Goal: Communication & Community: Answer question/provide support

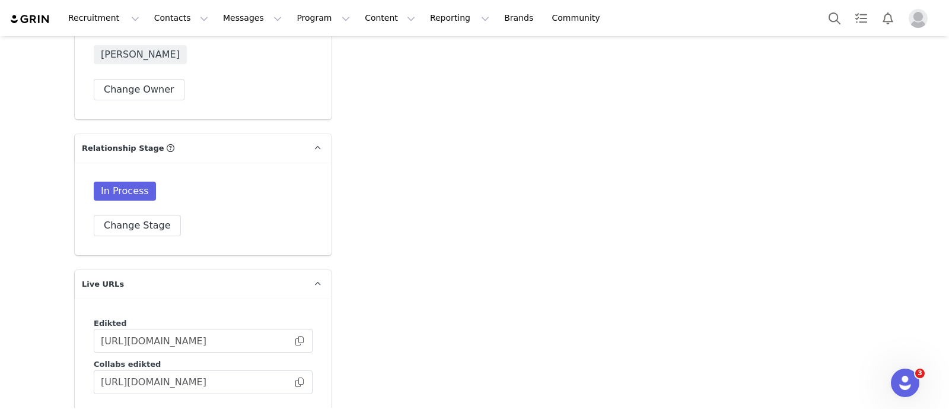
scroll to position [2002, 0]
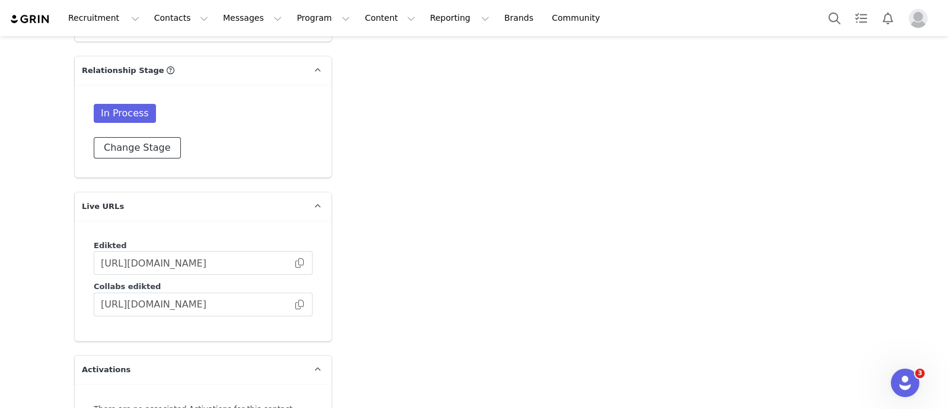
click at [151, 137] on button "Change Stage" at bounding box center [137, 147] width 87 height 21
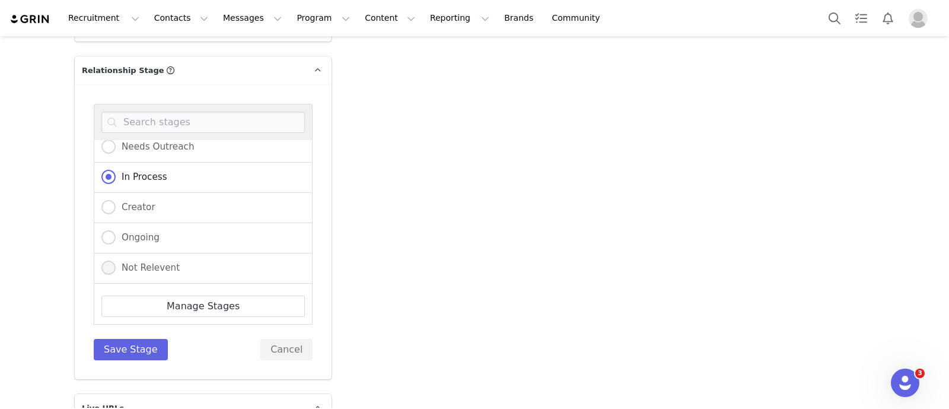
scroll to position [120, 0]
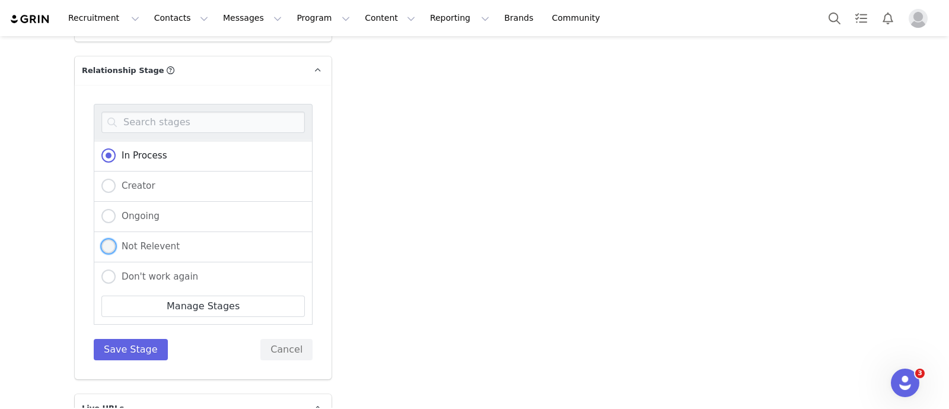
click at [154, 241] on span "Not Relevent" at bounding box center [148, 246] width 64 height 11
click at [116, 239] on input "Not Relevent" at bounding box center [108, 246] width 14 height 15
radio input "true"
radio input "false"
radio input "true"
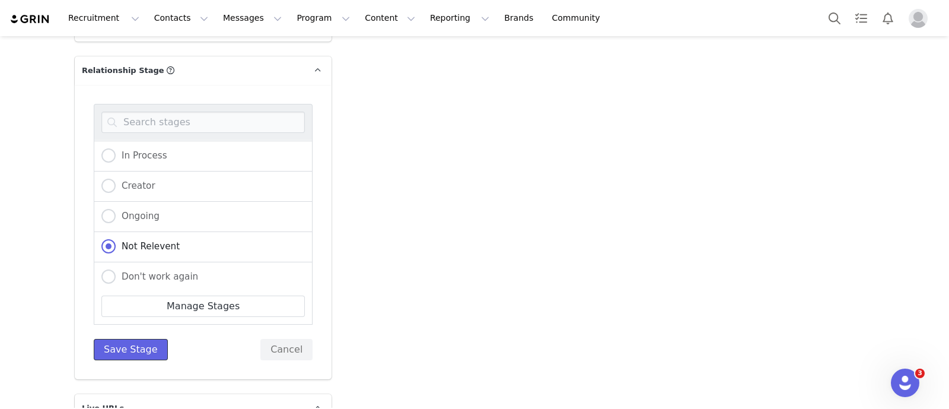
click at [122, 339] on button "Save Stage" at bounding box center [131, 349] width 74 height 21
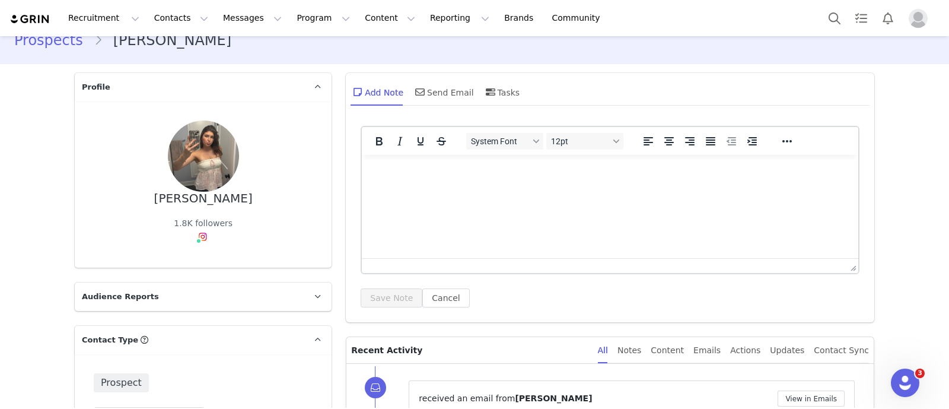
scroll to position [0, 0]
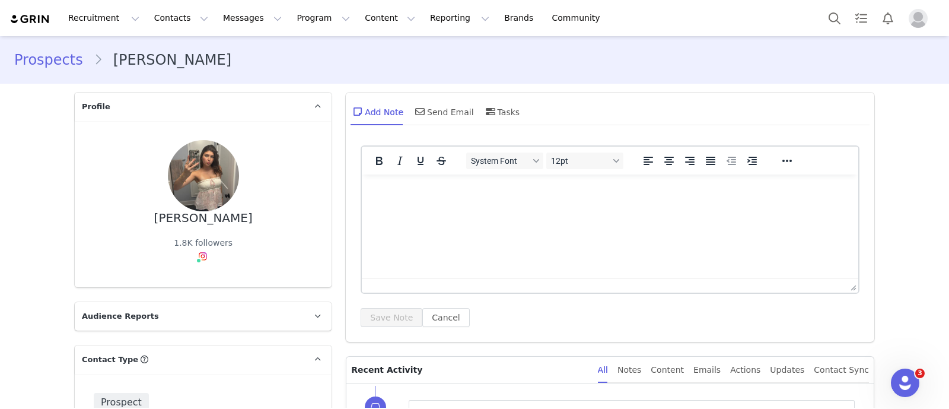
drag, startPoint x: 591, startPoint y: 186, endPoint x: 553, endPoint y: 208, distance: 43.6
click at [589, 186] on p "Rich Text Area. Press ALT-0 for help." at bounding box center [610, 190] width 478 height 13
click at [374, 317] on button "Save Note" at bounding box center [392, 317] width 62 height 19
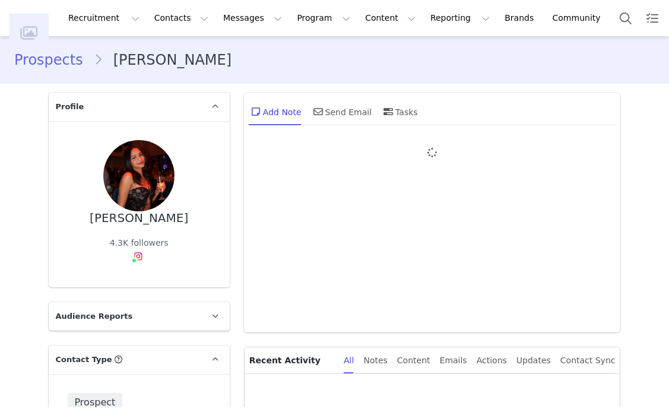
type input "+1 ([GEOGRAPHIC_DATA])"
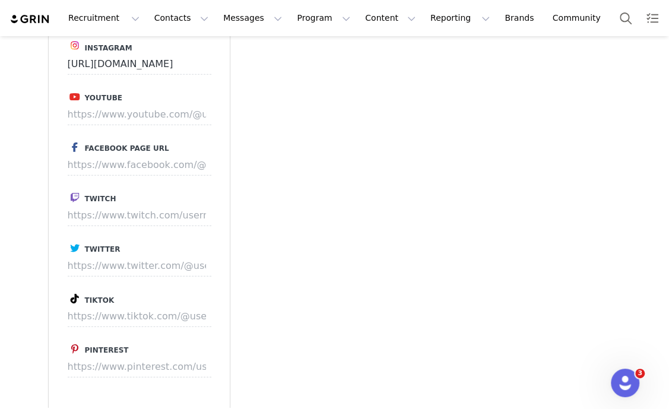
scroll to position [1261, 0]
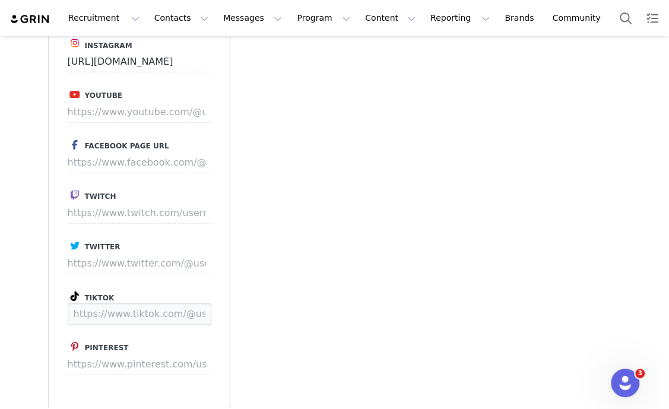
click at [105, 315] on input at bounding box center [140, 313] width 144 height 21
paste input "https://www.tiktok.com/@jezenia1"
type input "https://www.tiktok.com/@jezenia1"
click at [168, 313] on button "Save" at bounding box center [188, 313] width 43 height 21
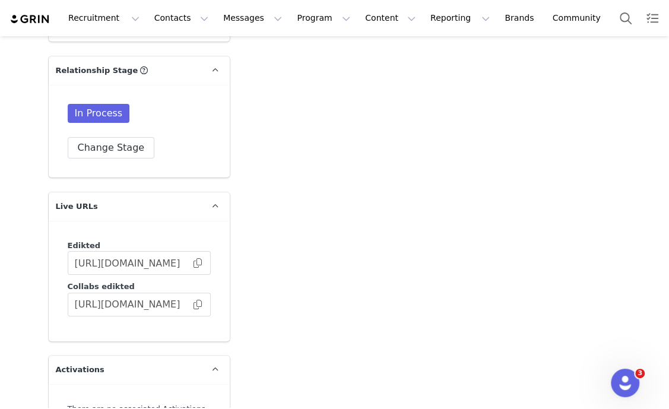
scroll to position [2263, 0]
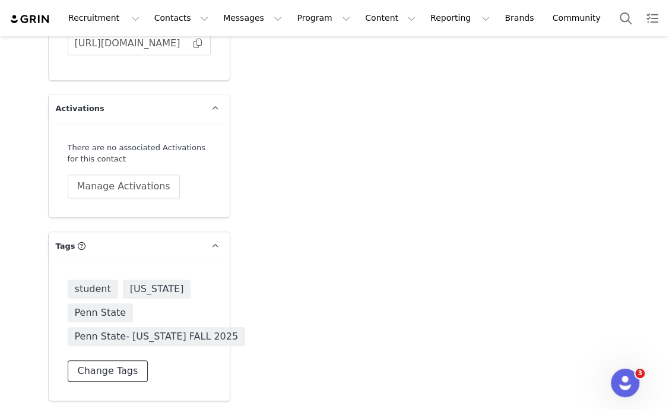
click at [122, 368] on button "Change Tags" at bounding box center [108, 370] width 81 height 21
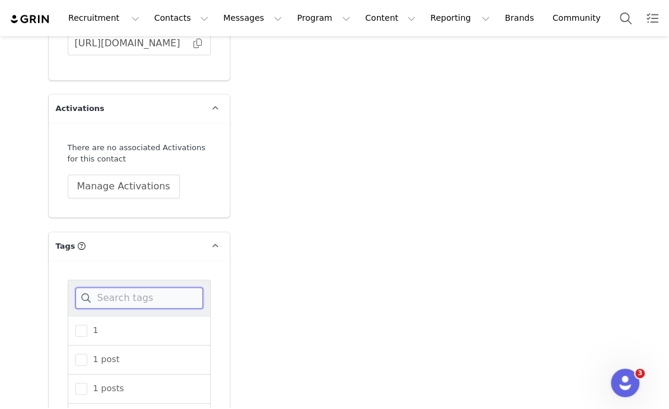
click at [138, 298] on input at bounding box center [139, 297] width 128 height 21
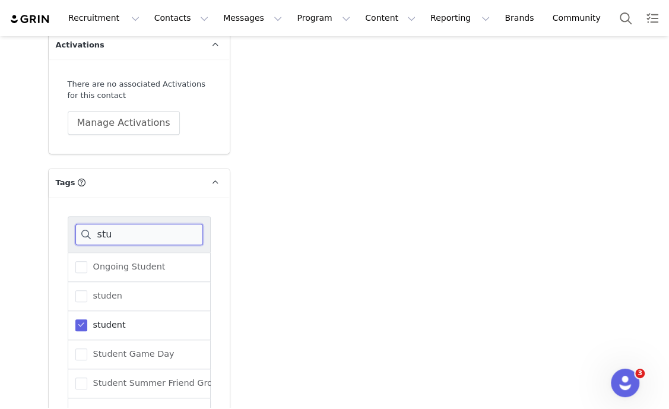
scroll to position [2411, 0]
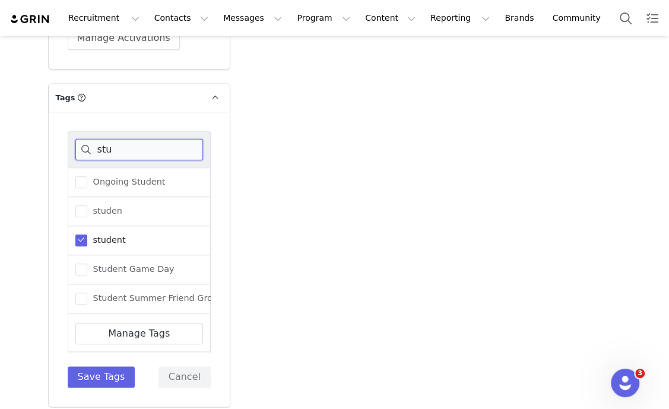
type input "stu"
click at [98, 241] on span "student" at bounding box center [106, 239] width 39 height 11
click at [87, 234] on input "student" at bounding box center [87, 234] width 0 height 0
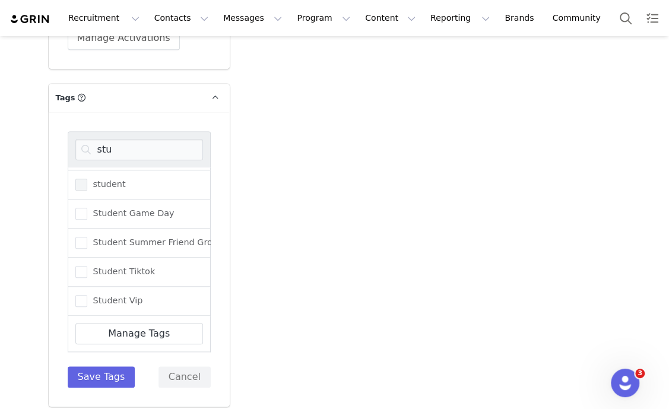
click at [125, 266] on span "Student Tiktok" at bounding box center [121, 271] width 68 height 11
click at [87, 266] on input "Student Tiktok" at bounding box center [87, 266] width 0 height 0
drag, startPoint x: 97, startPoint y: 376, endPoint x: 108, endPoint y: 377, distance: 11.4
click at [96, 376] on button "Save Tags" at bounding box center [102, 376] width 68 height 21
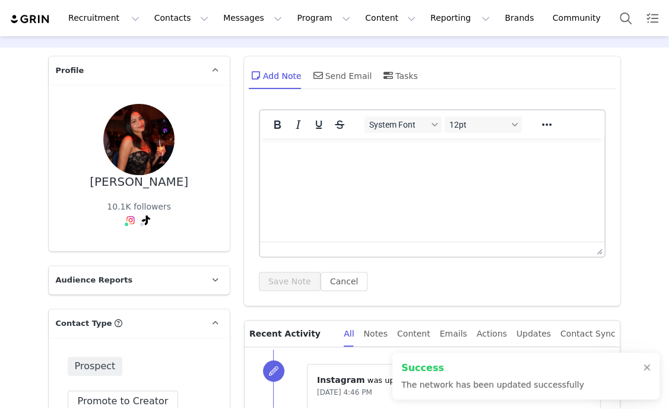
scroll to position [0, 0]
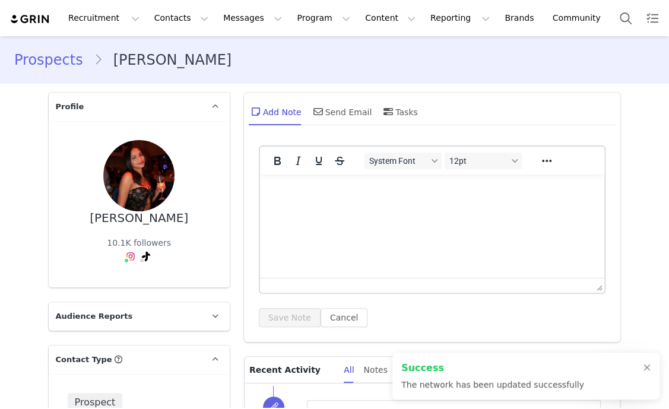
click at [354, 96] on div "Add Note Send Email Tasks" at bounding box center [432, 116] width 377 height 47
click at [347, 104] on div "Send Email" at bounding box center [341, 111] width 61 height 28
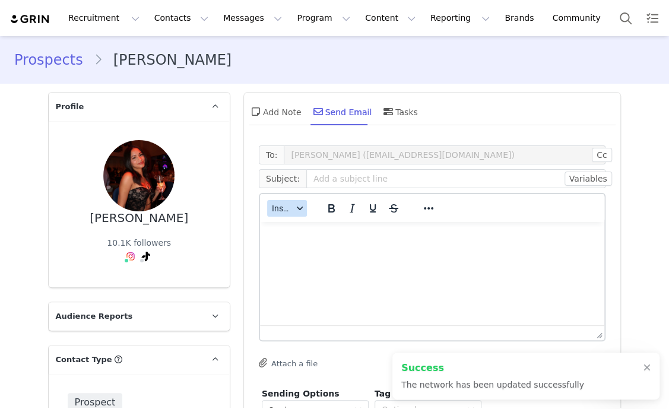
click at [284, 211] on span "Insert" at bounding box center [282, 207] width 21 height 9
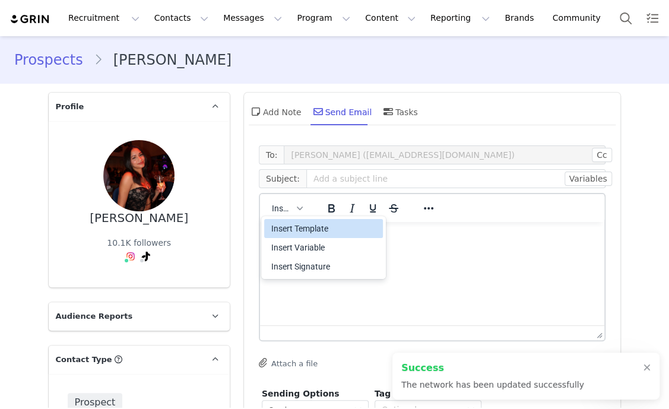
click at [301, 224] on div "Insert Template" at bounding box center [324, 228] width 107 height 14
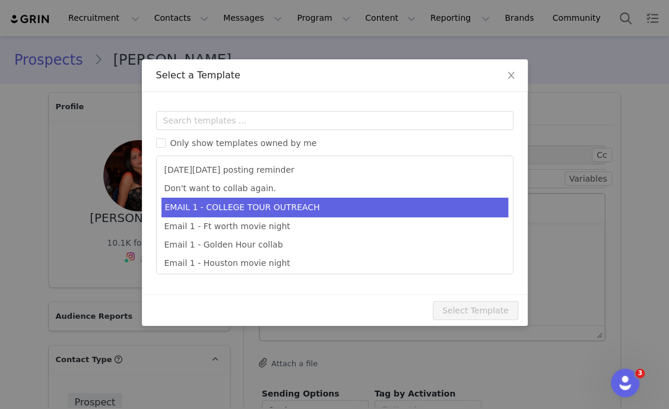
click at [319, 208] on li "EMAIL 1 - COLLEGE TOUR OUTREACH" at bounding box center [334, 208] width 346 height 20
type input "EDIKTED COLLEGE TOUR 💖"
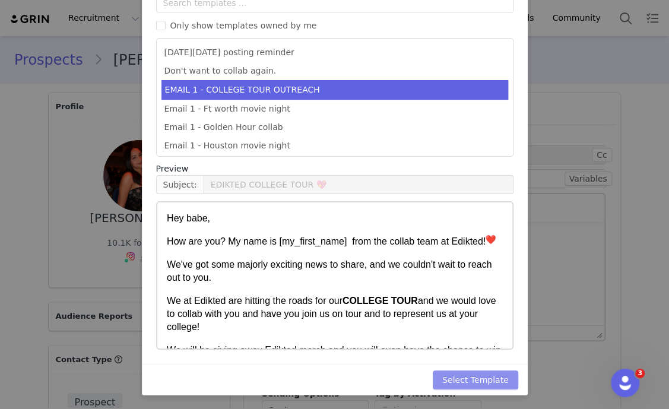
click at [469, 386] on button "Select Template" at bounding box center [475, 379] width 85 height 19
type input "EDIKTED COLLEGE TOUR 💖"
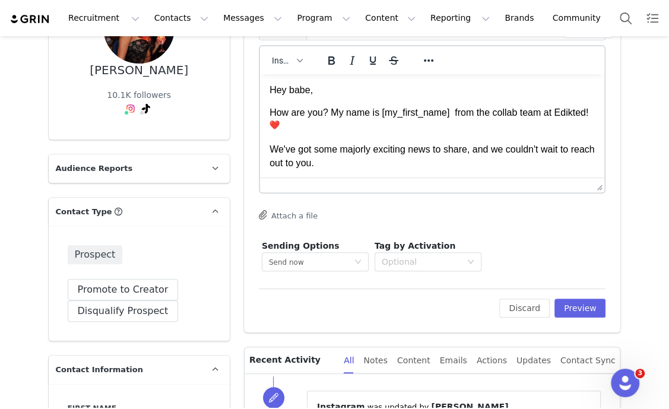
scroll to position [148, 0]
click at [580, 310] on button "Preview" at bounding box center [580, 307] width 52 height 19
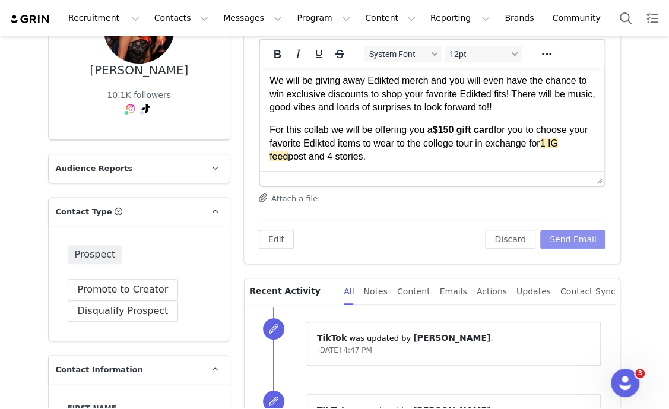
scroll to position [222, 0]
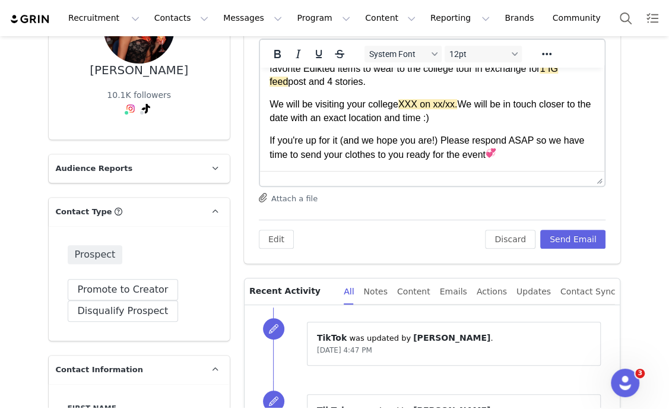
click at [390, 107] on p "We will be visiting your college XXX on xx/xx. We will be in touch closer to th…" at bounding box center [432, 111] width 326 height 27
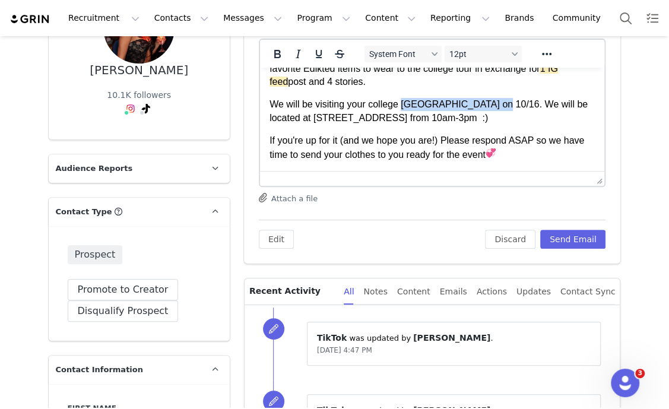
drag, startPoint x: 400, startPoint y: 90, endPoint x: 486, endPoint y: 95, distance: 86.2
click at [486, 98] on p "We will be visiting your college Penn State on 10/16. We will be located at 321…" at bounding box center [432, 111] width 326 height 27
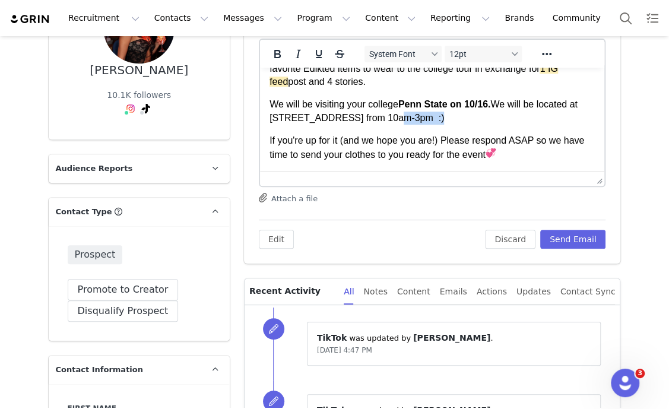
drag, startPoint x: 371, startPoint y: 107, endPoint x: 419, endPoint y: 110, distance: 48.1
click at [419, 110] on p "We will be visiting your college Penn State on 10/16. We will be located at 321…" at bounding box center [432, 111] width 326 height 27
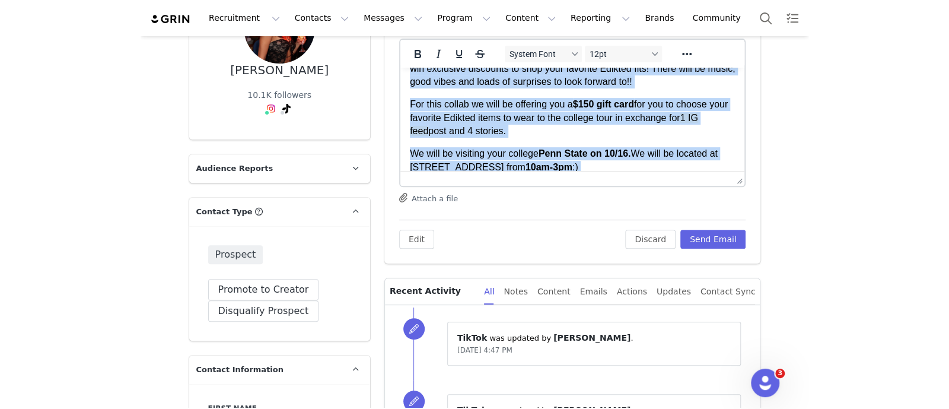
scroll to position [103, 0]
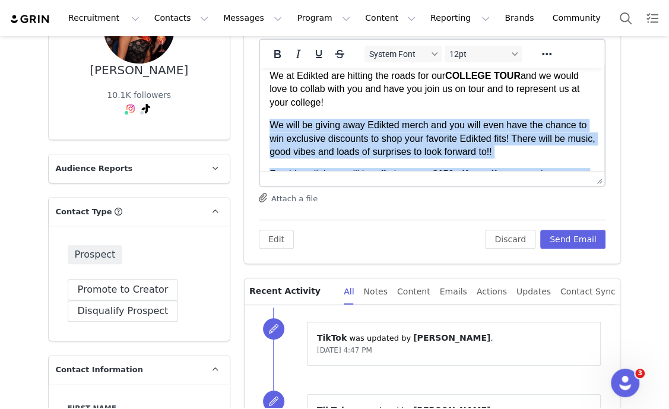
drag, startPoint x: 362, startPoint y: 140, endPoint x: 269, endPoint y: 115, distance: 95.8
click at [269, 115] on body "Hey babe, How are you? My name is Hannah from the collab team at Edikted! We've…" at bounding box center [432, 173] width 326 height 398
copy body "We will be giving away Edikted merch and you will even have the chance to win e…"
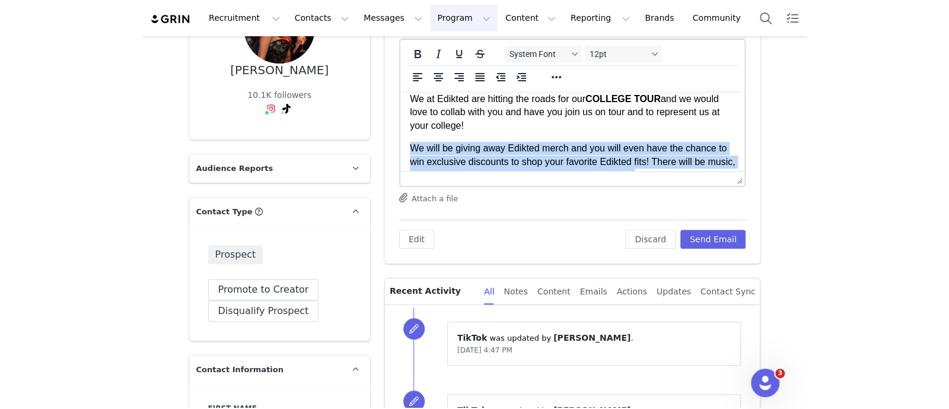
scroll to position [90, 0]
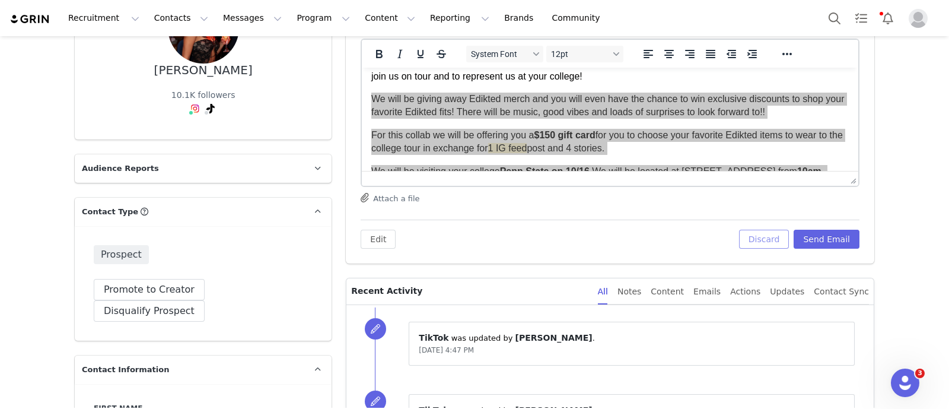
click at [668, 239] on button "Discard" at bounding box center [764, 239] width 50 height 19
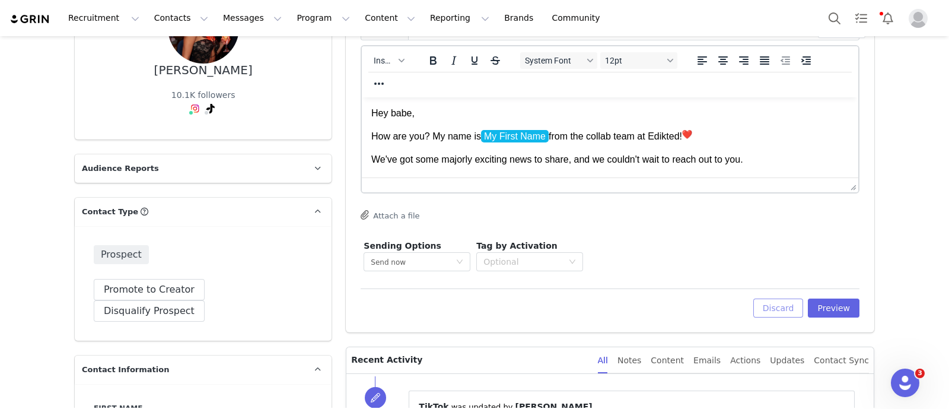
scroll to position [0, 0]
click at [668, 301] on button "Discard" at bounding box center [778, 307] width 50 height 19
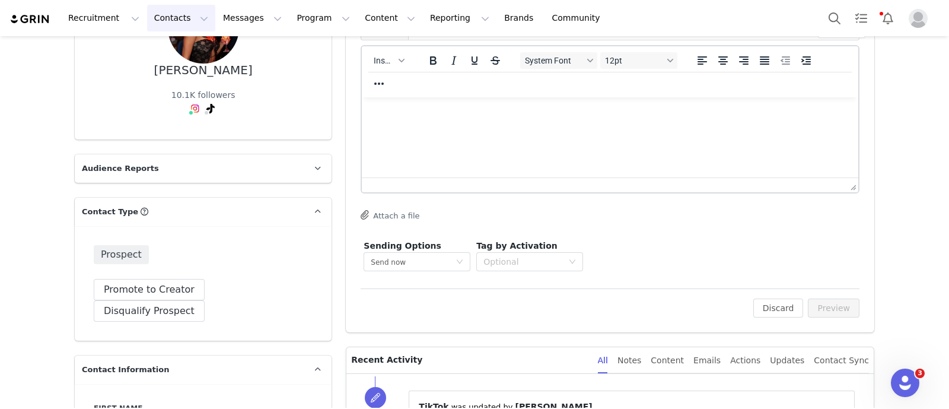
click at [187, 5] on button "Contacts Contacts" at bounding box center [181, 18] width 68 height 27
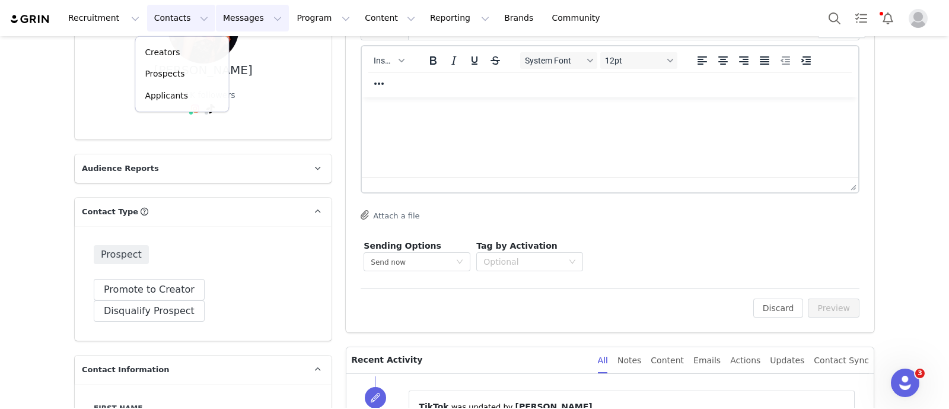
click at [216, 11] on button "Messages Messages" at bounding box center [252, 18] width 73 height 27
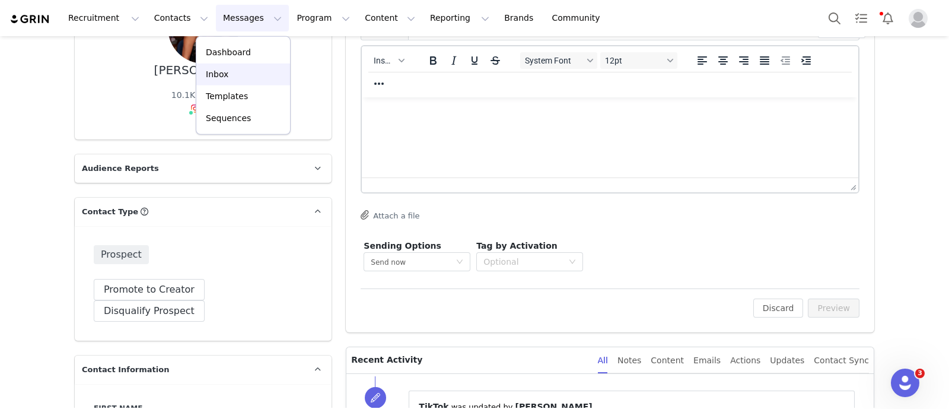
click at [226, 78] on div "Inbox" at bounding box center [243, 74] width 80 height 12
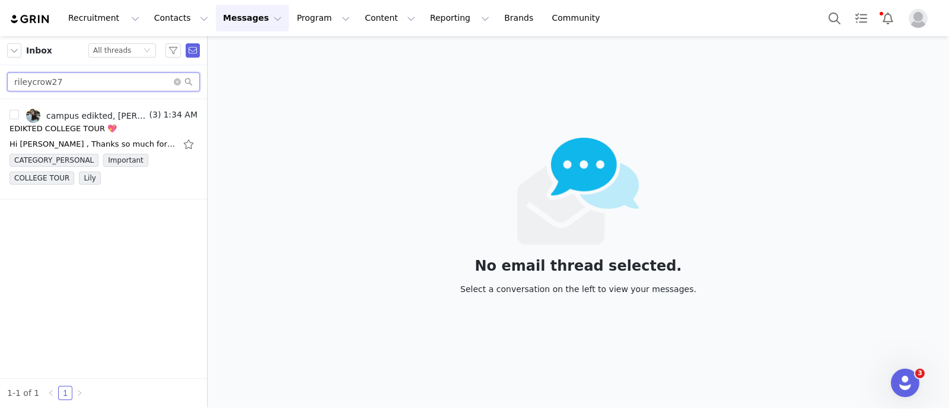
click at [71, 87] on input "rileycrow27" at bounding box center [103, 81] width 193 height 19
paste input "carlygemmi"
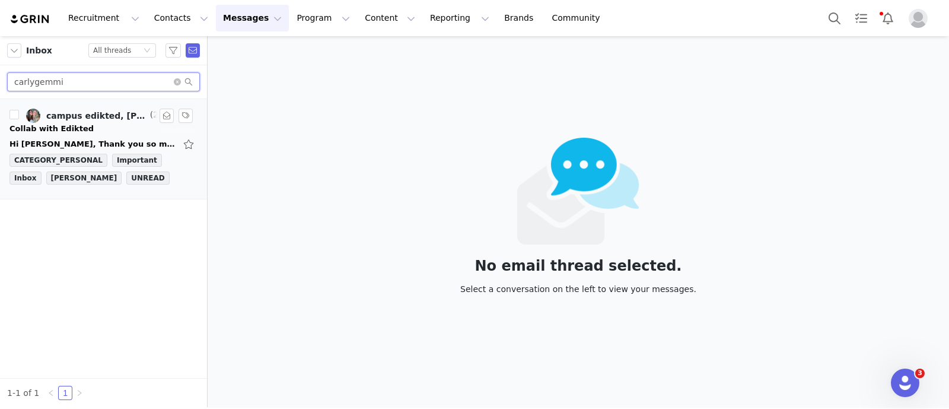
type input "carlygemmi"
click at [98, 127] on div "Collab with Edikted" at bounding box center [103, 129] width 188 height 12
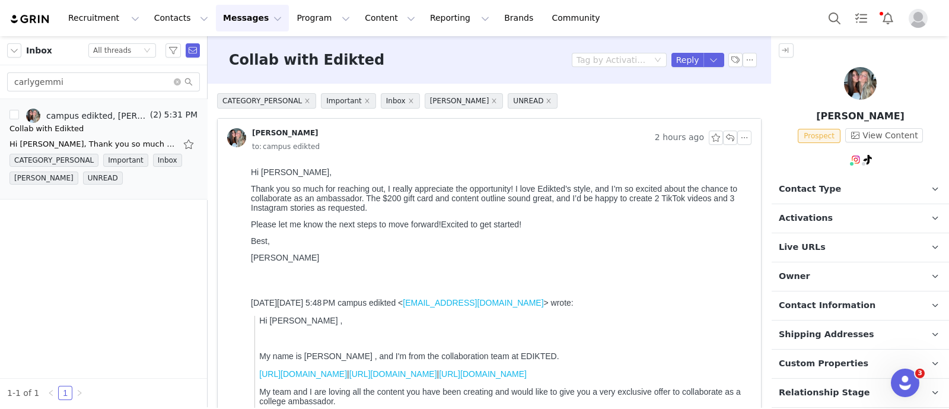
click at [668, 194] on p "Contact Type Contact type can be Creator, Prospect, Application, or Manager." at bounding box center [846, 189] width 149 height 28
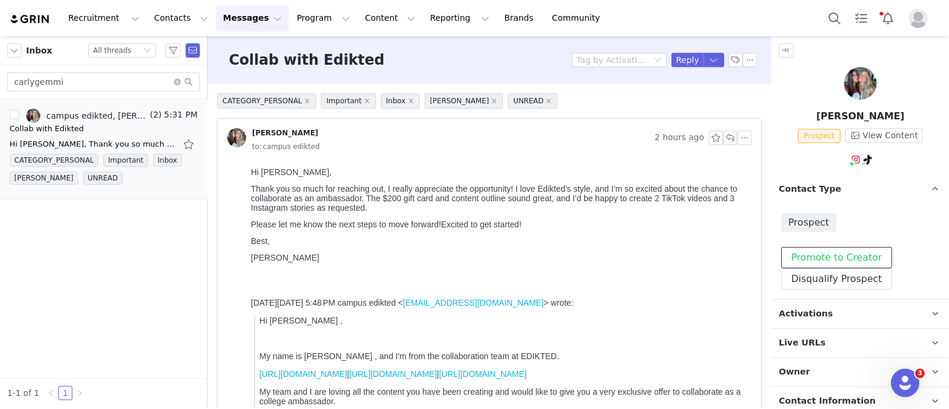
click at [668, 250] on button "Promote to Creator" at bounding box center [836, 257] width 111 height 21
click at [668, 185] on p "Contact Type Contact type can be Creator, Prospect, Application, or Manager." at bounding box center [846, 189] width 149 height 28
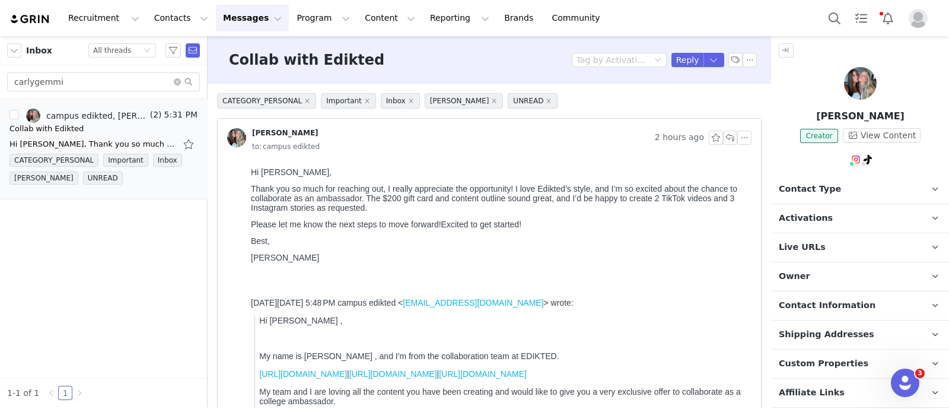
click at [668, 215] on p "Activations" at bounding box center [846, 218] width 149 height 28
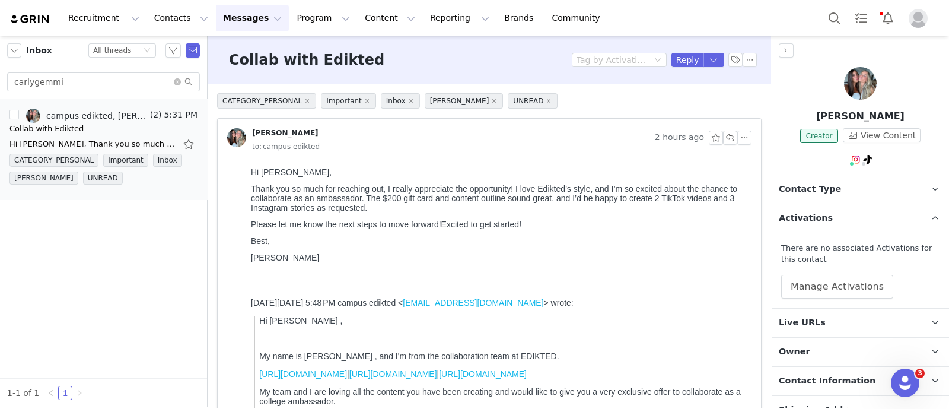
click at [668, 272] on div "There are no associated Activations for this contact Manage Activations" at bounding box center [860, 270] width 158 height 56
click at [668, 279] on button "Manage Activations" at bounding box center [837, 287] width 112 height 24
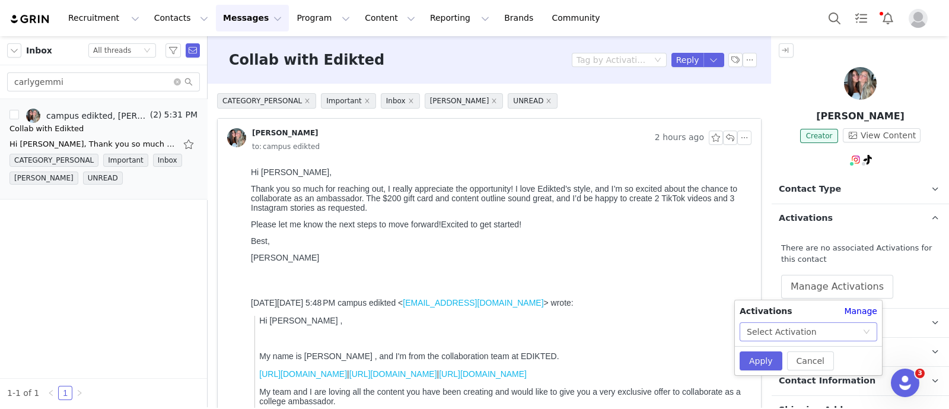
click at [668, 330] on div "Select Activation" at bounding box center [809, 331] width 138 height 19
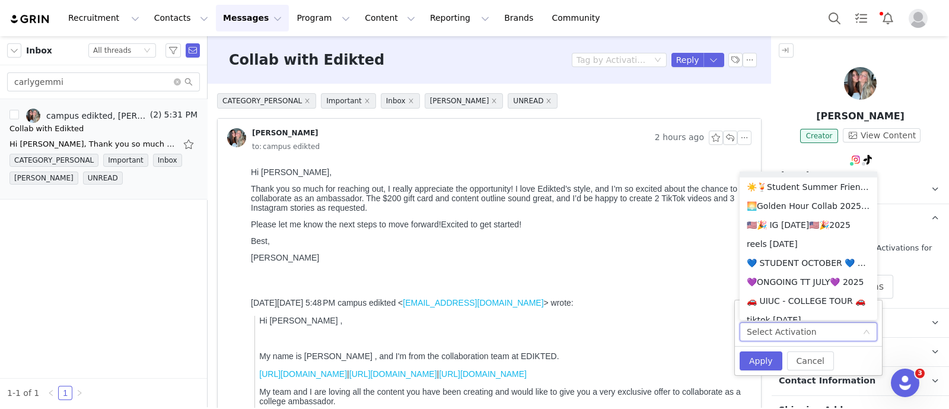
scroll to position [742, 0]
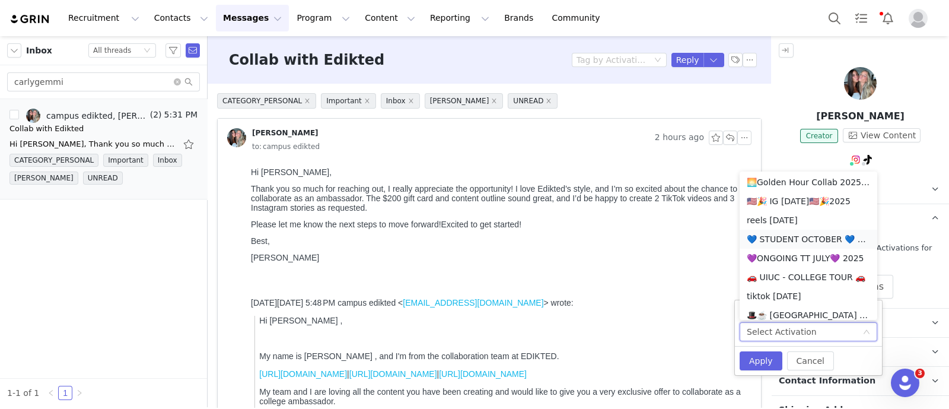
click at [668, 239] on li "💙 STUDENT OCTOBER 💙 2025" at bounding box center [809, 239] width 138 height 19
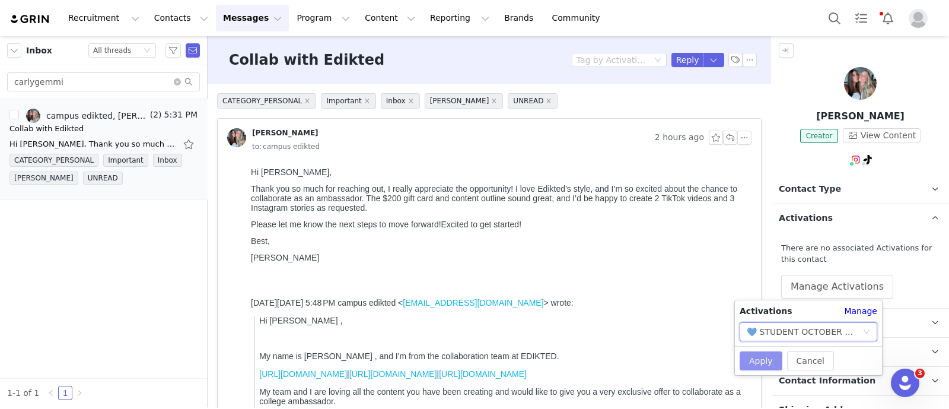
click at [668, 356] on button "Apply" at bounding box center [761, 360] width 43 height 19
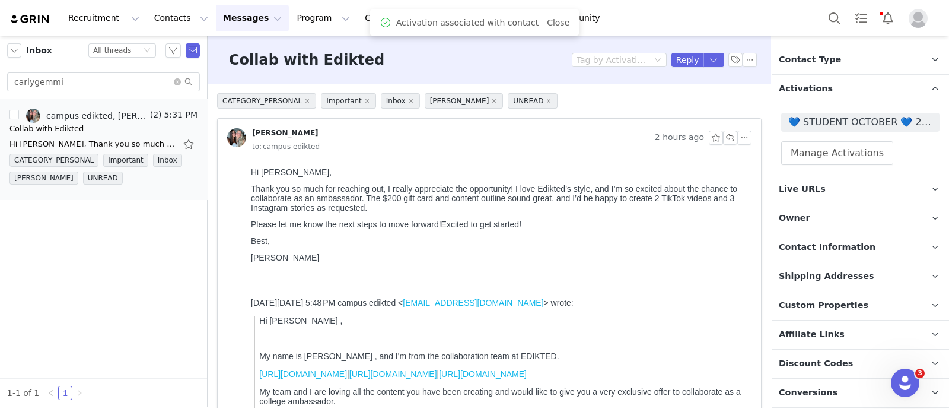
scroll to position [222, 0]
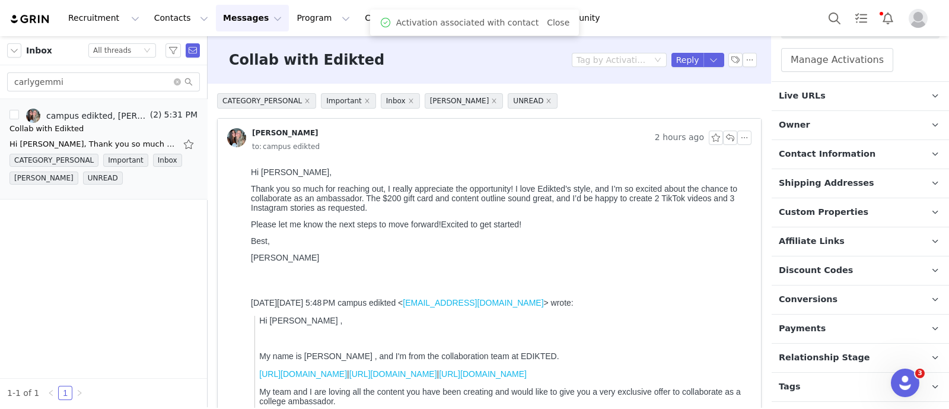
click at [668, 358] on span "Relationship Stage" at bounding box center [824, 357] width 91 height 13
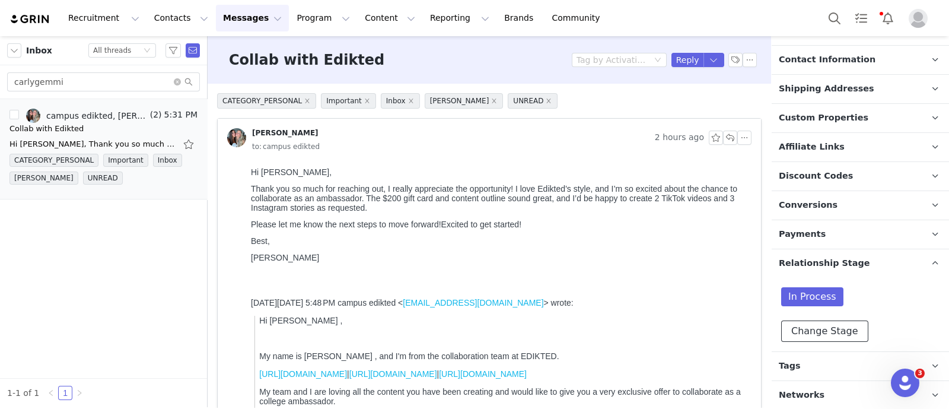
click at [668, 333] on button "Change Stage" at bounding box center [824, 330] width 87 height 21
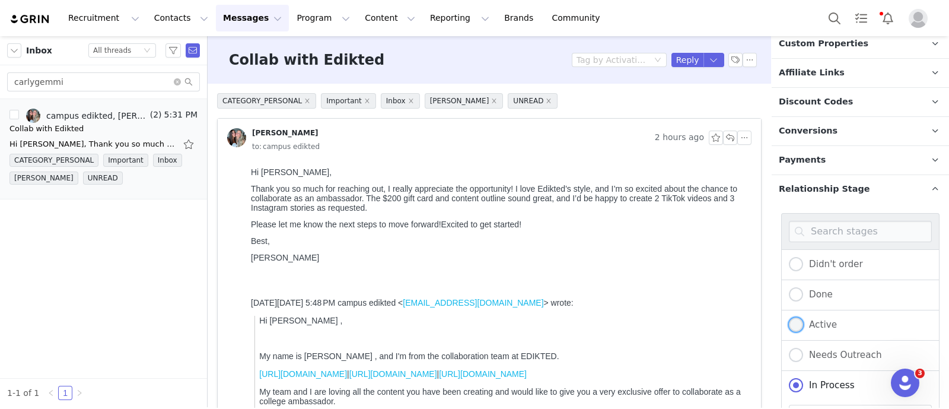
click at [668, 325] on span "Active" at bounding box center [820, 324] width 34 height 11
click at [668, 325] on input "Active" at bounding box center [796, 324] width 14 height 15
radio input "true"
radio input "false"
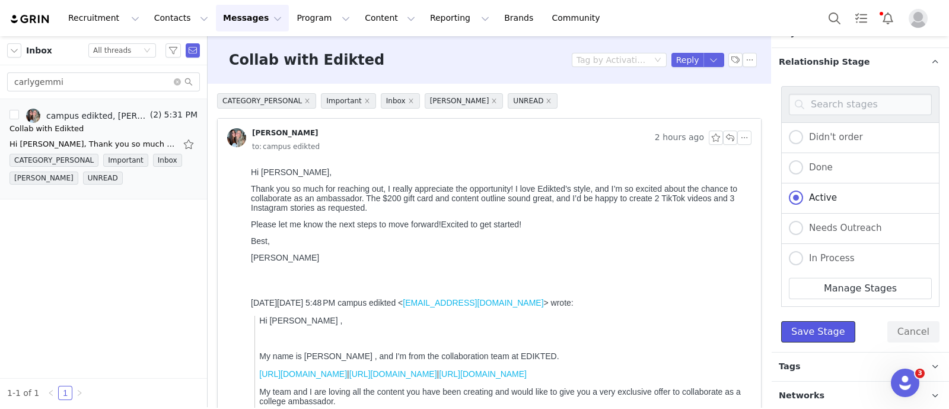
click at [668, 326] on button "Save Stage" at bounding box center [818, 331] width 74 height 21
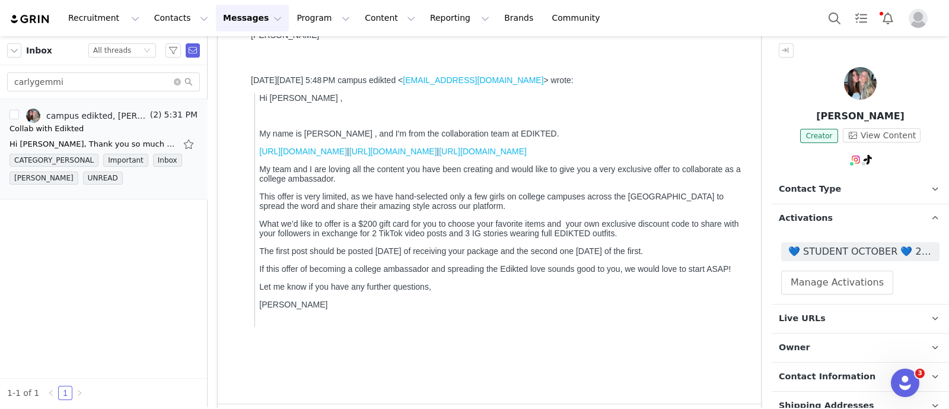
scroll to position [0, 0]
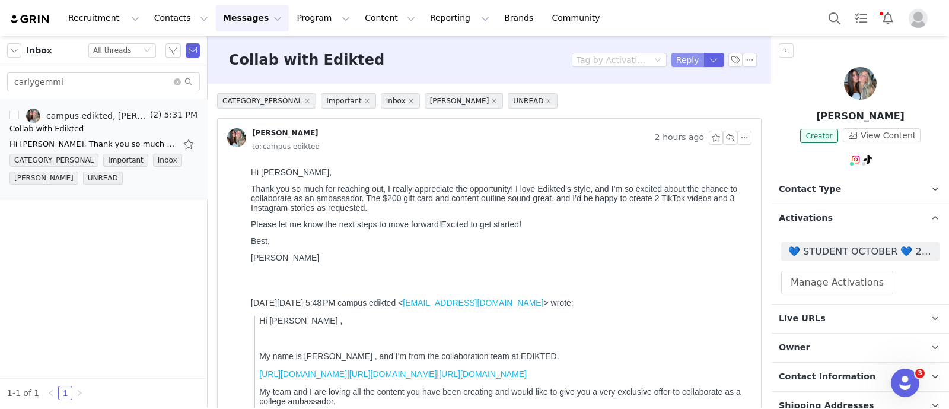
click at [668, 55] on button "Reply" at bounding box center [688, 60] width 33 height 14
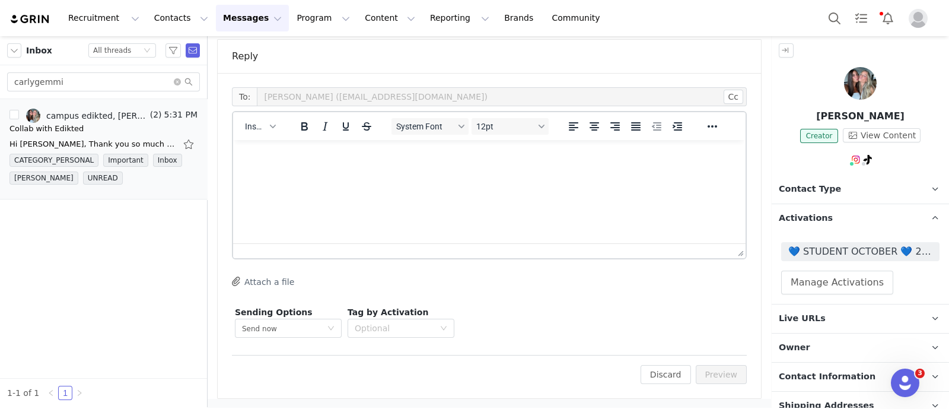
drag, startPoint x: 905, startPoint y: 195, endPoint x: 265, endPoint y: 190, distance: 639.6
click at [520, 172] on html at bounding box center [489, 156] width 513 height 32
click at [255, 128] on span "Insert" at bounding box center [255, 126] width 21 height 9
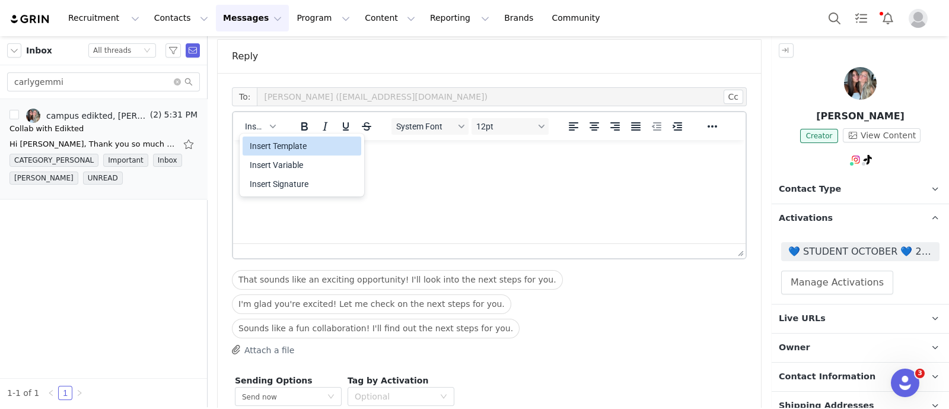
click at [272, 150] on div "Insert Template" at bounding box center [303, 146] width 107 height 14
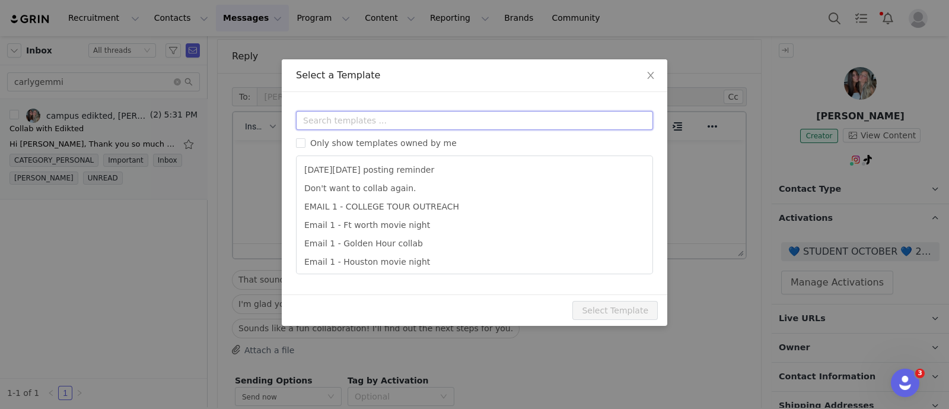
click at [335, 120] on input "text" at bounding box center [474, 120] width 357 height 19
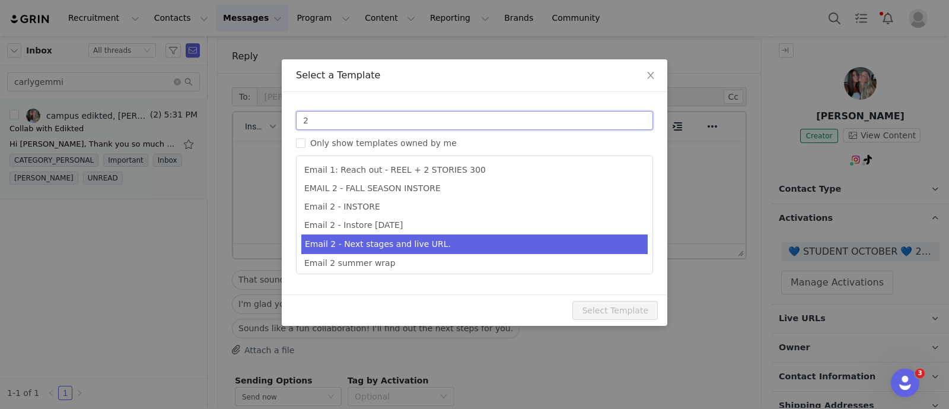
type input "2"
type input "Collab with Edikted"
click at [377, 239] on li "Email 2 - Next stages and live URL." at bounding box center [474, 244] width 346 height 20
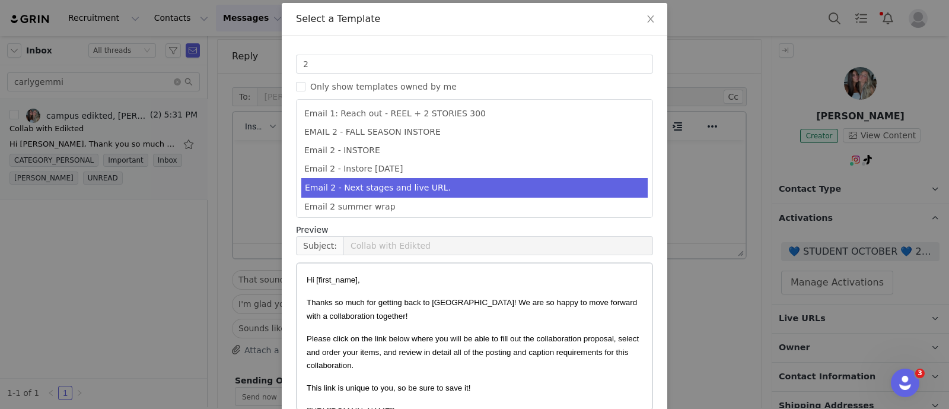
scroll to position [117, 0]
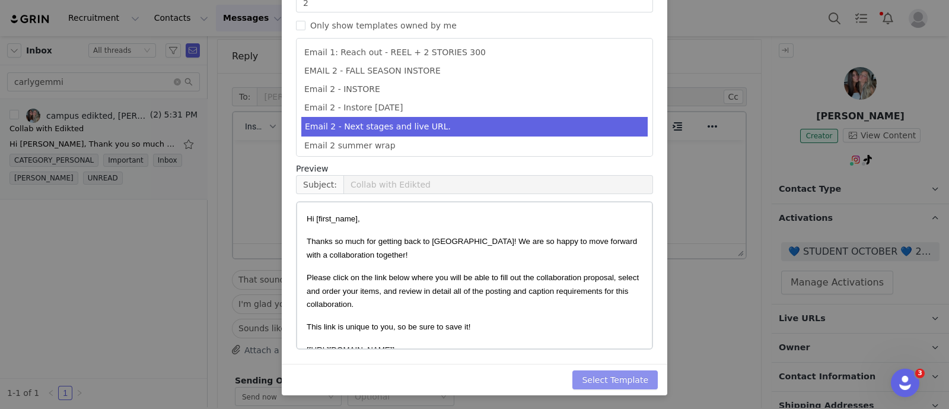
click at [638, 387] on button "Select Template" at bounding box center [615, 379] width 85 height 19
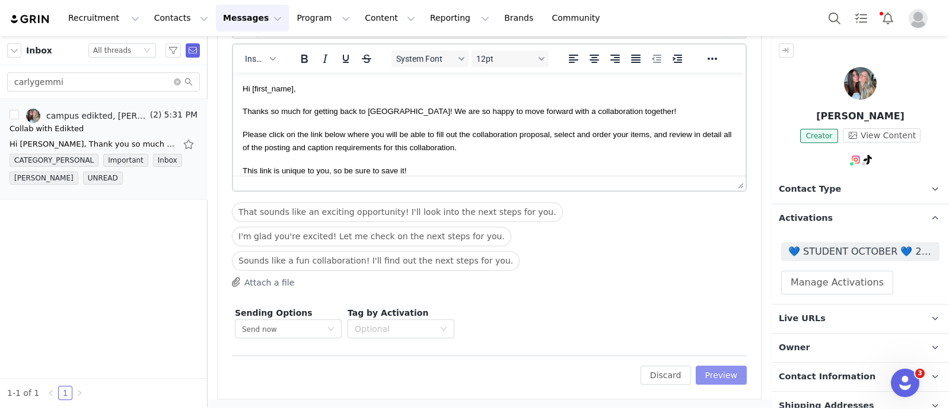
click at [668, 383] on button "Preview" at bounding box center [722, 374] width 52 height 19
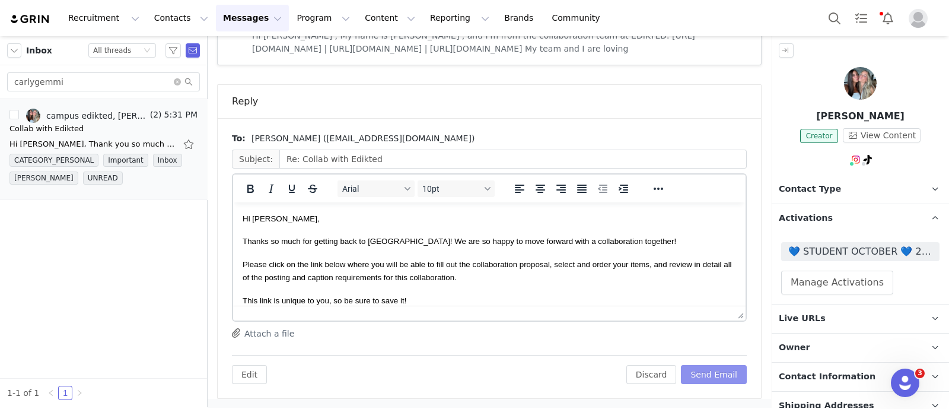
click at [668, 374] on button "Send Email" at bounding box center [714, 374] width 66 height 19
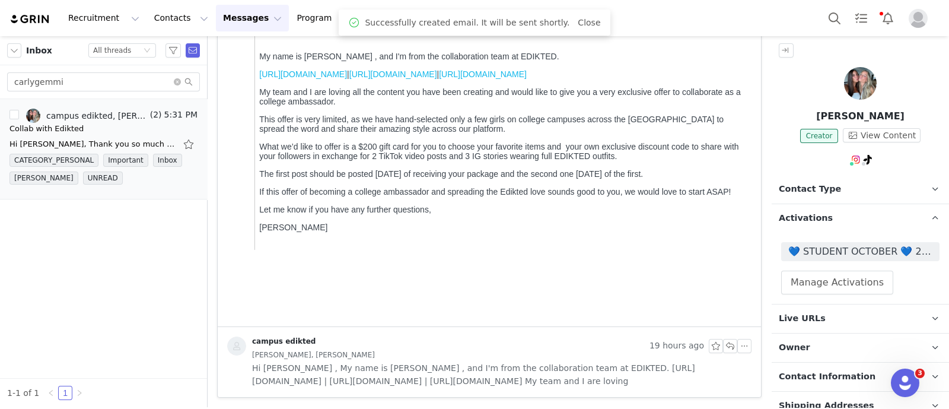
scroll to position [299, 0]
click at [668, 252] on span "💙 STUDENT OCTOBER 💙 2025" at bounding box center [860, 251] width 144 height 14
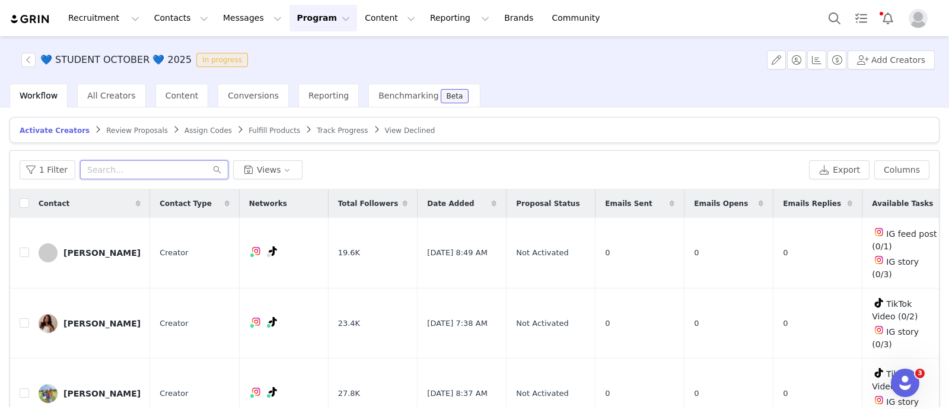
click at [98, 174] on input "text" at bounding box center [154, 169] width 148 height 19
paste input "carlygemmi"
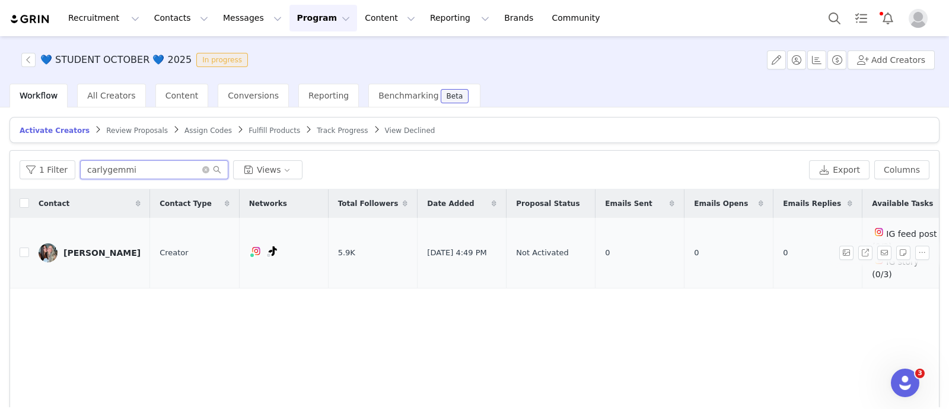
type input "carlygemmi"
click at [21, 247] on input "checkbox" at bounding box center [24, 251] width 9 height 9
checkbox input "true"
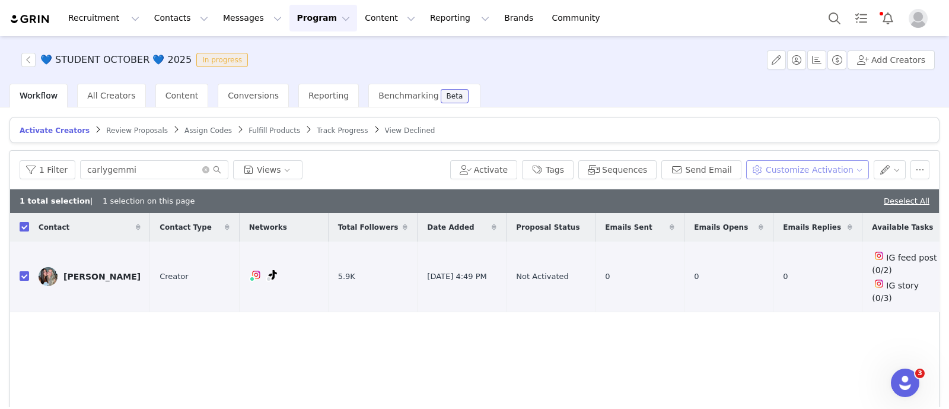
click at [668, 174] on button "Customize Activation" at bounding box center [807, 169] width 123 height 19
click at [668, 195] on span "Edit Product Selection" at bounding box center [813, 192] width 91 height 13
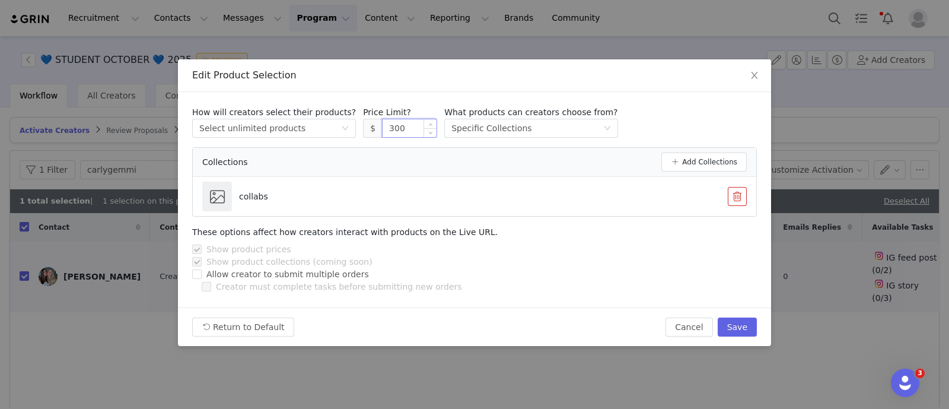
click at [383, 132] on input "300" at bounding box center [410, 128] width 54 height 18
click at [668, 324] on button "Save" at bounding box center [737, 326] width 39 height 19
type input "300"
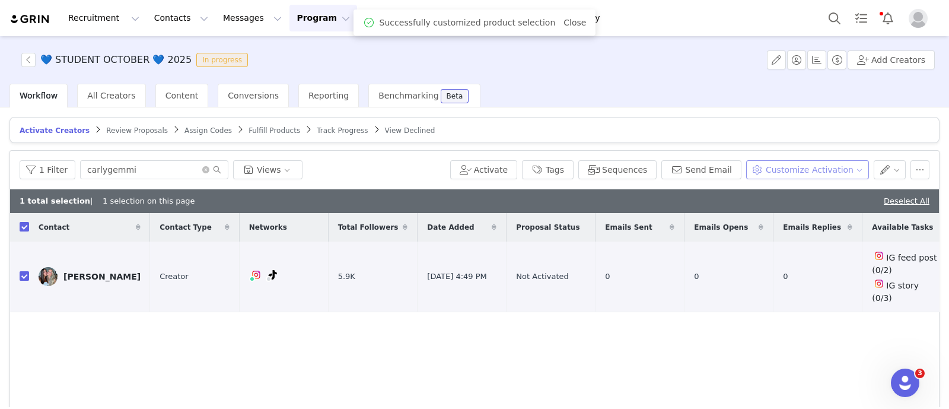
click at [668, 173] on button "Customize Activation" at bounding box center [807, 169] width 123 height 19
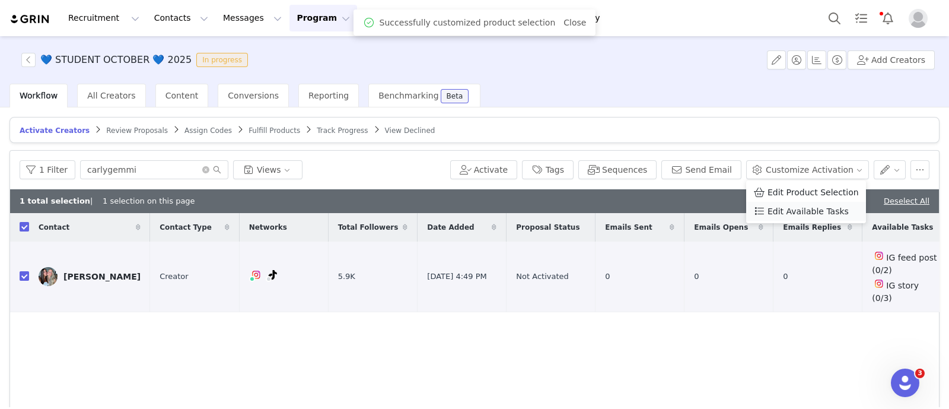
click at [668, 215] on span "Edit Available Tasks" at bounding box center [808, 211] width 81 height 13
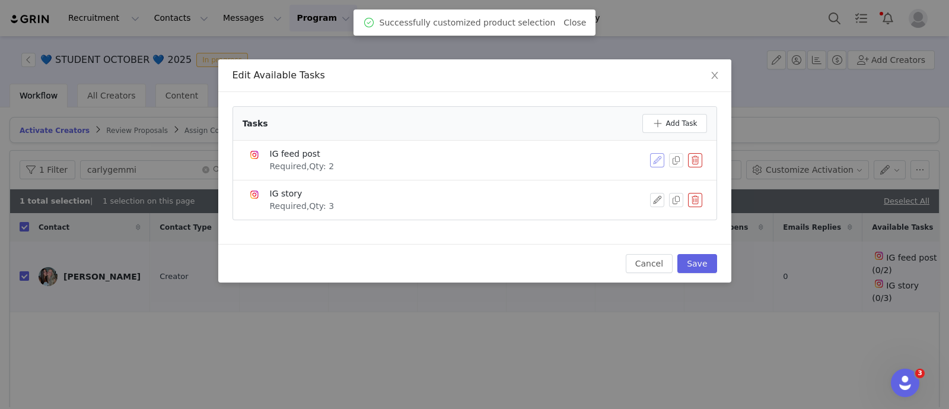
click at [651, 154] on button "button" at bounding box center [657, 160] width 14 height 14
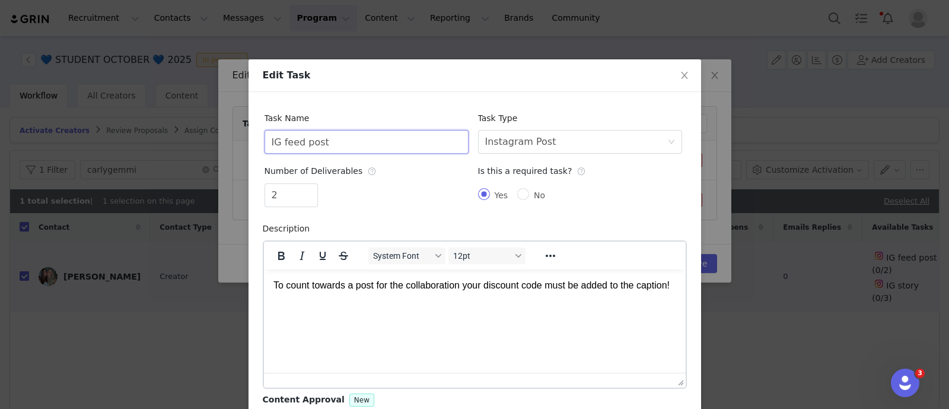
click at [408, 152] on input "IG feed post" at bounding box center [367, 142] width 204 height 24
type input "Tiktok Videos"
click at [510, 144] on div "Instagram Post" at bounding box center [520, 142] width 71 height 23
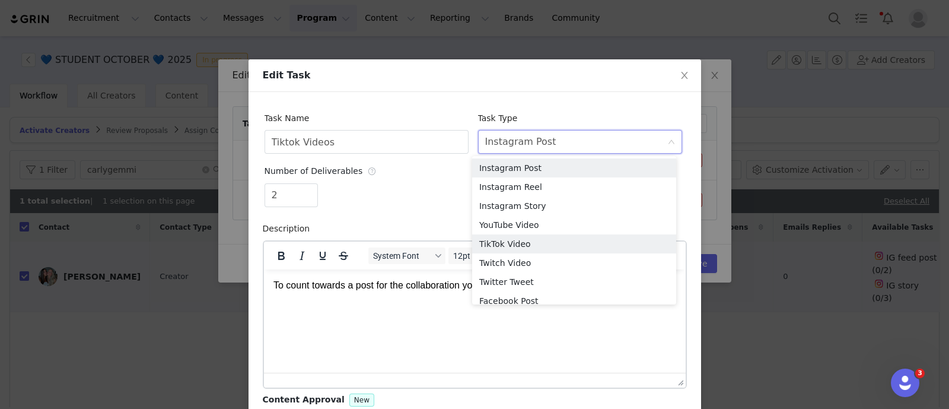
drag, startPoint x: 501, startPoint y: 240, endPoint x: 520, endPoint y: 239, distance: 18.5
click at [503, 240] on li "TikTok Video" at bounding box center [574, 243] width 204 height 19
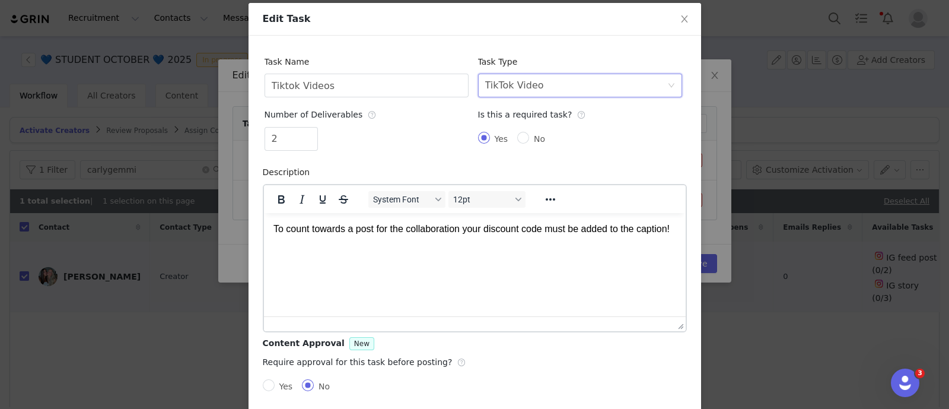
scroll to position [110, 0]
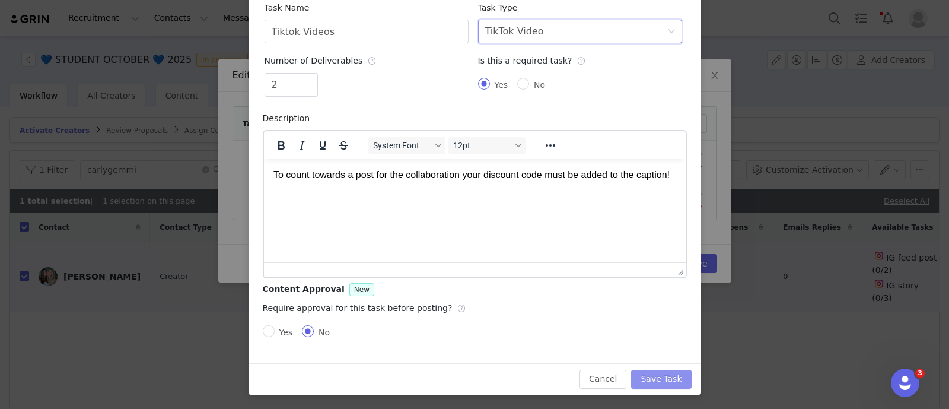
click at [668, 374] on button "Save Task" at bounding box center [661, 379] width 60 height 19
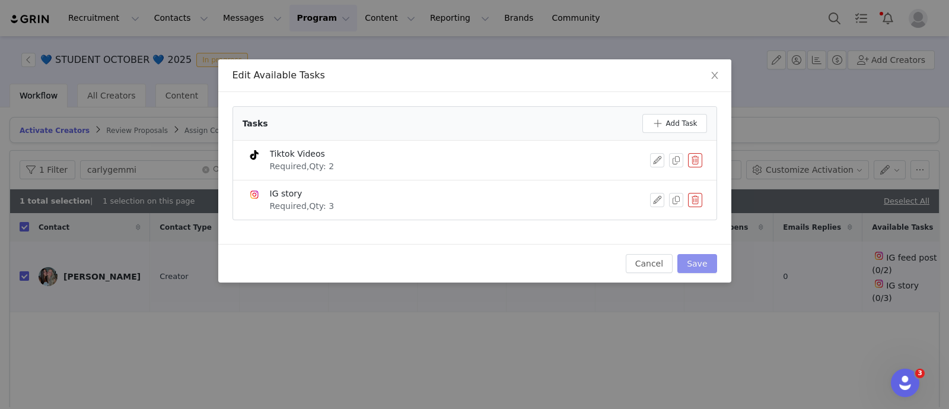
click at [668, 257] on button "Save" at bounding box center [697, 263] width 39 height 19
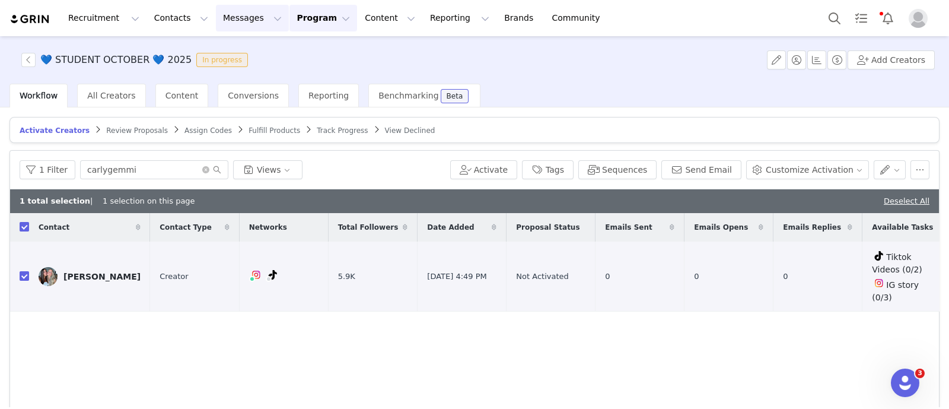
click at [216, 21] on button "Messages Messages" at bounding box center [252, 18] width 73 height 27
click at [240, 78] on div "Inbox" at bounding box center [243, 74] width 80 height 12
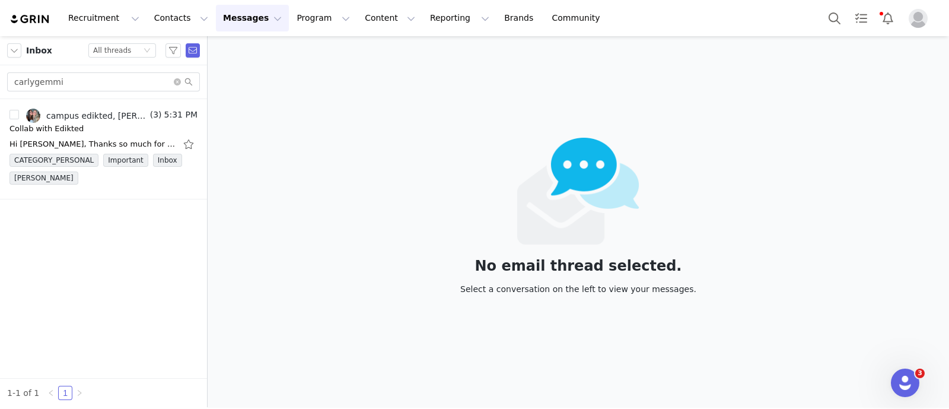
click at [137, 64] on div "Inbox Status All threads" at bounding box center [103, 50] width 207 height 29
click at [132, 75] on input "carlygemmi" at bounding box center [103, 81] width 193 height 19
paste input "darnellnora4"
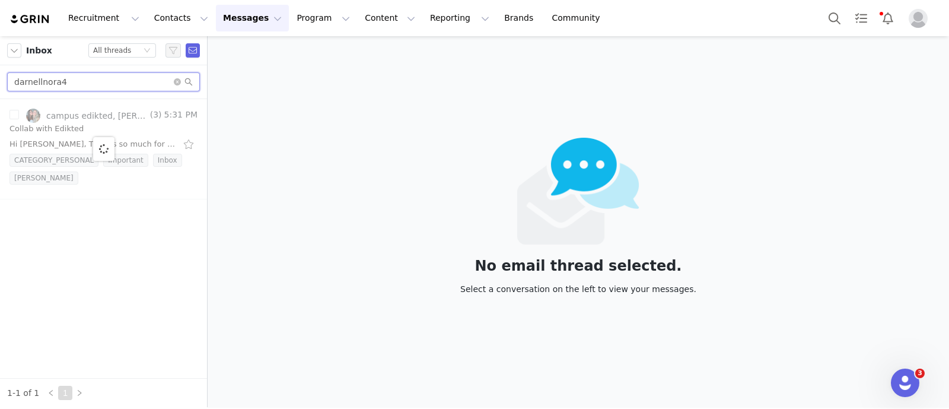
type input "darnellnora4"
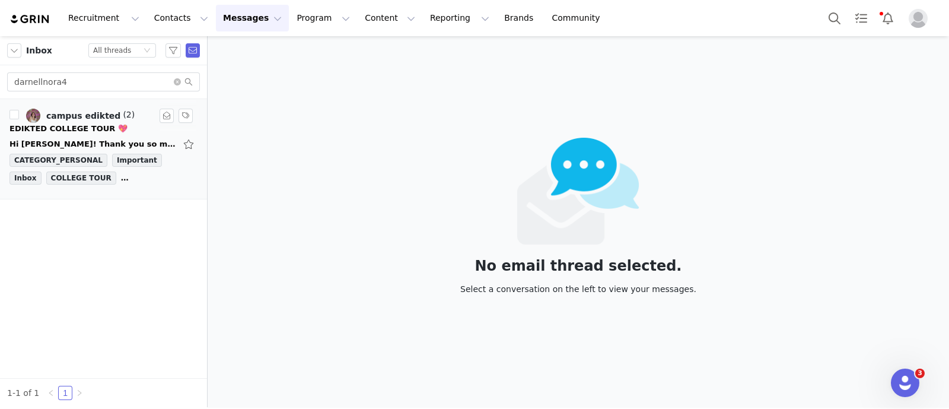
click at [87, 130] on div "EDIKTED COLLEGE TOUR 💖" at bounding box center [68, 129] width 118 height 12
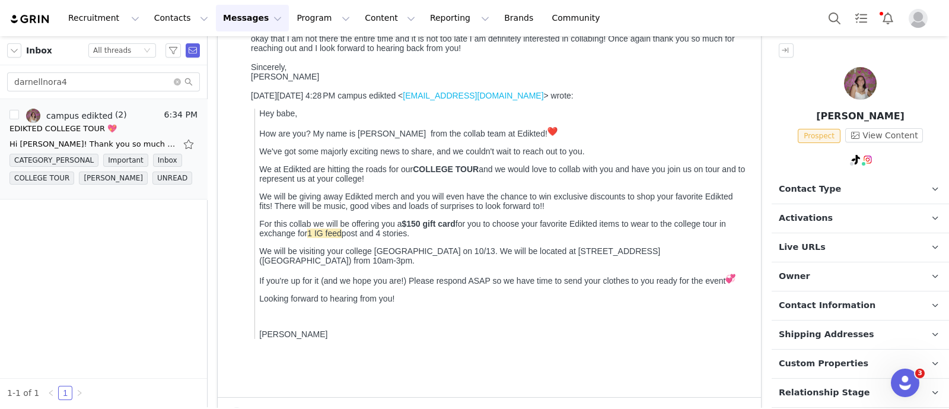
scroll to position [269, 0]
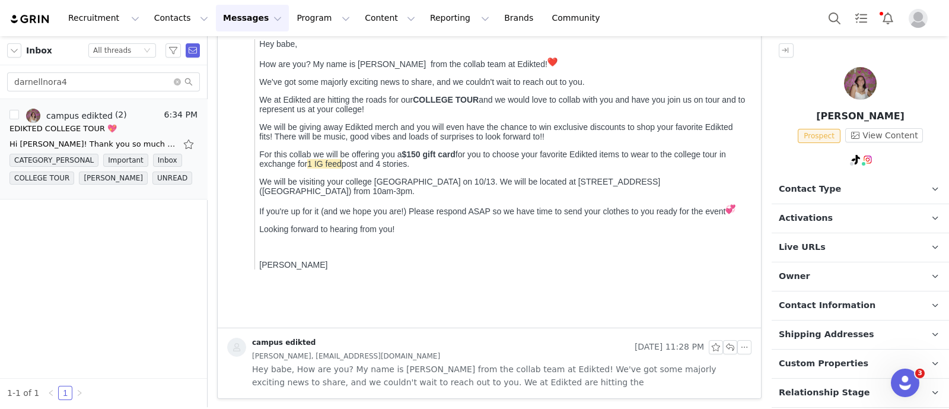
click at [668, 191] on p "Contact Type Contact type can be Creator, Prospect, Application, or Manager." at bounding box center [846, 189] width 149 height 28
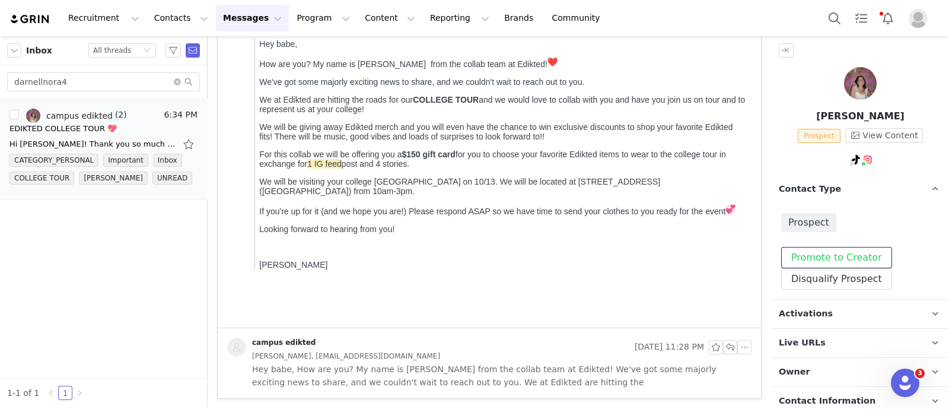
click at [668, 250] on button "Promote to Creator" at bounding box center [836, 257] width 111 height 21
click at [668, 191] on p "Contact Type Contact type can be Creator, Prospect, Application, or Manager." at bounding box center [846, 189] width 149 height 28
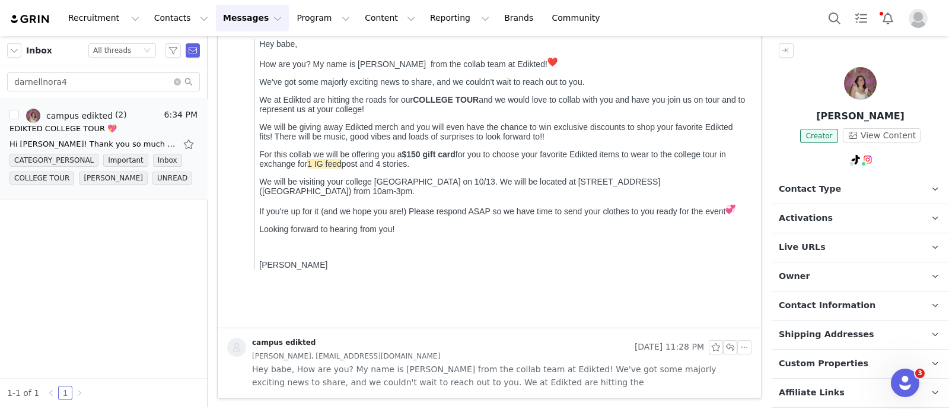
click at [668, 221] on p "Activations" at bounding box center [846, 218] width 149 height 28
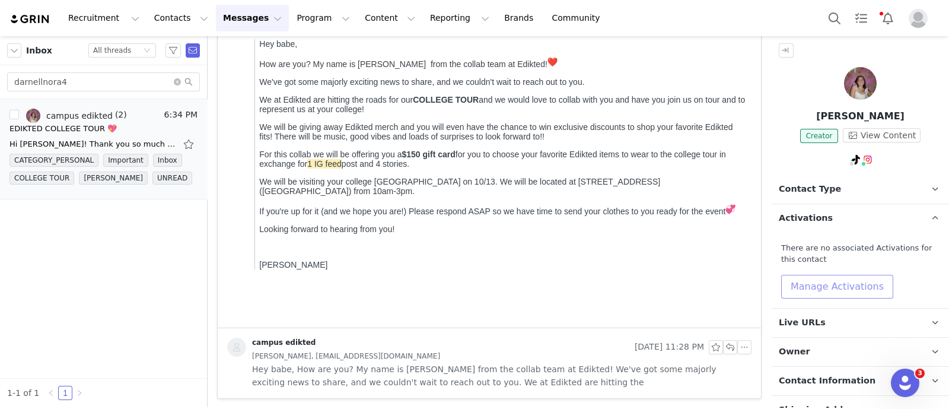
click at [668, 287] on button "Manage Activations" at bounding box center [837, 287] width 112 height 24
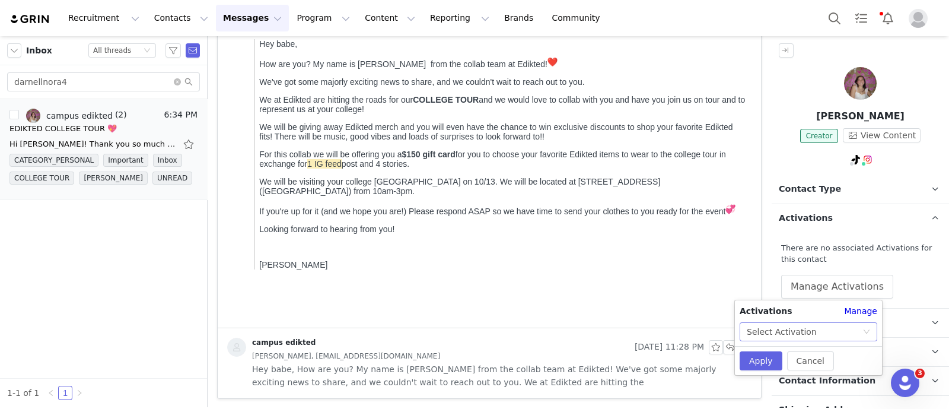
click at [668, 337] on div "Select Activation" at bounding box center [805, 332] width 116 height 18
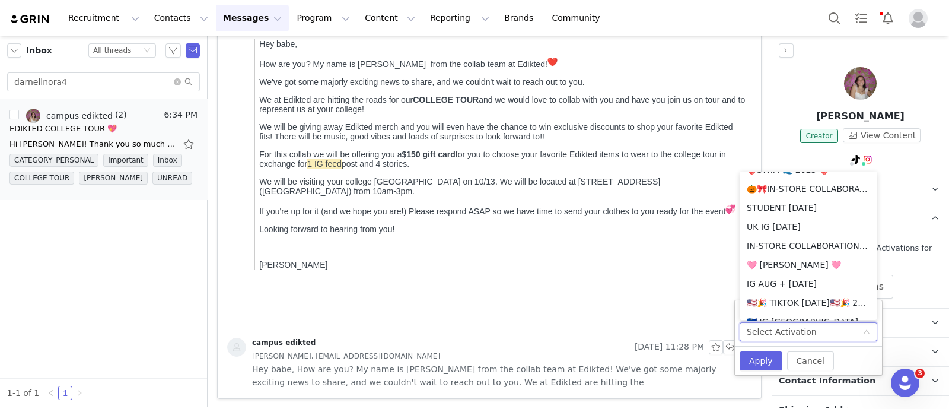
scroll to position [1508, 0]
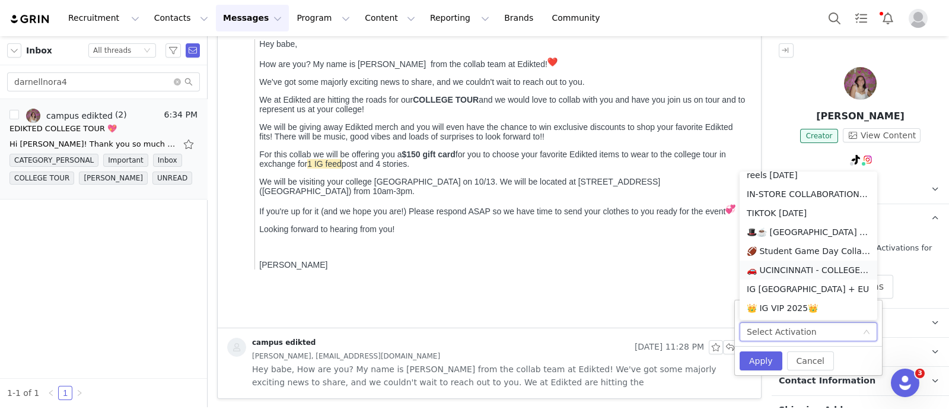
click at [668, 275] on li "🚗 UCINCINNATI - COLLEGE TOUR 🚗" at bounding box center [809, 269] width 138 height 19
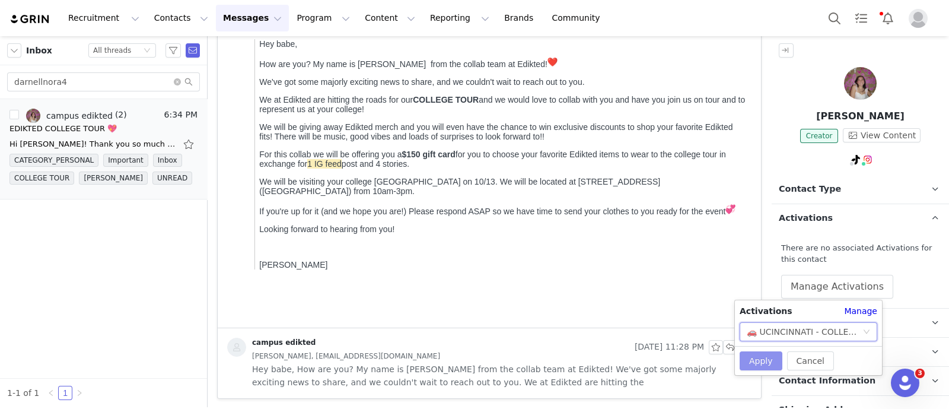
click at [668, 358] on button "Apply" at bounding box center [761, 360] width 43 height 19
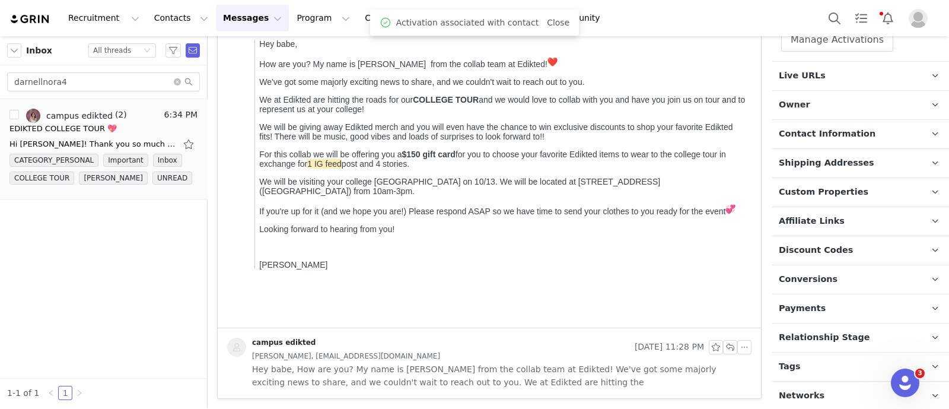
click at [668, 369] on p "Tags Keep track of your contacts by assigning them tags. You can then filter yo…" at bounding box center [846, 366] width 149 height 28
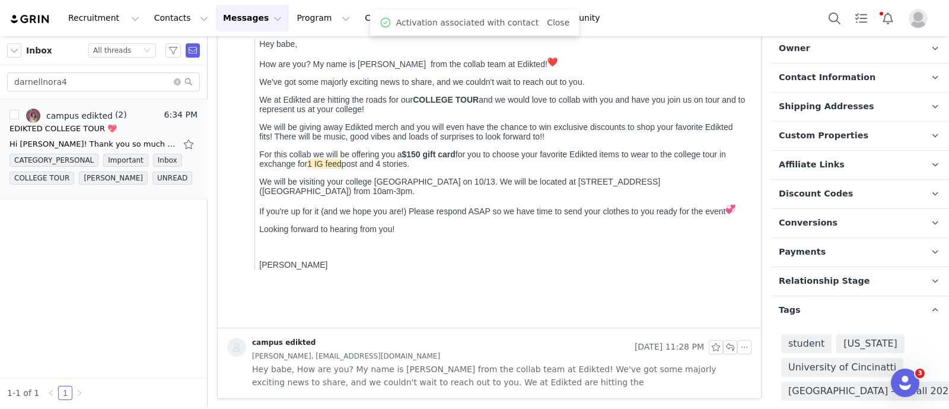
scroll to position [376, 0]
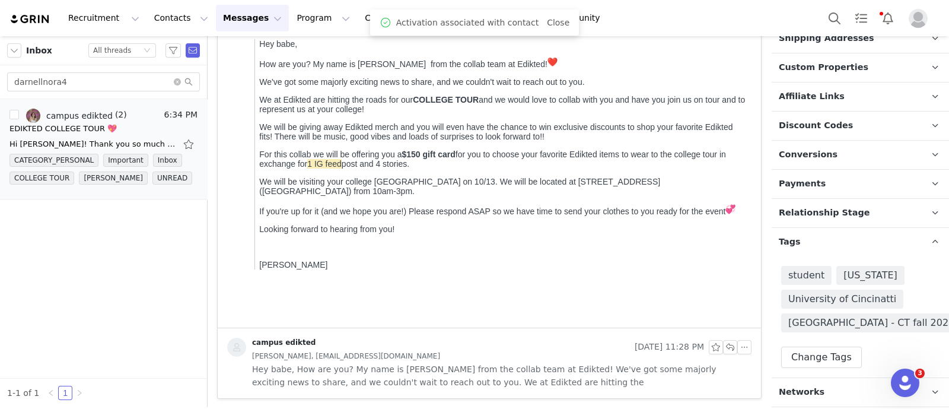
click at [668, 199] on p "Relationship Stage Use relationship stages to move contacts through a logical s…" at bounding box center [846, 213] width 149 height 28
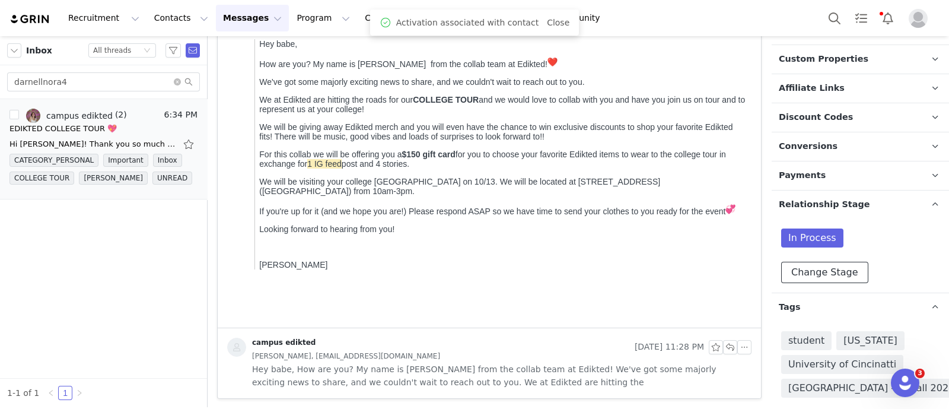
click at [668, 272] on button "Change Stage" at bounding box center [824, 272] width 87 height 21
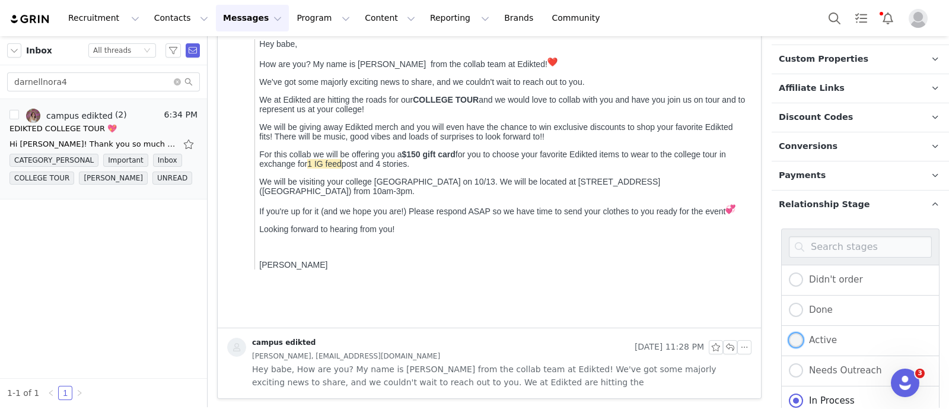
click at [668, 337] on span "Active" at bounding box center [820, 340] width 34 height 11
click at [668, 337] on input "Active" at bounding box center [796, 340] width 14 height 15
radio input "true"
radio input "false"
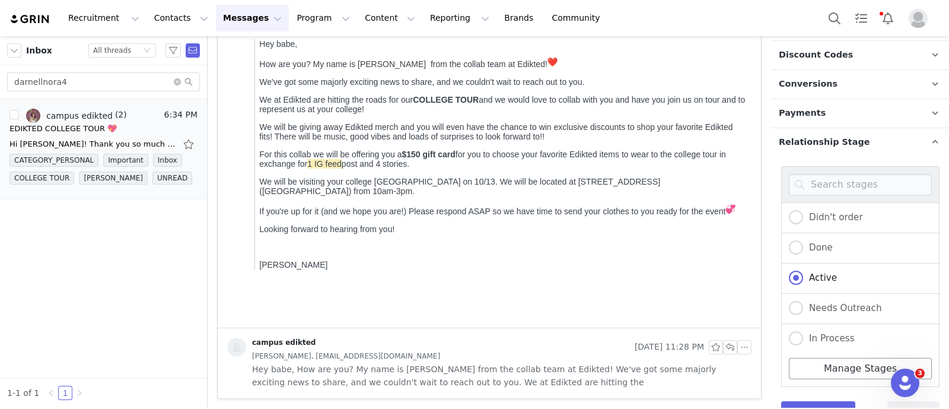
scroll to position [524, 0]
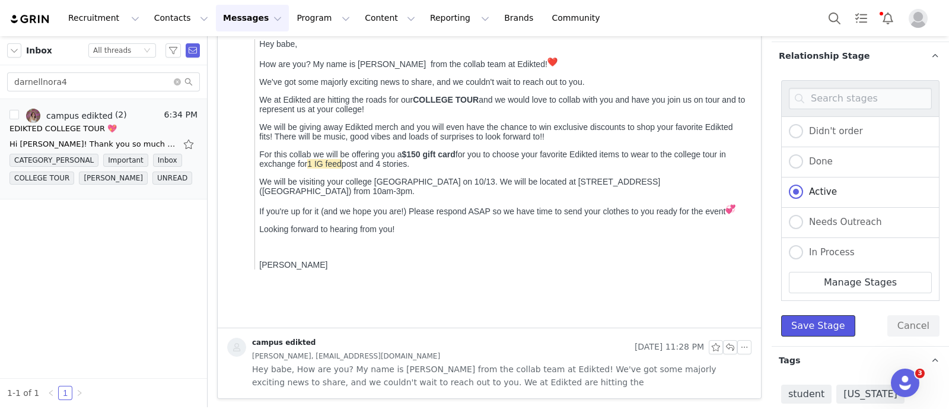
click at [668, 329] on button "Save Stage" at bounding box center [818, 325] width 74 height 21
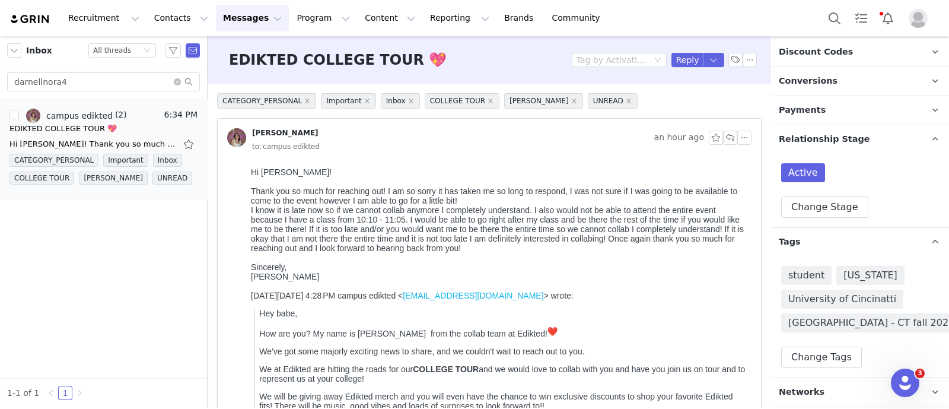
scroll to position [449, 0]
click at [668, 55] on button "Reply" at bounding box center [688, 60] width 33 height 14
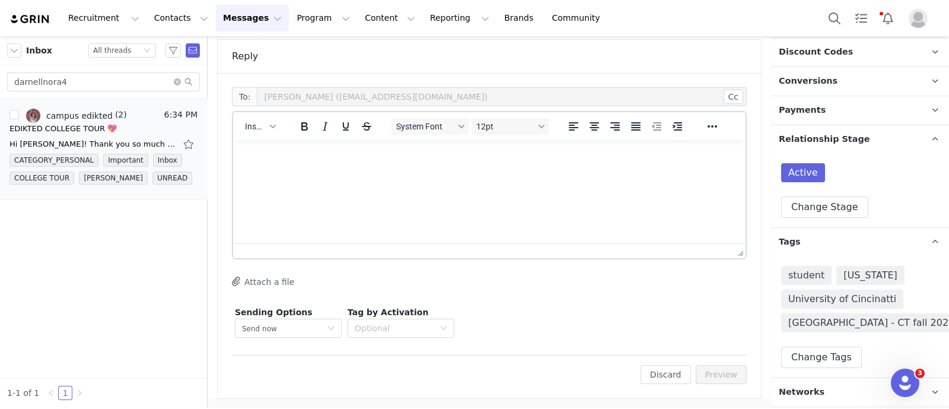
scroll to position [0, 0]
click at [255, 123] on span "Insert" at bounding box center [255, 126] width 21 height 9
click at [276, 142] on div "Insert Template" at bounding box center [303, 146] width 107 height 14
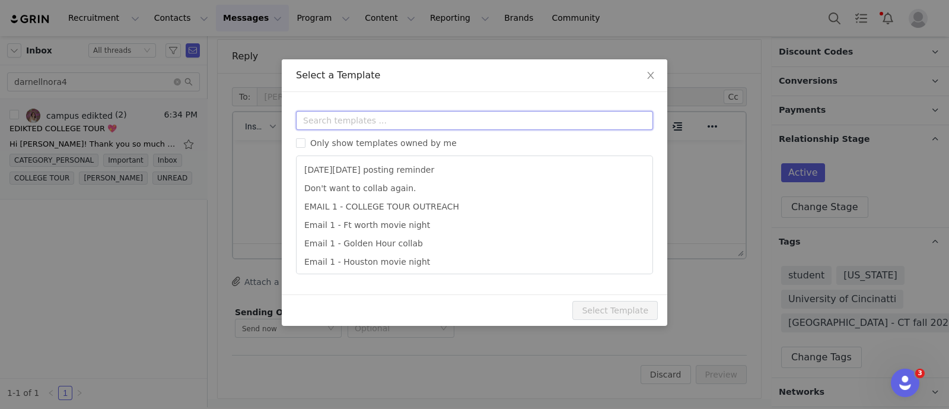
click at [330, 119] on input "text" at bounding box center [474, 120] width 357 height 19
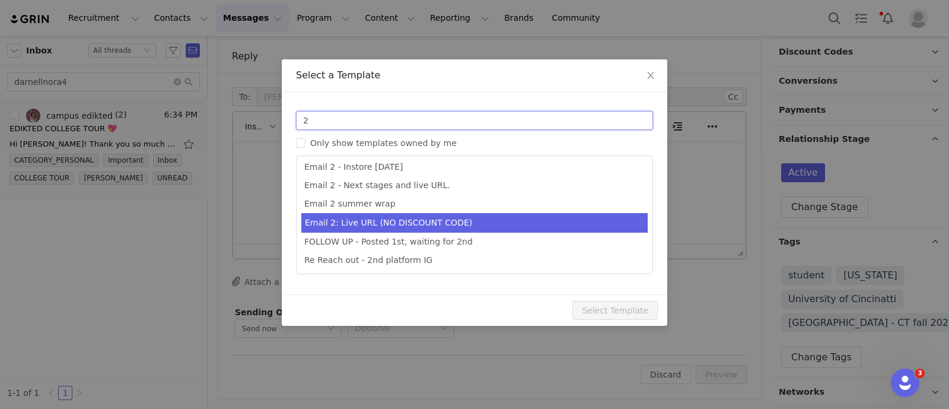
type input "2"
type input "Collab with Edikted"
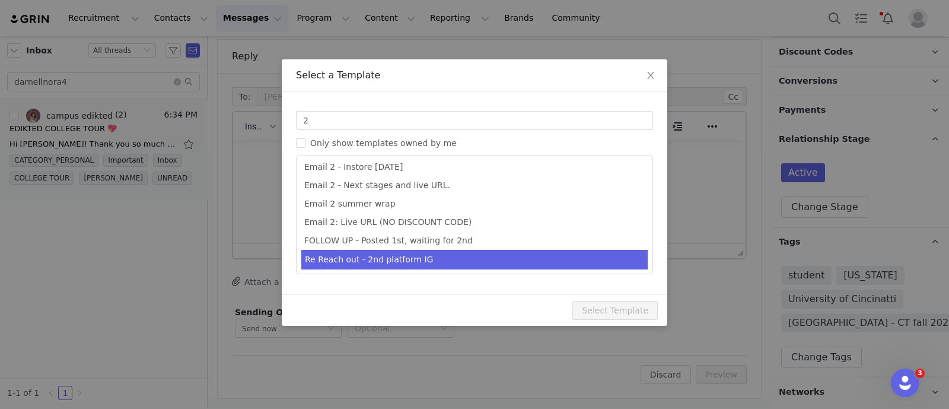
drag, startPoint x: 400, startPoint y: 227, endPoint x: 530, endPoint y: 263, distance: 134.9
click at [400, 226] on li "Email 2: Live URL (NO DISCOUNT CODE)" at bounding box center [474, 222] width 346 height 18
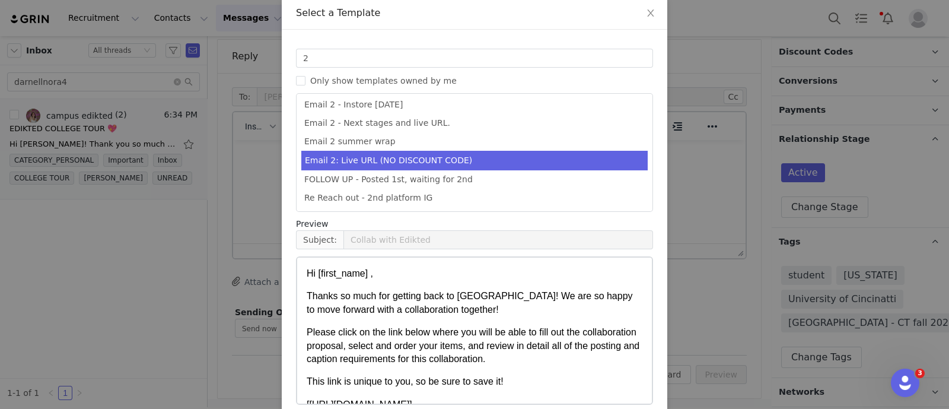
scroll to position [117, 0]
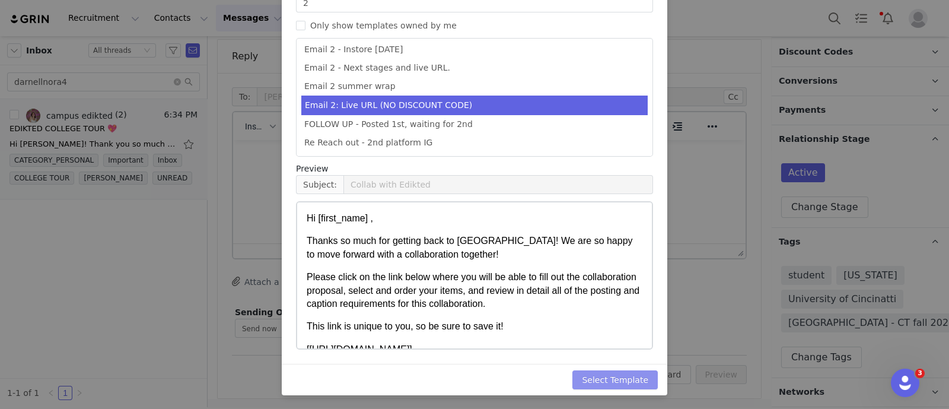
click at [638, 384] on button "Select Template" at bounding box center [615, 379] width 85 height 19
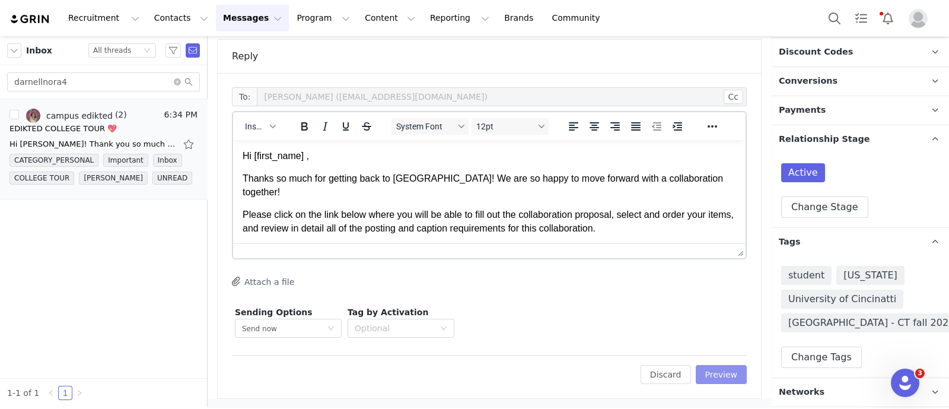
click at [668, 375] on button "Preview" at bounding box center [722, 374] width 52 height 19
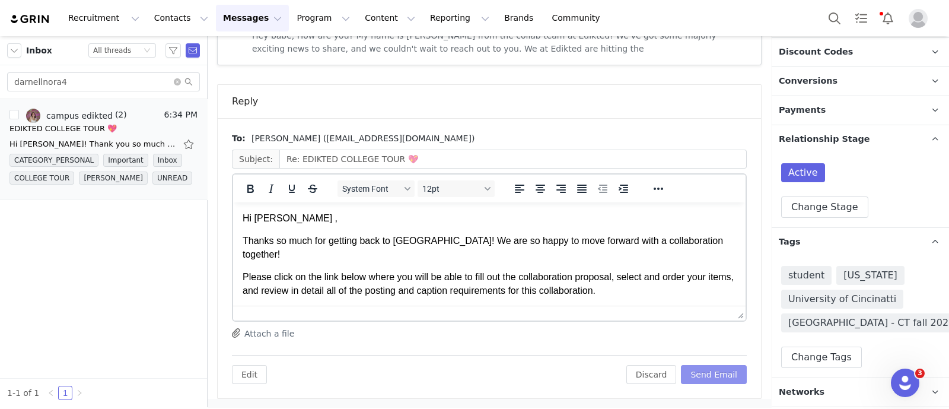
click at [668, 376] on button "Send Email" at bounding box center [714, 374] width 66 height 19
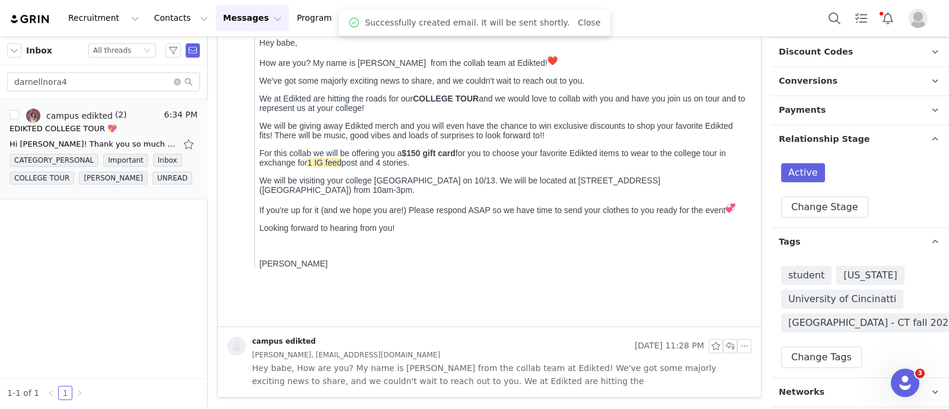
scroll to position [269, 0]
click at [124, 84] on input "darnellnora4" at bounding box center [103, 81] width 193 height 19
paste input "mikayla.serr@"
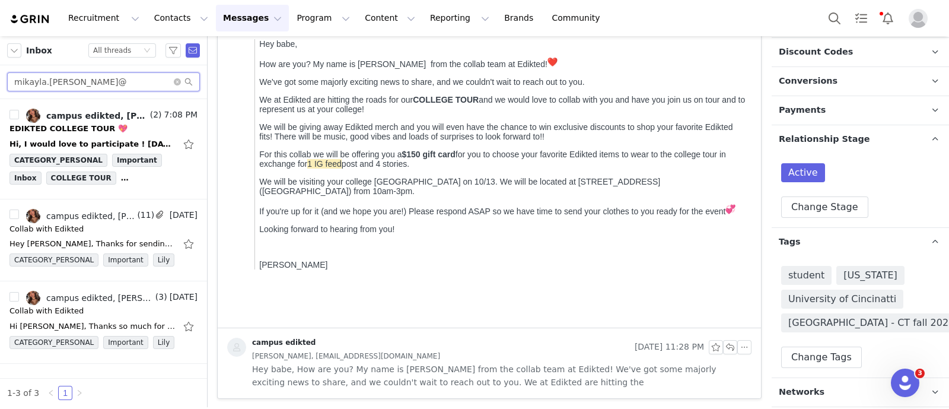
type input "mikayla.serr@"
click at [117, 121] on link "campus edikted, Mikayla Serr" at bounding box center [87, 116] width 122 height 14
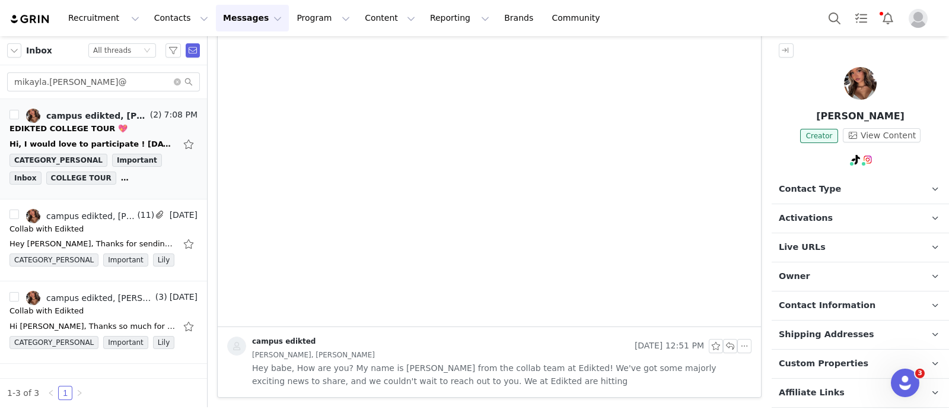
scroll to position [0, 0]
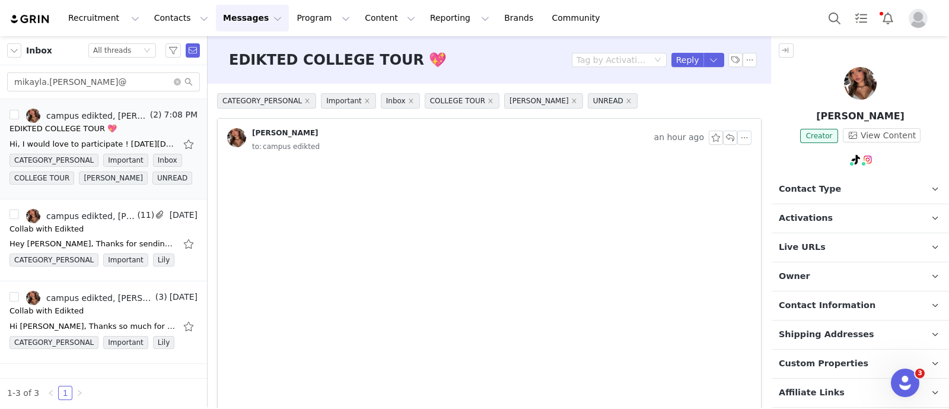
click at [668, 270] on span "Owner" at bounding box center [794, 276] width 31 height 13
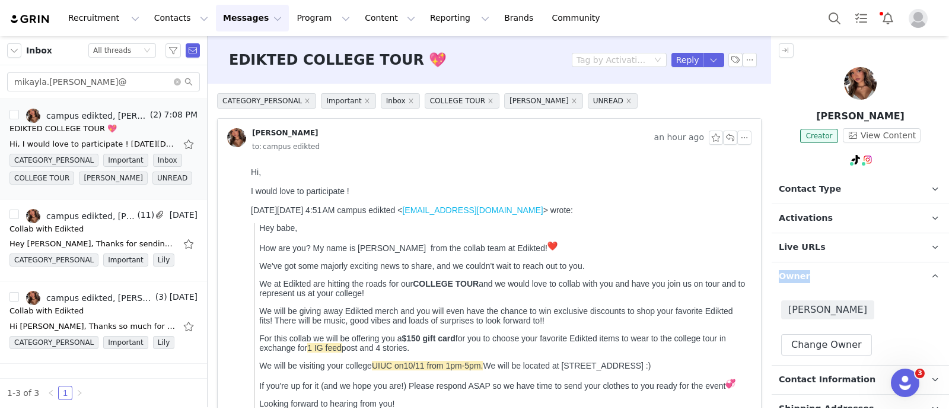
click at [668, 270] on span "Owner" at bounding box center [794, 276] width 31 height 13
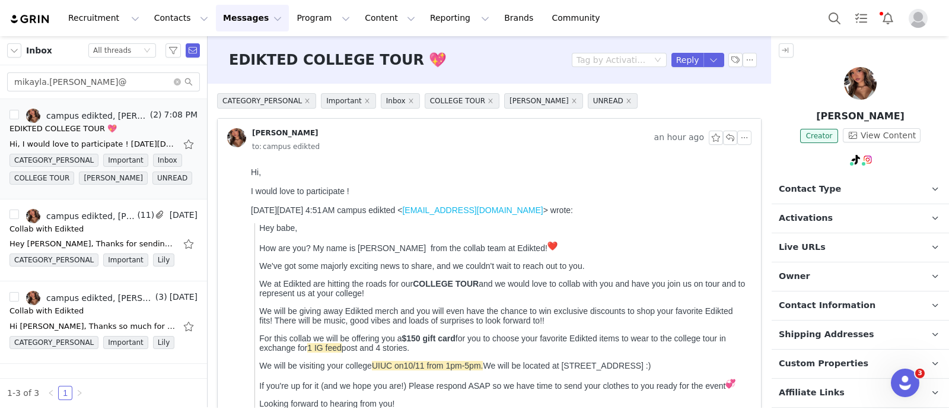
click at [668, 194] on p "Contact Type Contact type can be Creator, Prospect, Application, or Manager." at bounding box center [846, 189] width 149 height 28
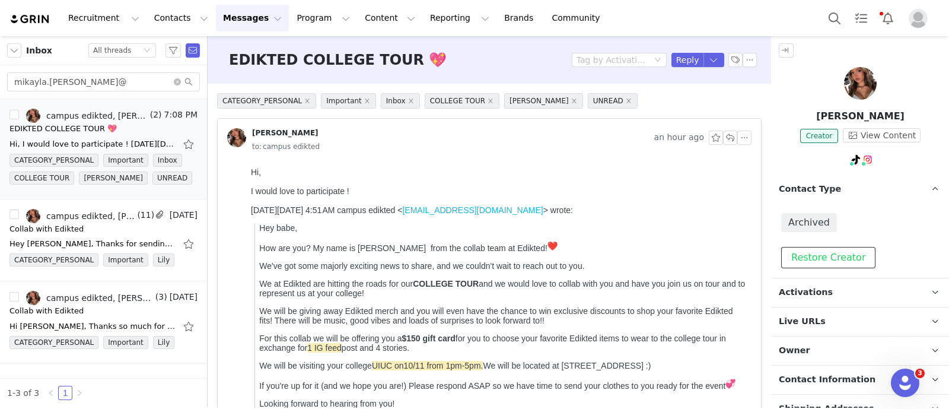
click at [668, 253] on button "Restore Creator" at bounding box center [828, 257] width 94 height 21
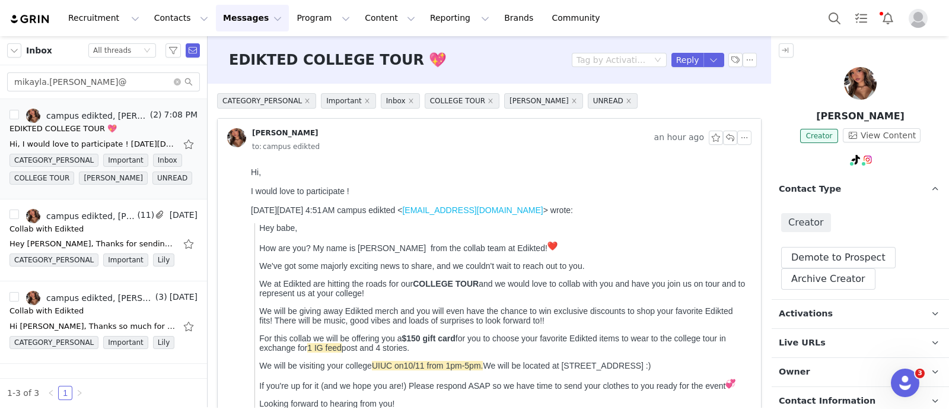
click at [668, 185] on p "Contact Type Contact type can be Creator, Prospect, Application, or Manager." at bounding box center [846, 189] width 149 height 28
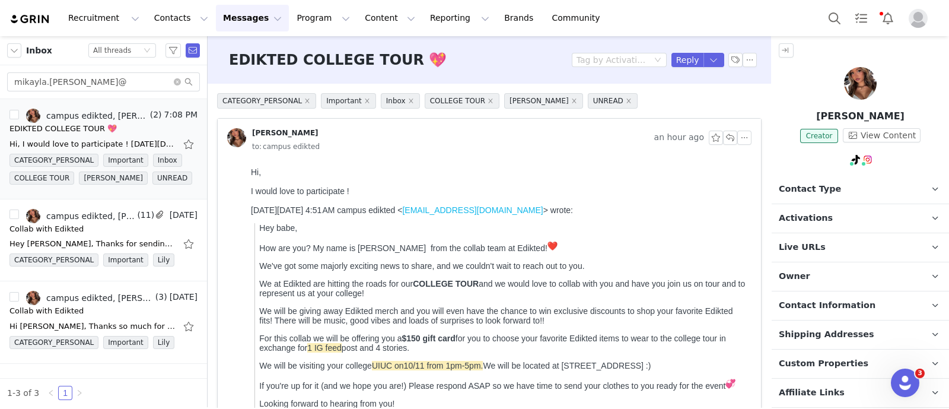
click at [668, 224] on p "Activations" at bounding box center [846, 218] width 149 height 28
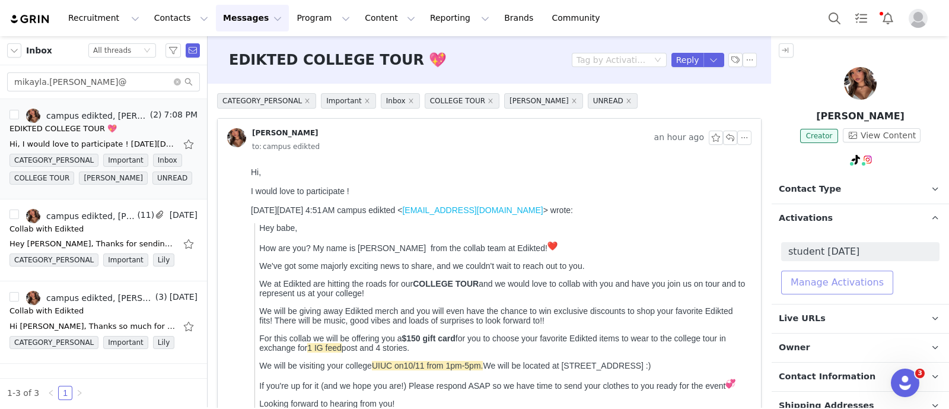
click at [668, 274] on button "Manage Activations" at bounding box center [837, 283] width 112 height 24
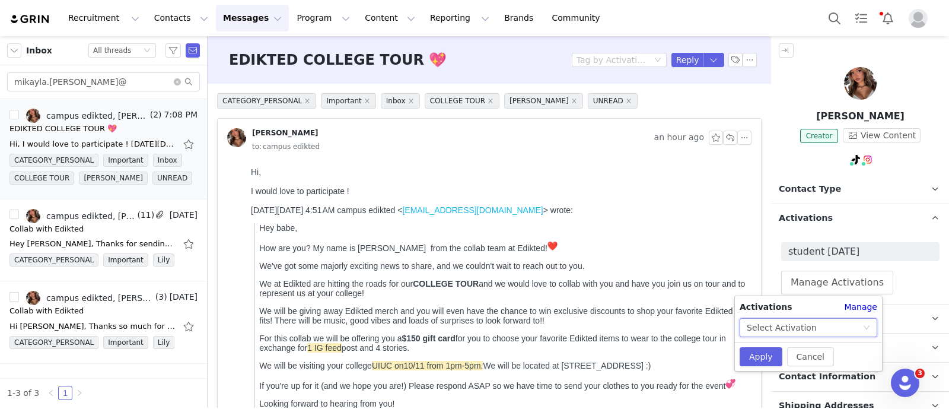
click at [668, 324] on icon "icon: down" at bounding box center [866, 327] width 7 height 7
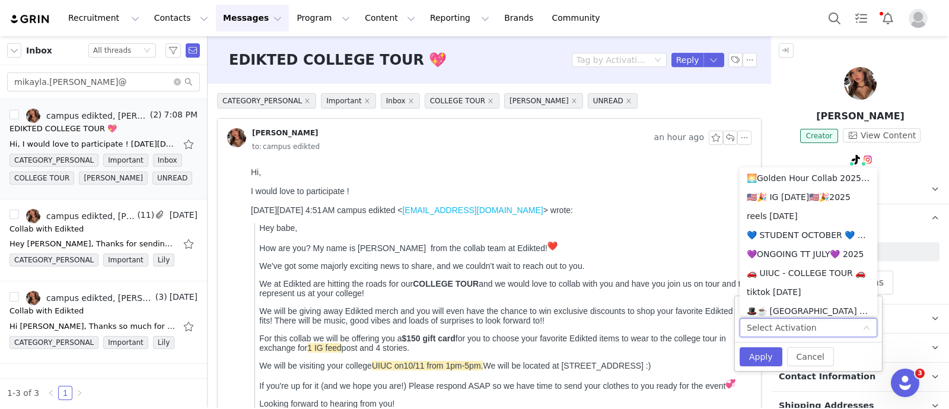
scroll to position [748, 0]
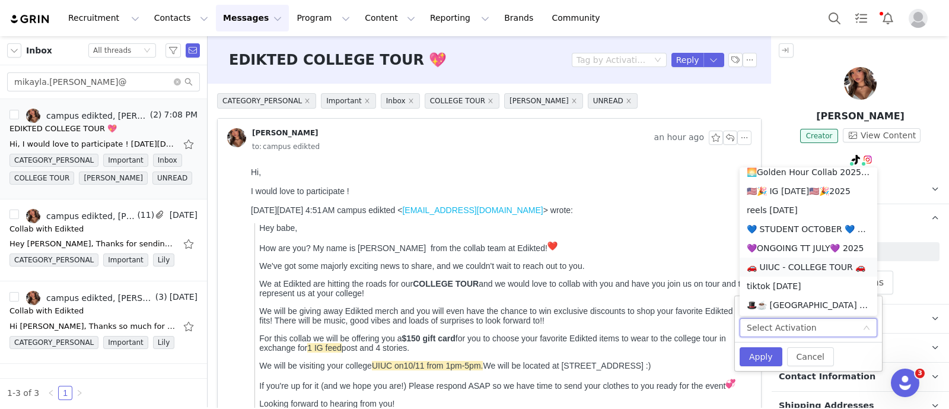
click at [668, 266] on li "🚗 UIUC - COLLEGE TOUR 🚗" at bounding box center [809, 266] width 138 height 19
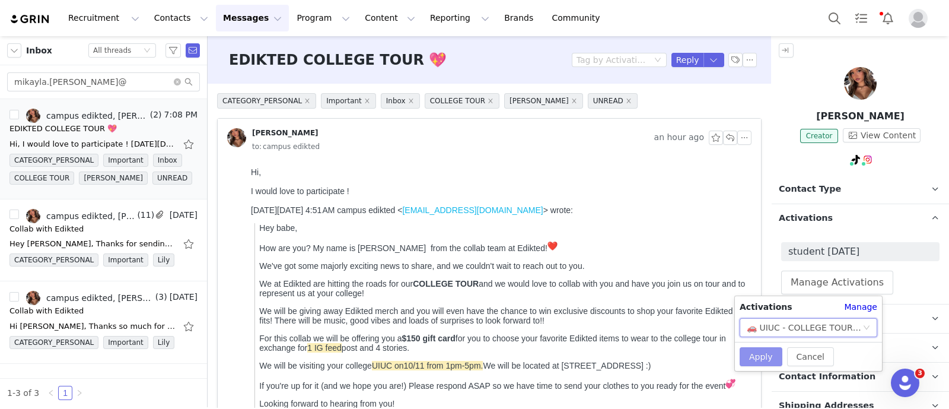
click at [668, 354] on button "Apply" at bounding box center [761, 356] width 43 height 19
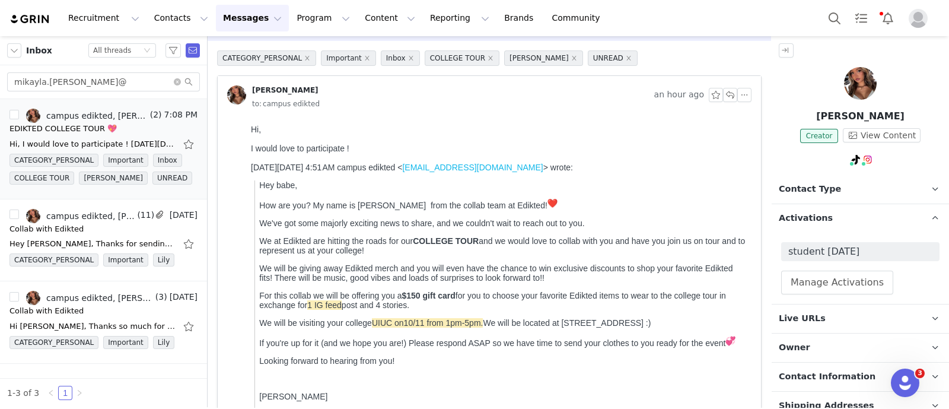
scroll to position [74, 0]
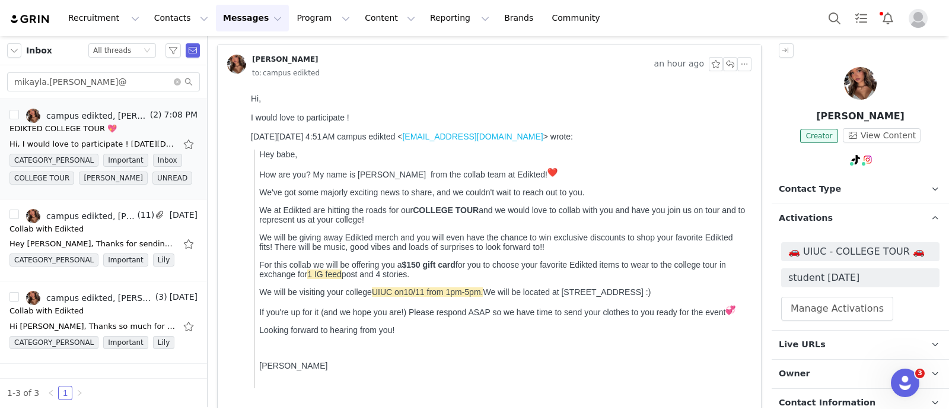
click at [668, 222] on p "Activations" at bounding box center [846, 218] width 149 height 28
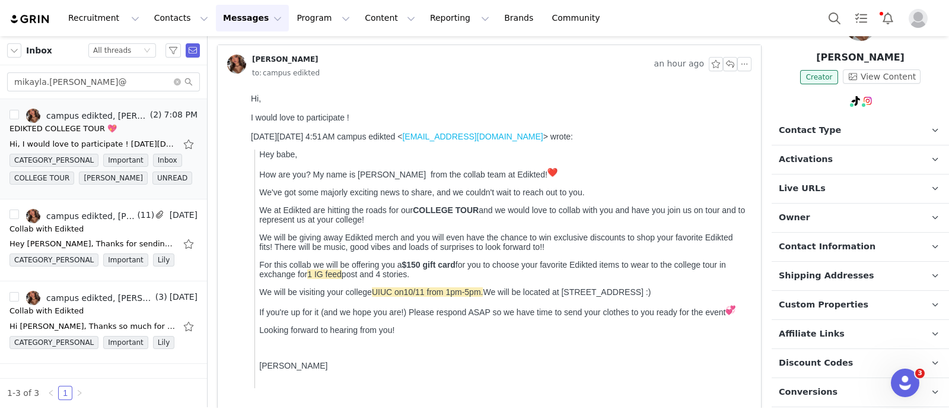
scroll to position [172, 0]
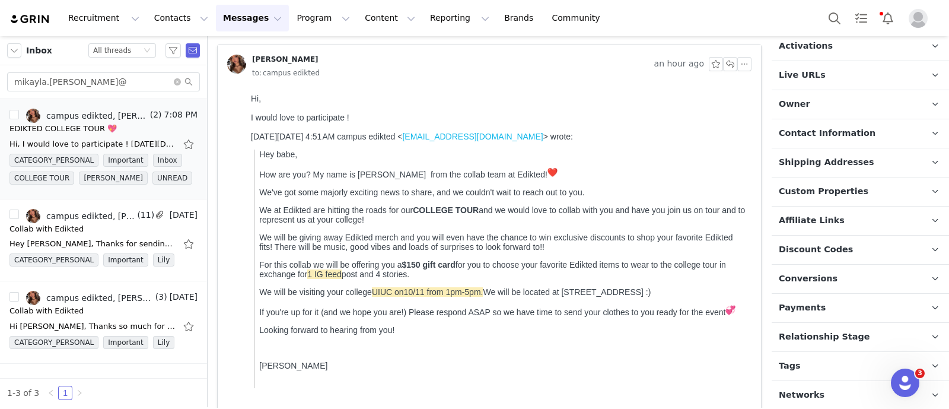
click at [668, 336] on span "Relationship Stage" at bounding box center [824, 336] width 91 height 13
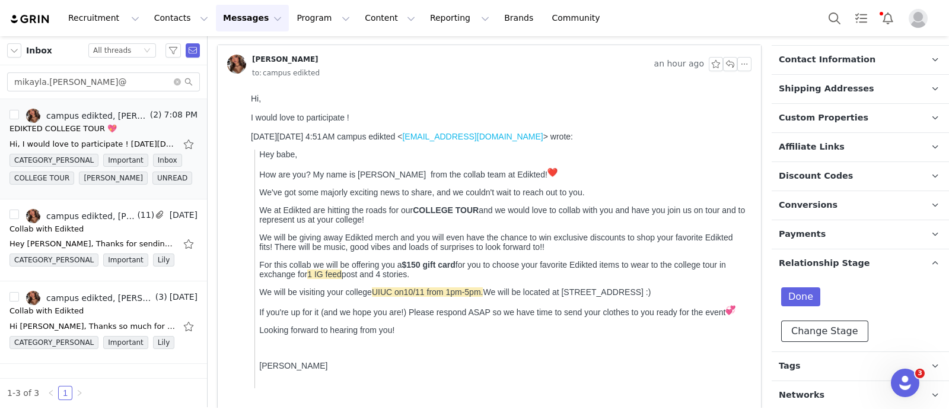
click at [668, 320] on button "Change Stage" at bounding box center [824, 330] width 87 height 21
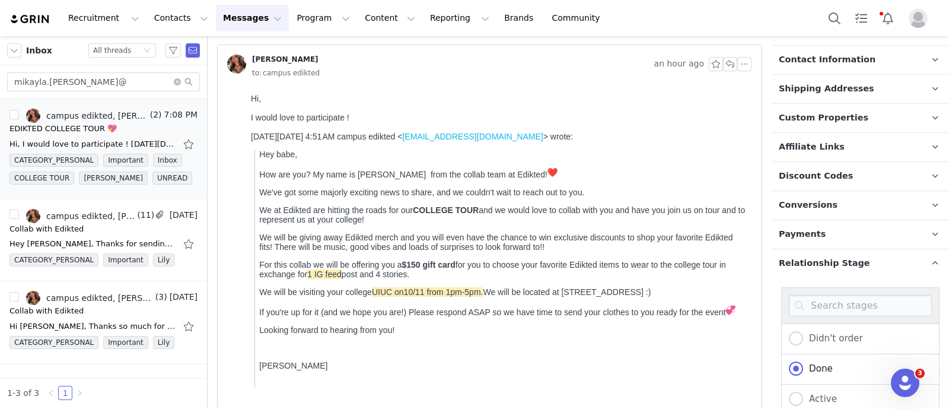
scroll to position [320, 0]
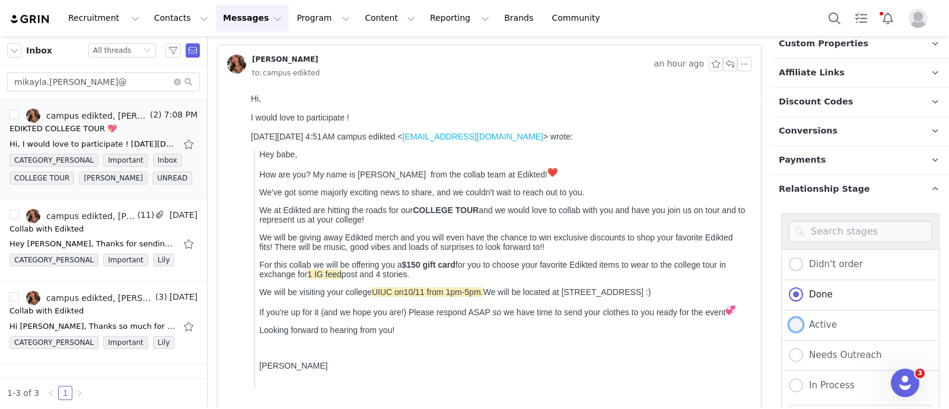
click at [668, 320] on span "Active" at bounding box center [820, 324] width 34 height 11
click at [668, 320] on input "Active" at bounding box center [796, 324] width 14 height 15
radio input "true"
radio input "false"
radio input "true"
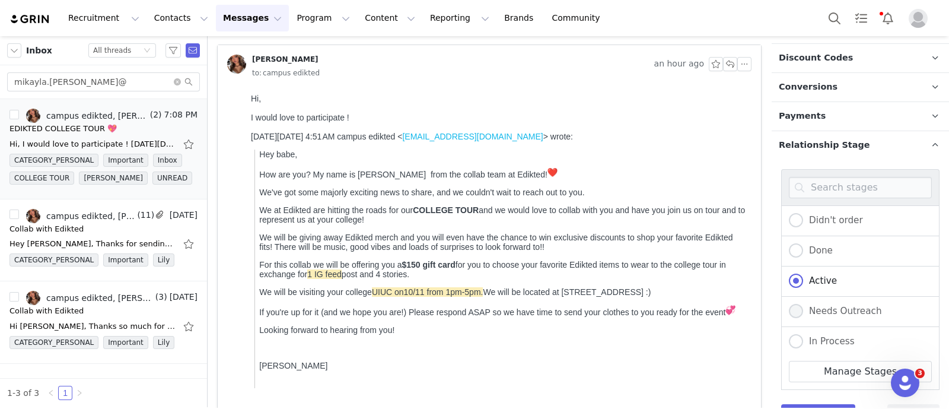
scroll to position [394, 0]
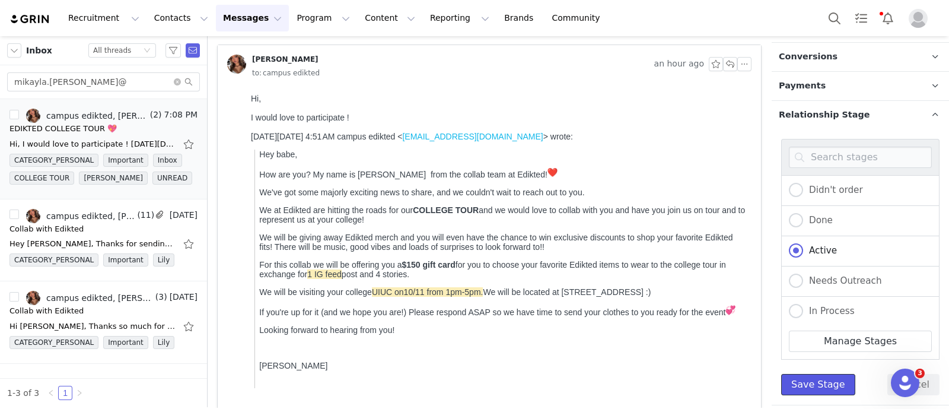
click at [668, 381] on button "Save Stage" at bounding box center [818, 384] width 74 height 21
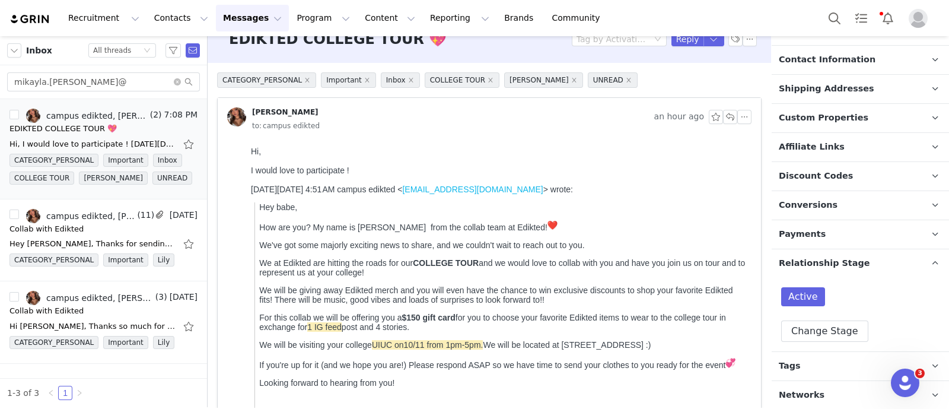
scroll to position [0, 0]
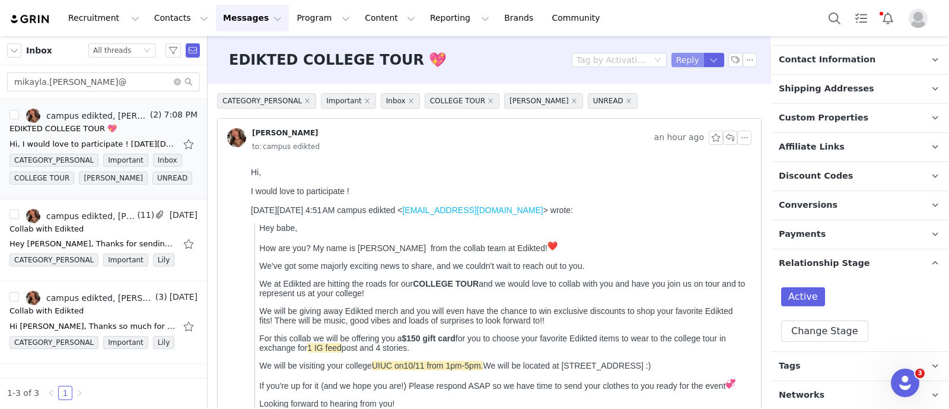
click at [668, 65] on button "Reply" at bounding box center [688, 60] width 33 height 14
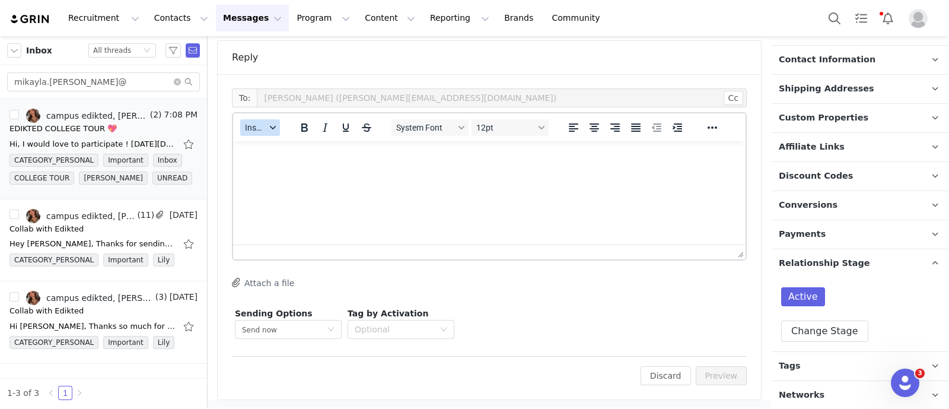
click at [260, 134] on button "Insert" at bounding box center [260, 127] width 40 height 17
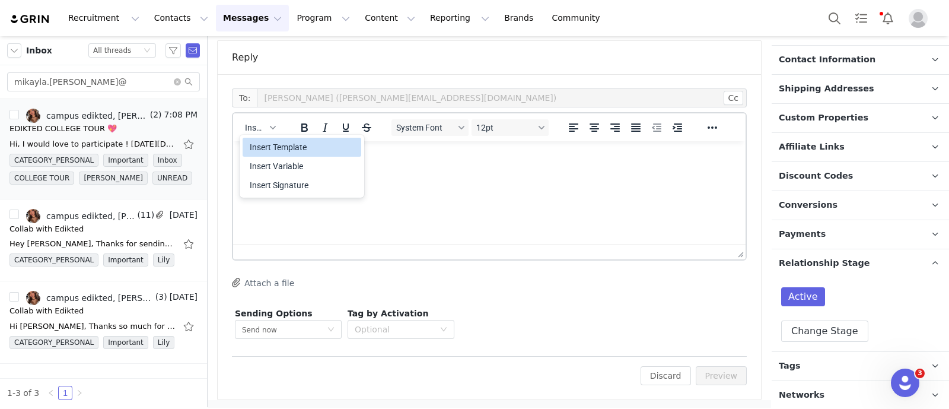
click at [273, 148] on div "Insert Template" at bounding box center [303, 147] width 107 height 14
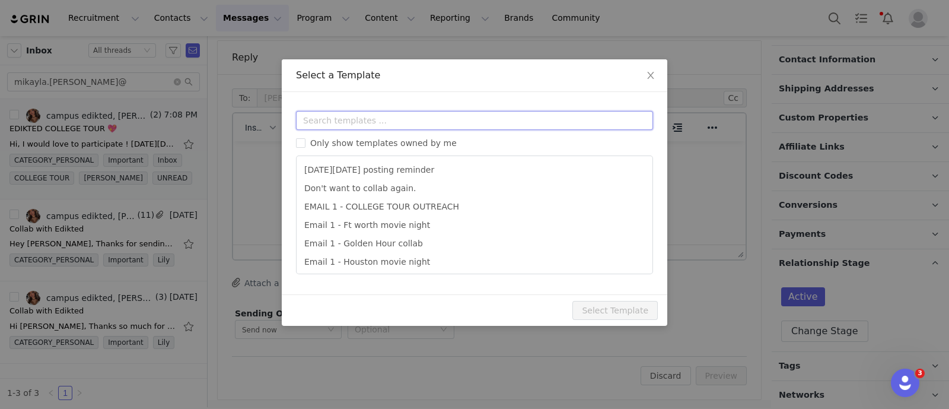
click at [338, 120] on input "text" at bounding box center [474, 120] width 357 height 19
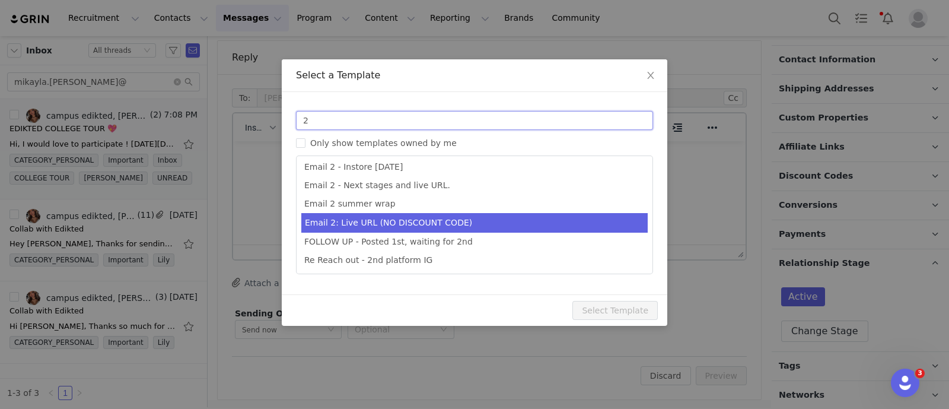
type input "2"
type input "Collab with Edikted"
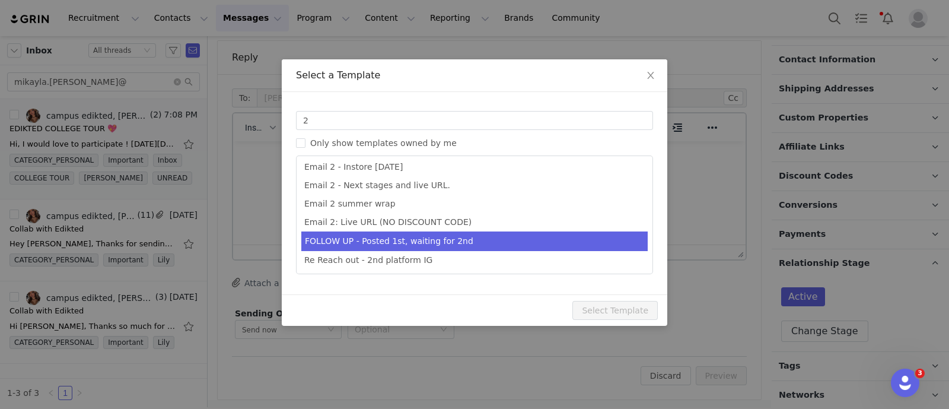
drag, startPoint x: 399, startPoint y: 228, endPoint x: 457, endPoint y: 249, distance: 61.9
click at [400, 228] on li "Email 2: Live URL (NO DISCOUNT CODE)" at bounding box center [474, 222] width 346 height 18
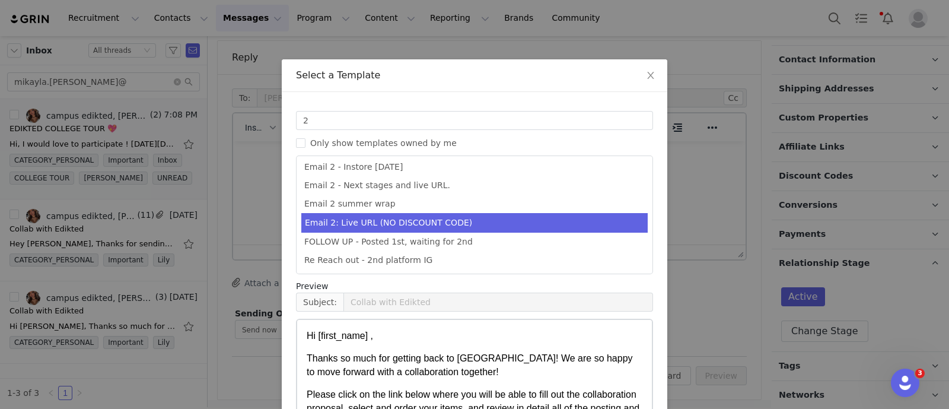
scroll to position [117, 0]
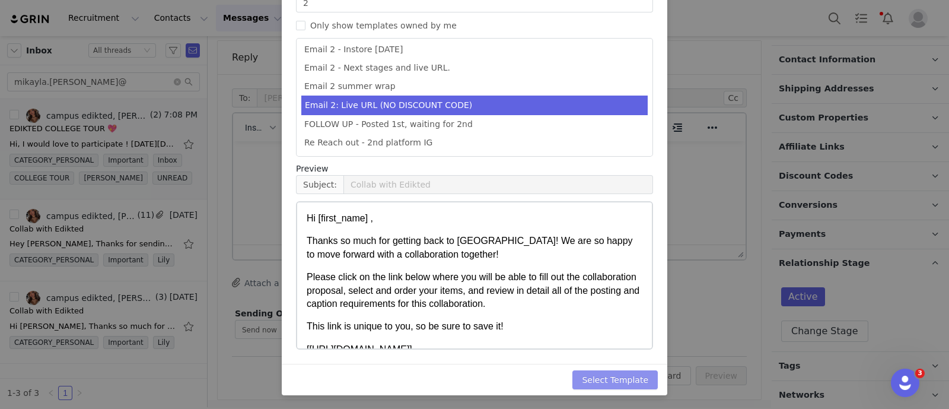
click at [641, 384] on button "Select Template" at bounding box center [615, 379] width 85 height 19
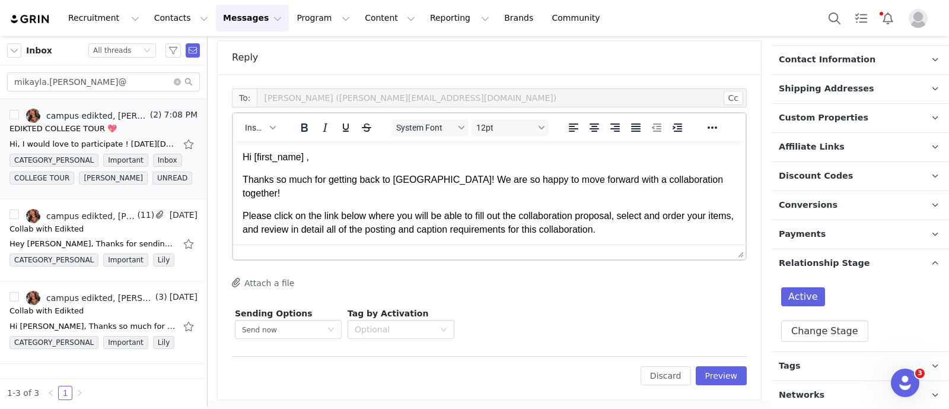
scroll to position [0, 0]
click at [668, 376] on button "Preview" at bounding box center [722, 375] width 52 height 19
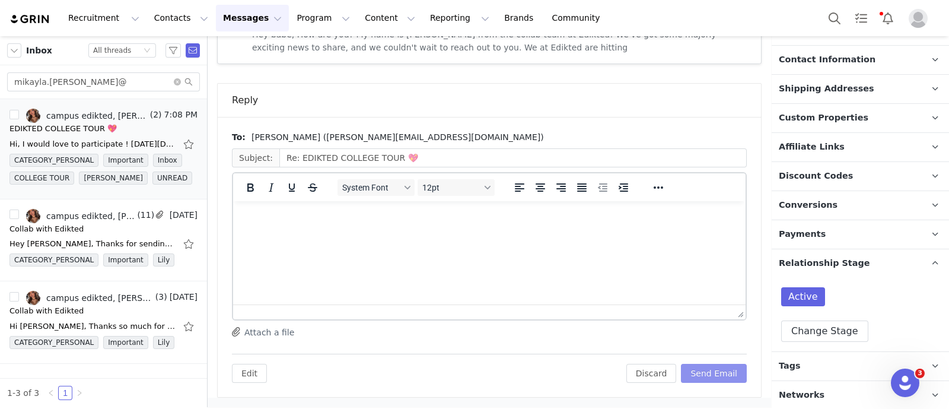
scroll to position [513, 0]
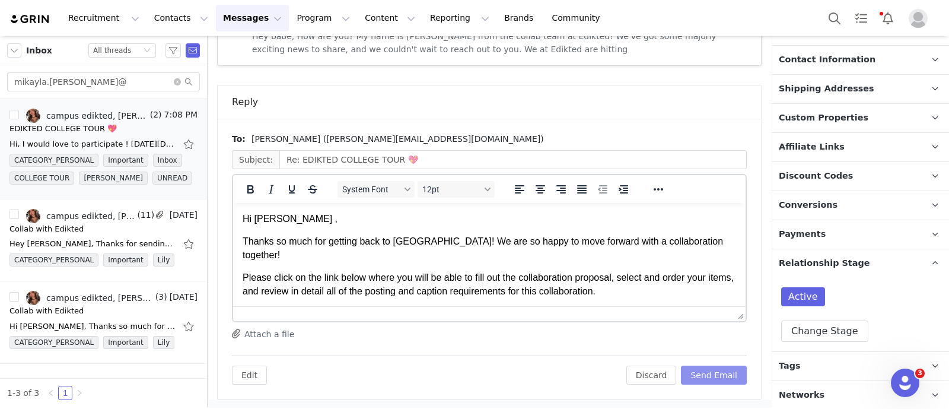
drag, startPoint x: 721, startPoint y: 373, endPoint x: 281, endPoint y: 43, distance: 550.6
click at [668, 373] on button "Send Email" at bounding box center [714, 374] width 66 height 19
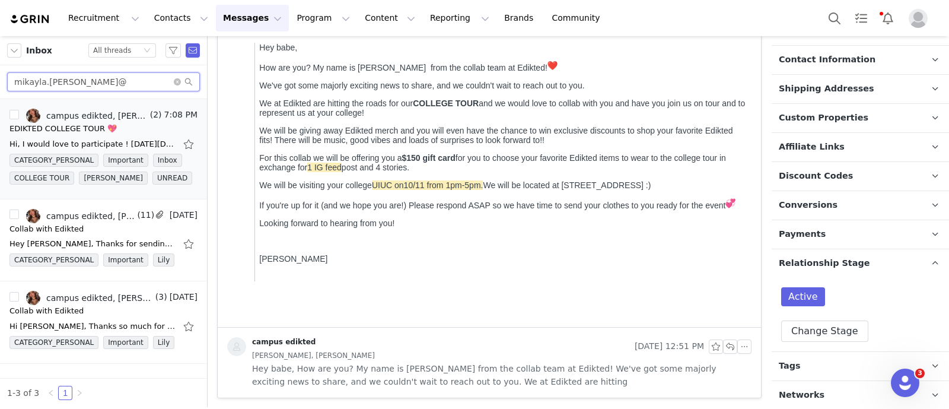
click at [119, 77] on input "mikayla.serr@" at bounding box center [103, 81] width 193 height 19
paste input "onrealalexandria"
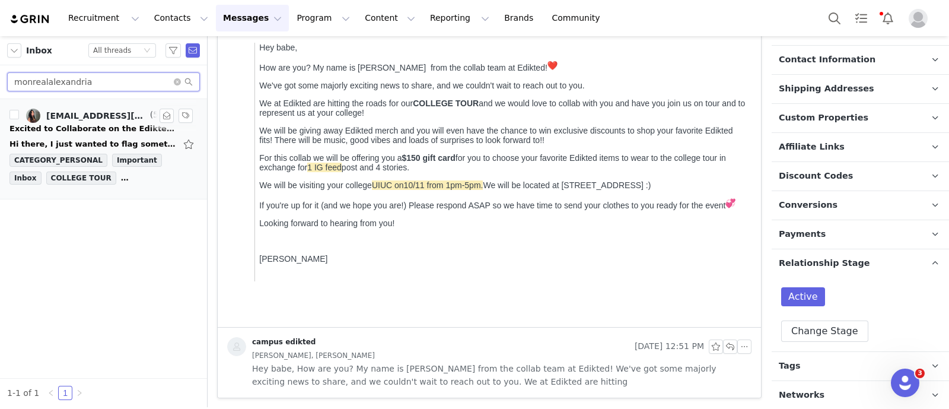
type input "monrealalexandria"
click at [125, 127] on div "Excited to Collaborate on the Edikted UIUC Pop-Up ✨" at bounding box center [92, 129] width 166 height 12
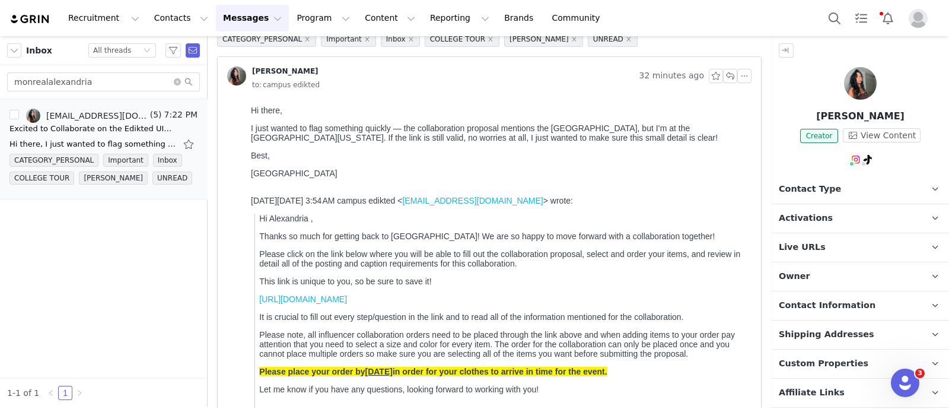
scroll to position [0, 0]
click at [668, 220] on p "Activations" at bounding box center [846, 218] width 149 height 28
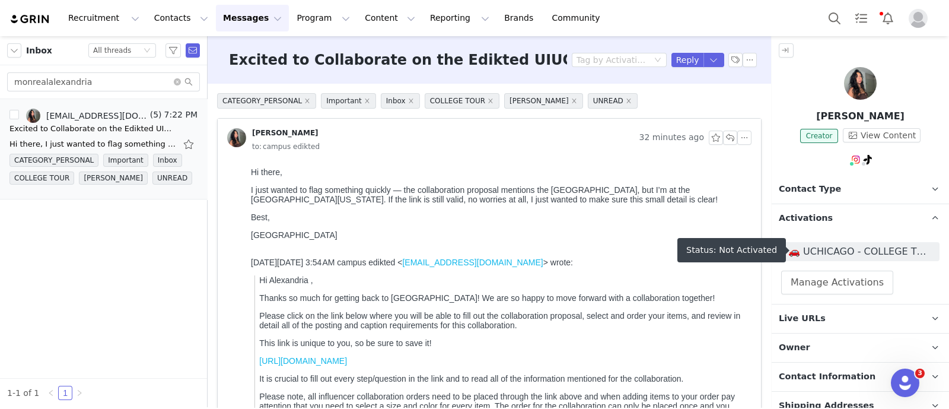
click at [668, 246] on span "🚗 UCHICAGO - COLLEGE TOUR 🚗" at bounding box center [860, 251] width 144 height 14
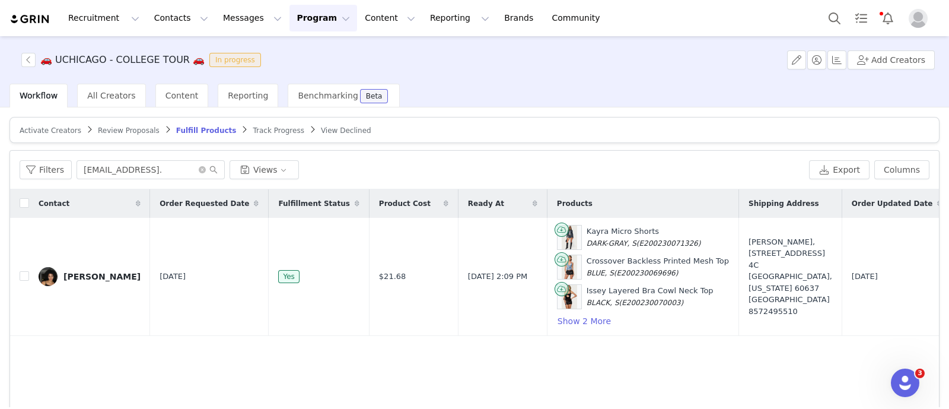
click at [43, 131] on span "Activate Creators" at bounding box center [51, 130] width 62 height 8
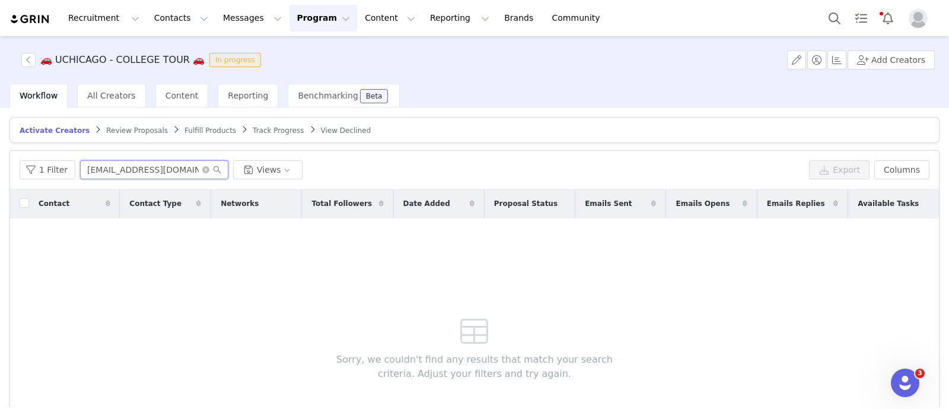
click at [100, 170] on input "graceli3@uchicago.edu" at bounding box center [154, 169] width 148 height 19
click at [100, 169] on input "graceli3@uchicago.edu" at bounding box center [154, 169] width 148 height 19
click at [100, 168] on input "graceli3@uchicago.edu" at bounding box center [154, 169] width 148 height 19
paste input "monrealalexandria"
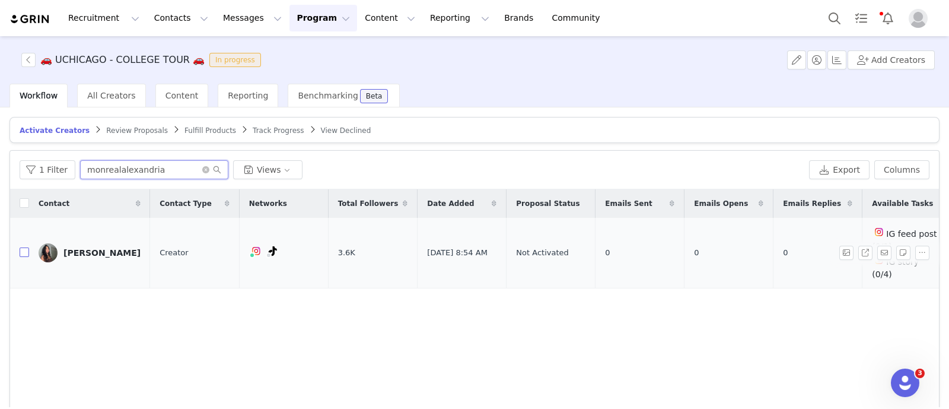
type input "monrealalexandria"
click at [24, 247] on input "checkbox" at bounding box center [24, 251] width 9 height 9
checkbox input "true"
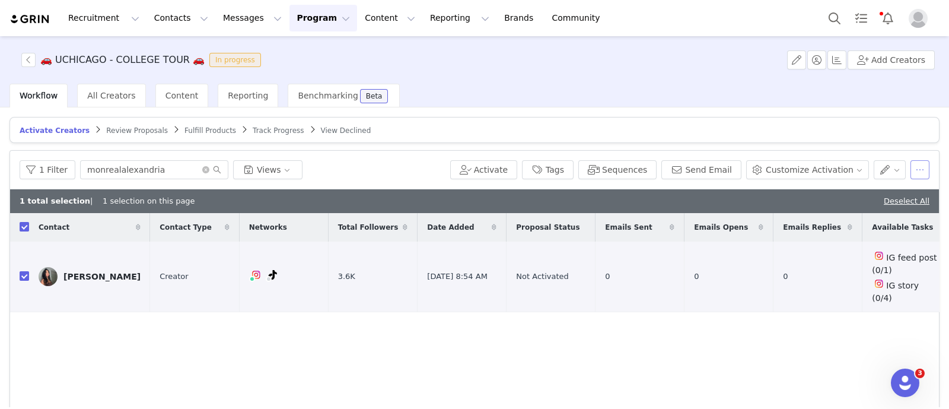
click at [668, 174] on button "button" at bounding box center [920, 169] width 19 height 19
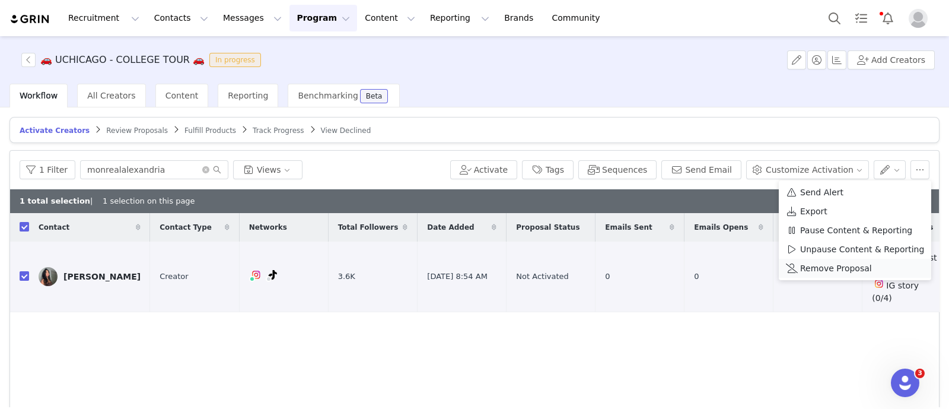
click at [668, 274] on span "Remove Proposal" at bounding box center [836, 268] width 72 height 13
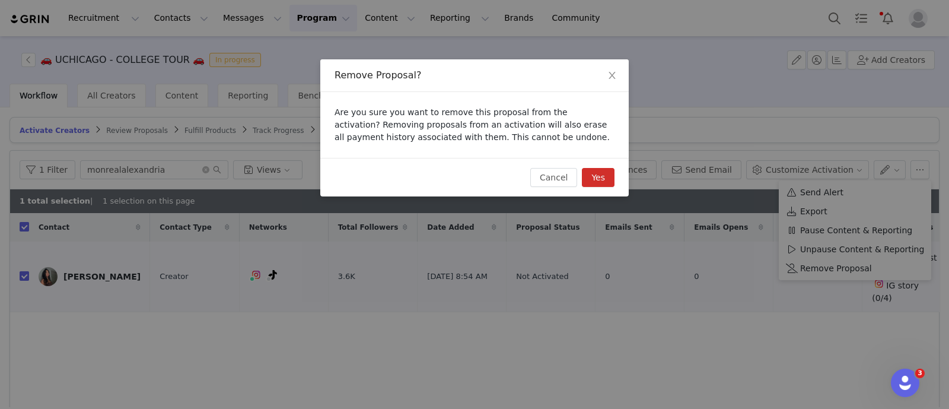
click at [596, 176] on button "Yes" at bounding box center [598, 177] width 33 height 19
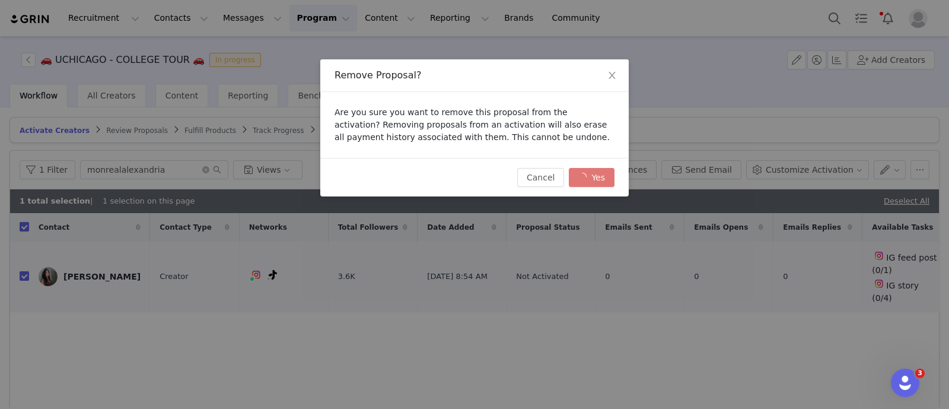
checkbox input "false"
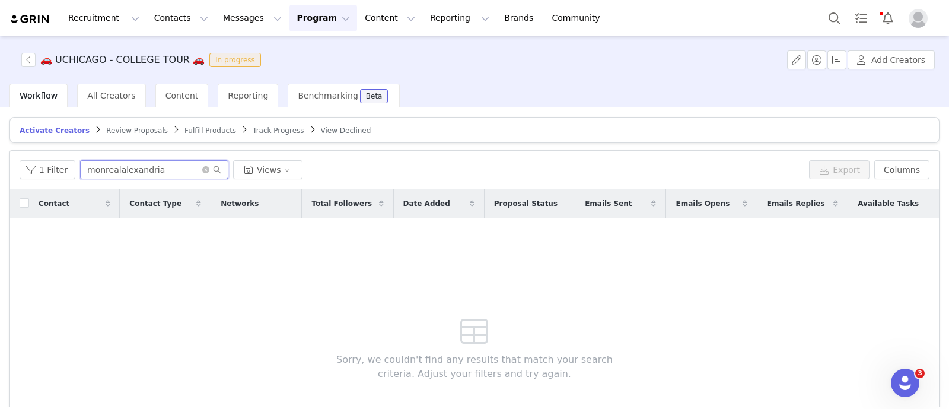
click at [161, 173] on input "monrealalexandria" at bounding box center [154, 169] width 148 height 19
click at [160, 172] on input "monrealalexandria" at bounding box center [154, 169] width 148 height 19
click at [668, 20] on button "Search" at bounding box center [835, 18] width 26 height 27
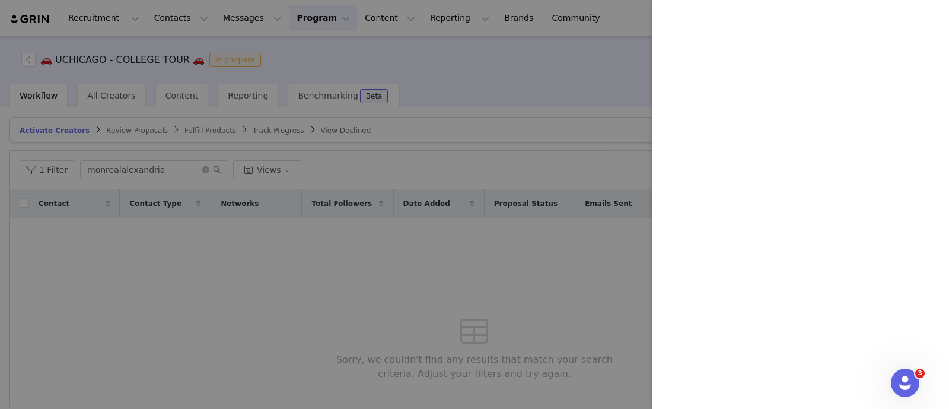
drag, startPoint x: 230, startPoint y: 36, endPoint x: 229, endPoint y: 21, distance: 14.9
click at [231, 34] on div at bounding box center [474, 204] width 949 height 409
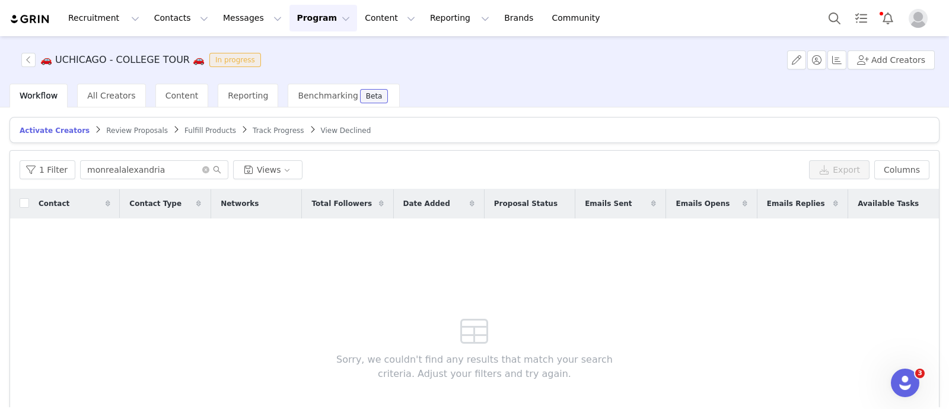
click at [668, 20] on div at bounding box center [949, 204] width 0 height 409
click at [229, 20] on button "Messages Messages" at bounding box center [252, 18] width 73 height 27
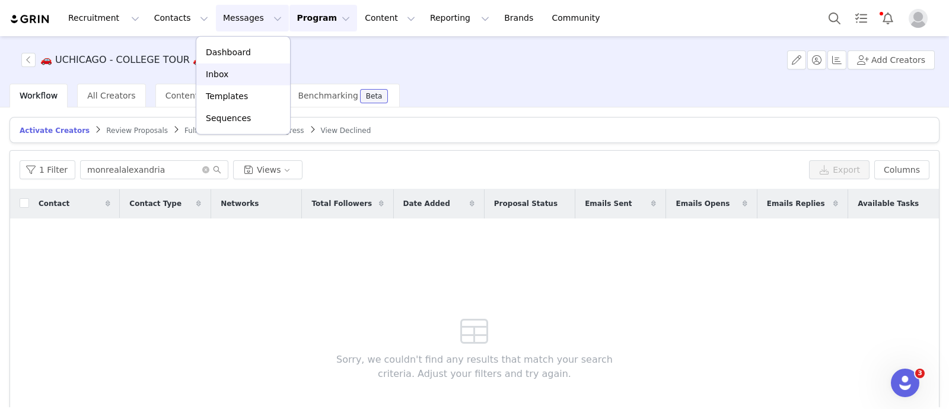
click at [220, 74] on p "Inbox" at bounding box center [217, 74] width 23 height 12
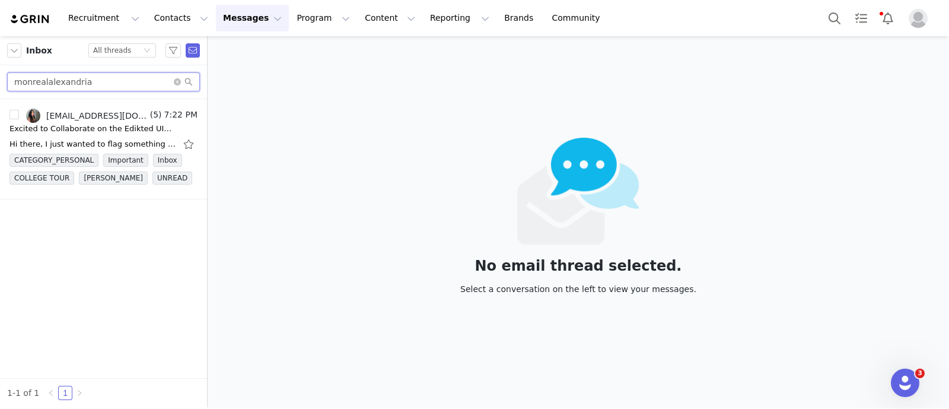
click at [66, 81] on input "monrealalexandria" at bounding box center [103, 81] width 193 height 19
click at [78, 120] on link "[EMAIL_ADDRESS][DOMAIN_NAME], [PERSON_NAME]" at bounding box center [87, 116] width 122 height 14
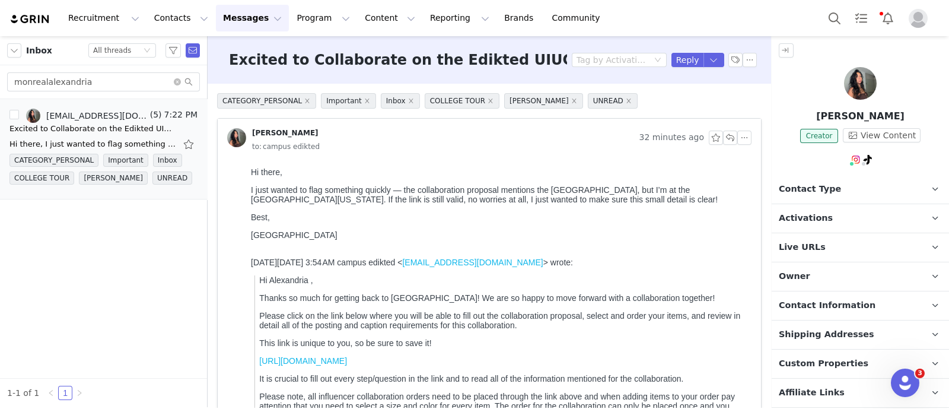
click at [668, 218] on span "Activations" at bounding box center [806, 218] width 54 height 13
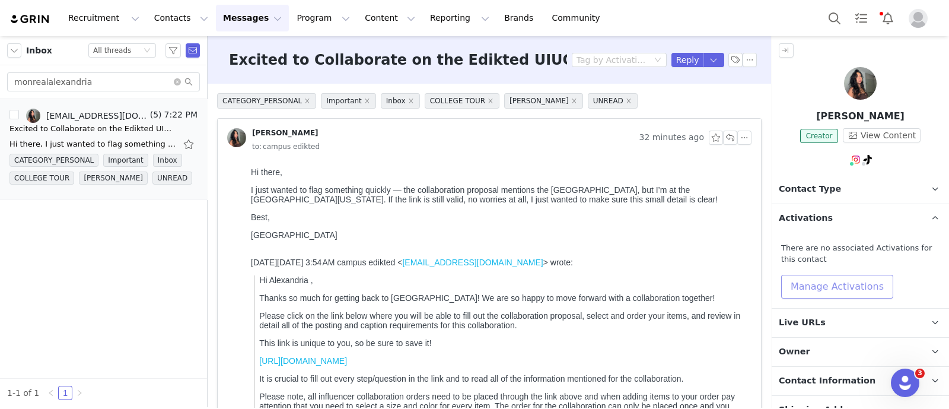
click at [668, 284] on button "Manage Activations" at bounding box center [837, 287] width 112 height 24
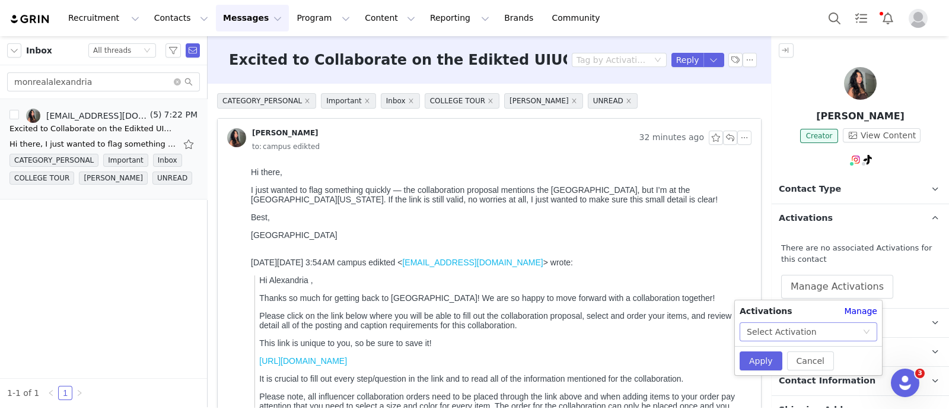
click at [668, 330] on icon "icon: down" at bounding box center [866, 331] width 7 height 7
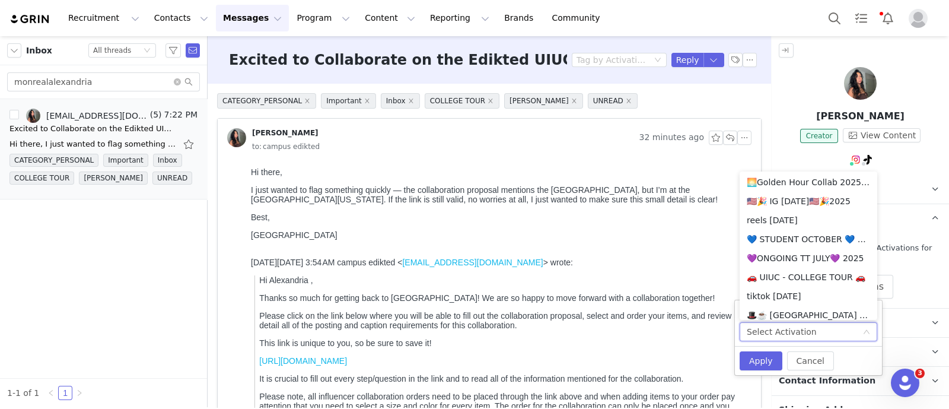
scroll to position [748, 0]
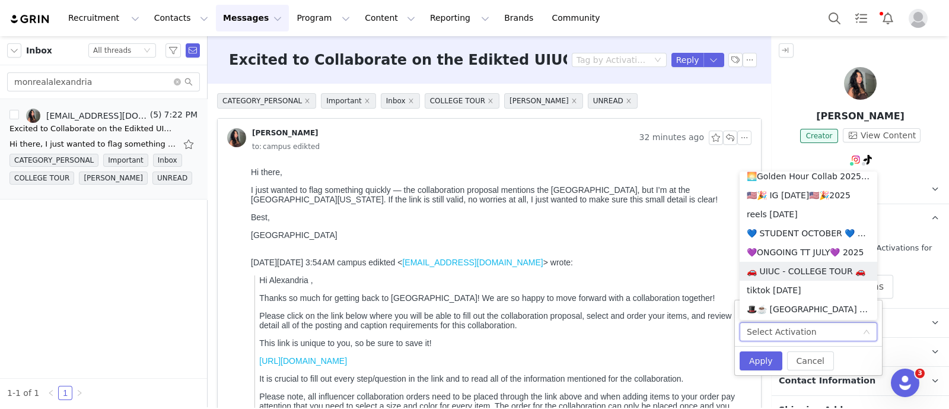
click at [668, 266] on li "🚗 UIUC - COLLEGE TOUR 🚗" at bounding box center [809, 271] width 138 height 19
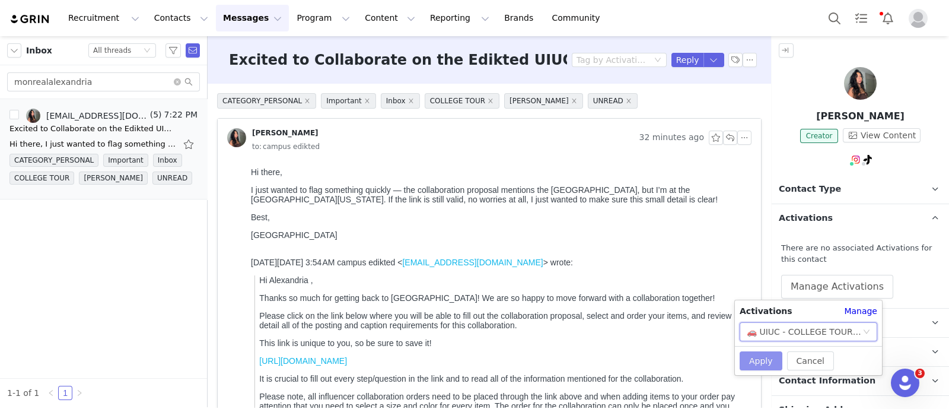
click at [668, 355] on button "Apply" at bounding box center [761, 360] width 43 height 19
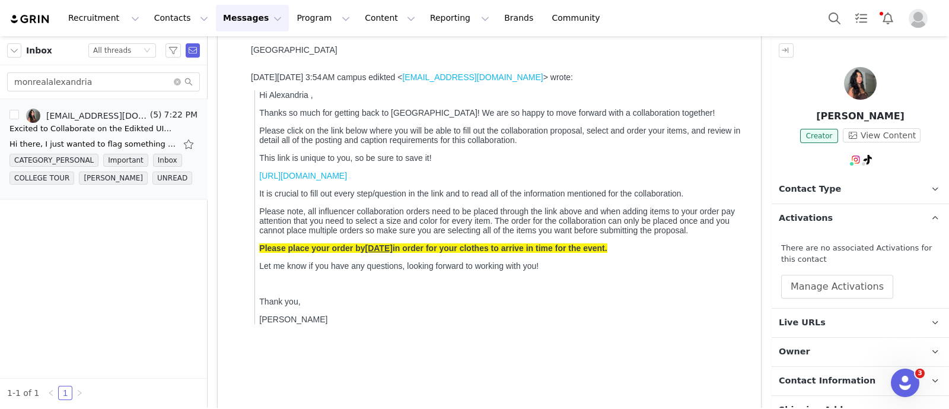
scroll to position [222, 0]
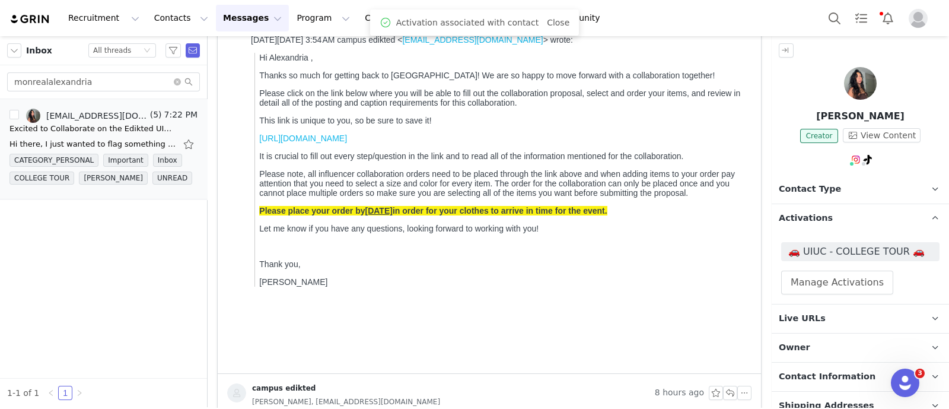
click at [668, 350] on p "Owner The account user who owns the contact" at bounding box center [846, 347] width 149 height 28
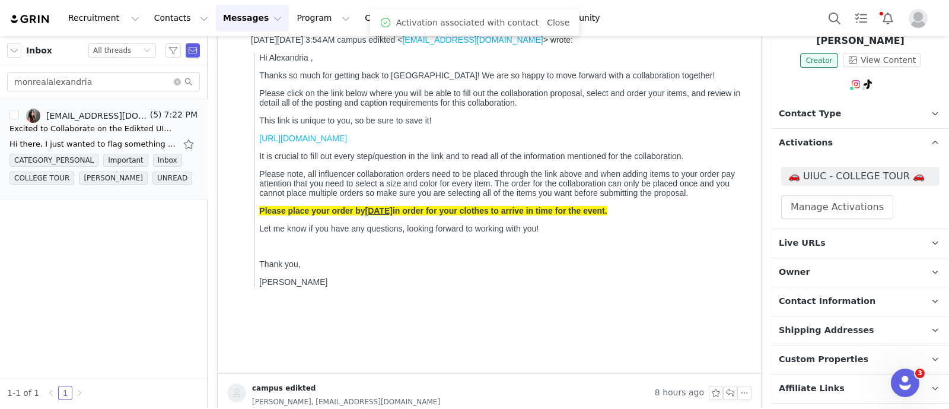
scroll to position [243, 0]
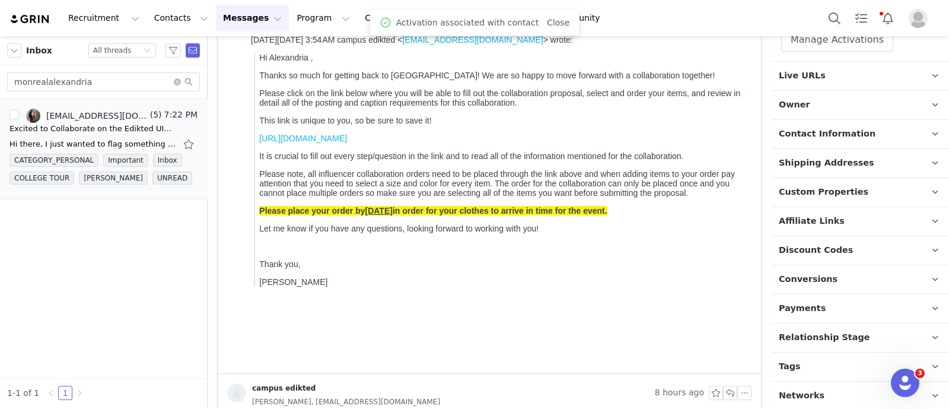
click at [668, 338] on span "Relationship Stage" at bounding box center [824, 337] width 91 height 13
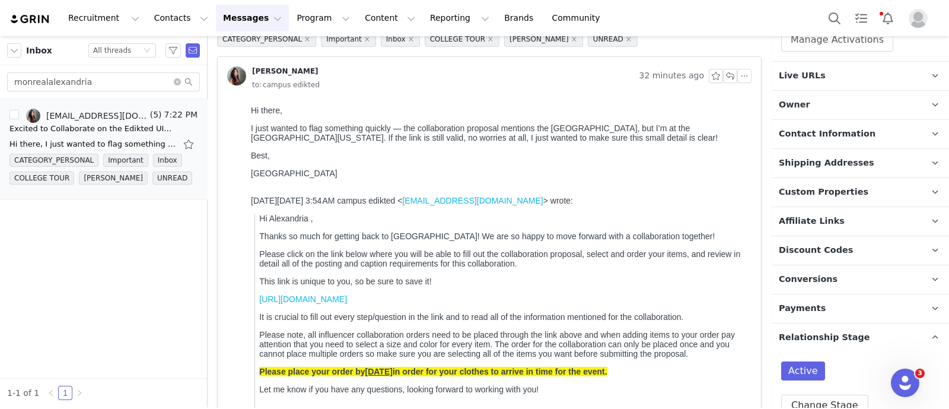
scroll to position [0, 0]
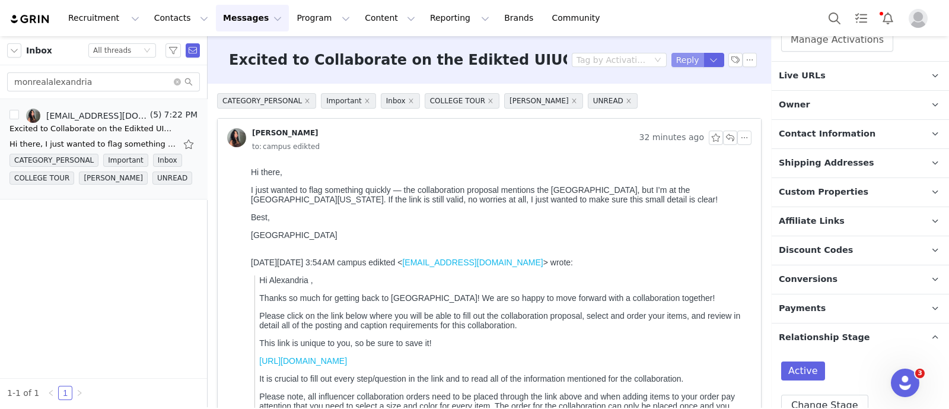
click at [668, 66] on button "Reply" at bounding box center [688, 60] width 33 height 14
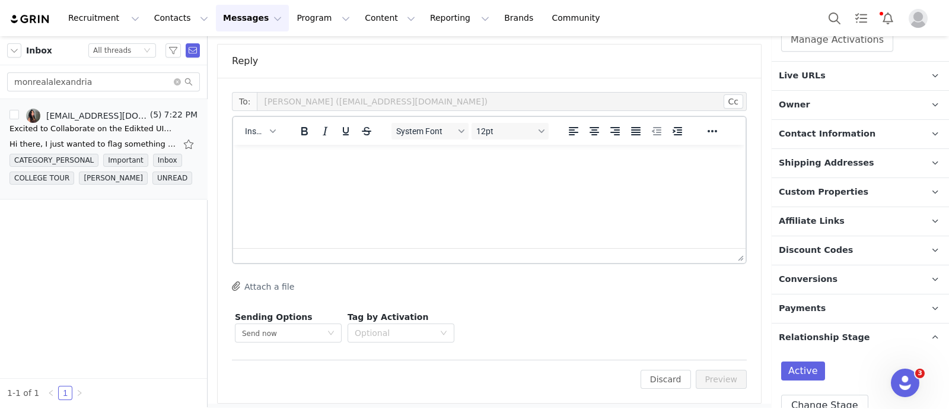
click at [309, 177] on html at bounding box center [489, 161] width 513 height 32
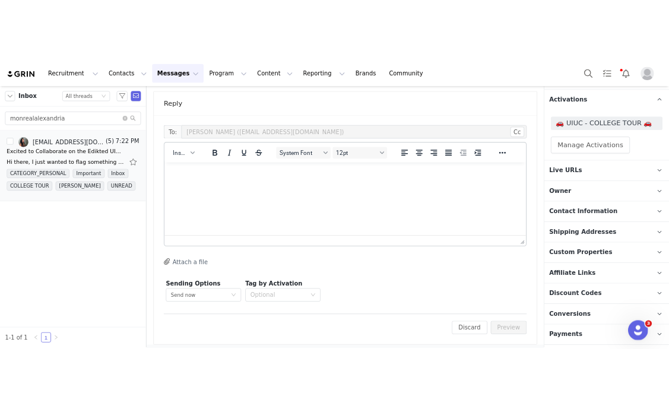
scroll to position [95, 0]
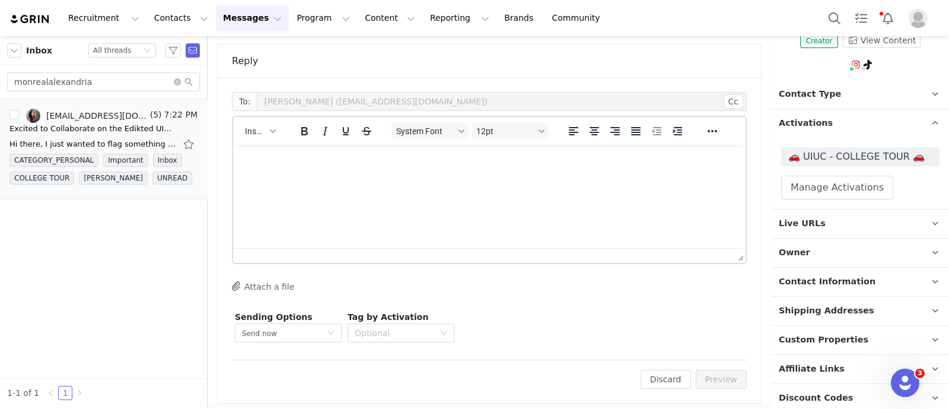
click at [668, 230] on p "Live URLs" at bounding box center [846, 223] width 149 height 28
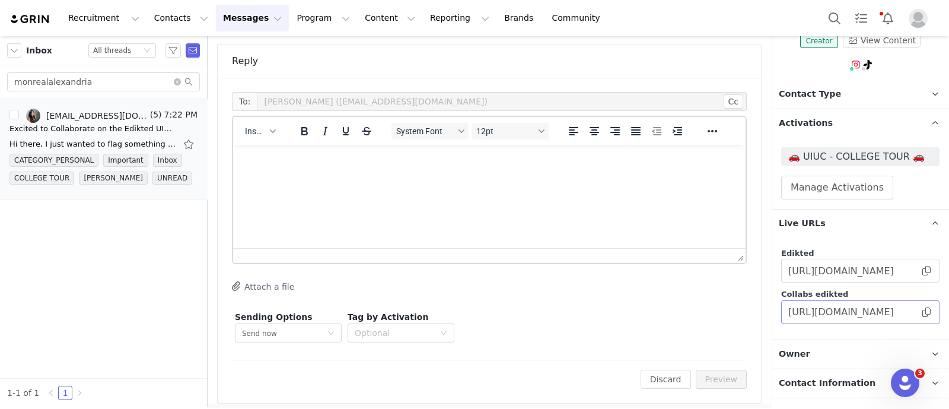
click at [668, 312] on span at bounding box center [927, 312] width 12 height 0
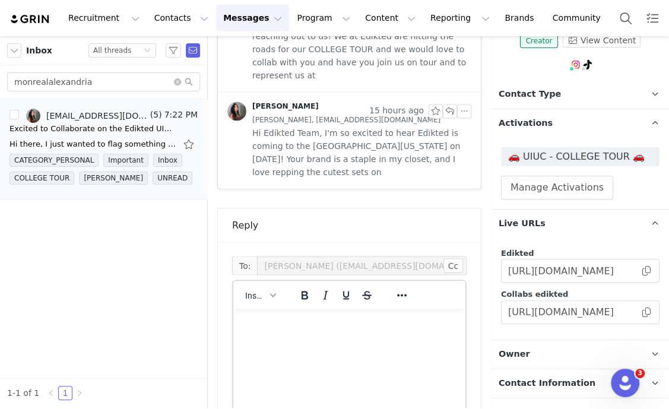
scroll to position [978, 0]
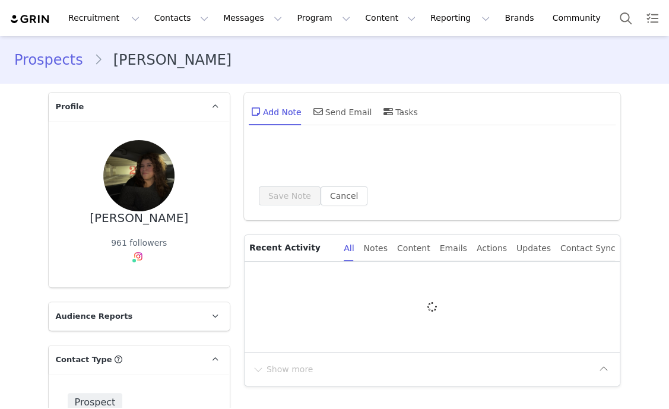
type input "+1 ([GEOGRAPHIC_DATA])"
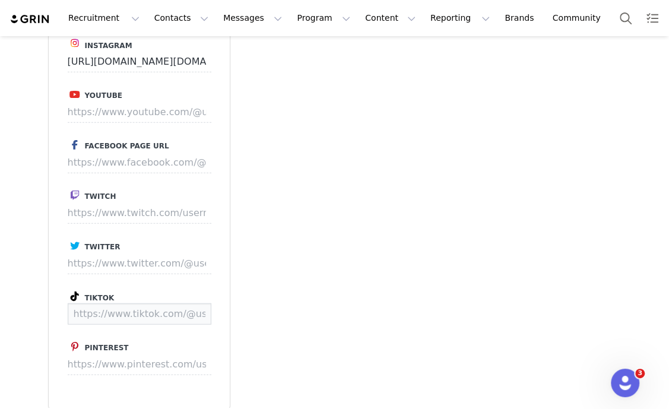
click at [100, 310] on input at bounding box center [140, 313] width 144 height 21
paste input "https://www.tiktok.com/@bigharrystylesfangirl"
type input "https://www.tiktok.com/@bigharrystylesfangirl"
click at [192, 313] on button "Save" at bounding box center [188, 313] width 43 height 21
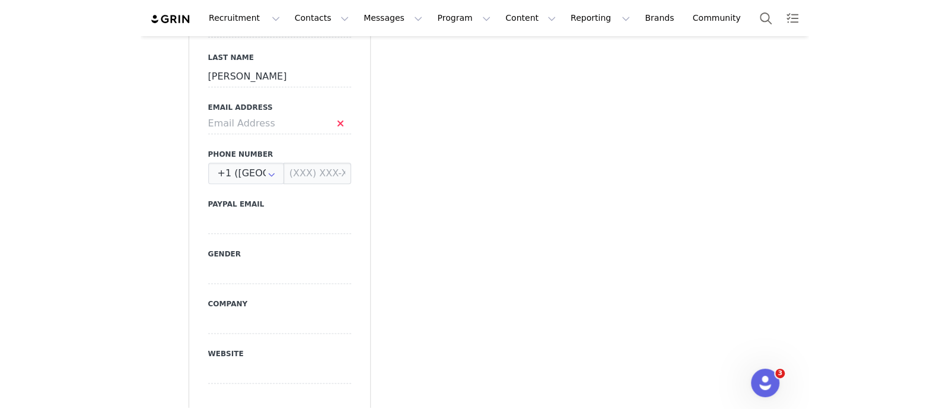
scroll to position [371, 0]
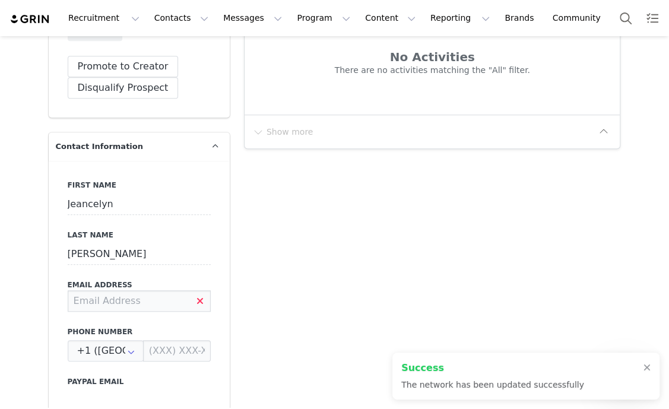
click at [101, 298] on input at bounding box center [139, 300] width 143 height 21
paste input "jja6109@psu.edu"
type input "jja6109@psu.edu"
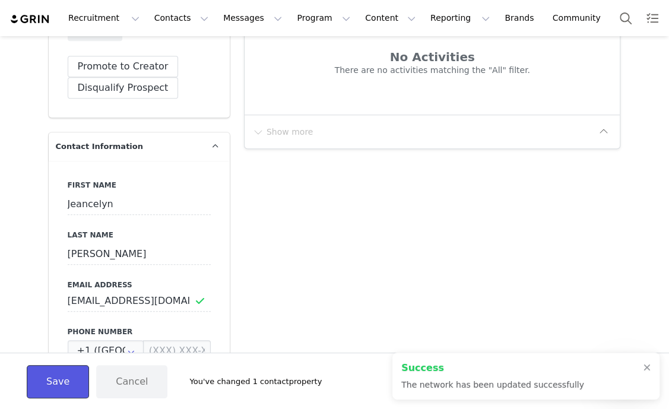
click at [72, 365] on button "Save" at bounding box center [58, 381] width 62 height 33
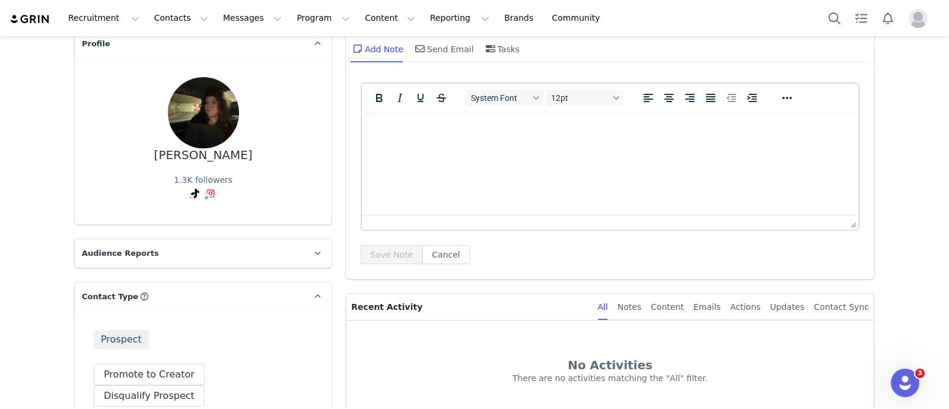
scroll to position [0, 0]
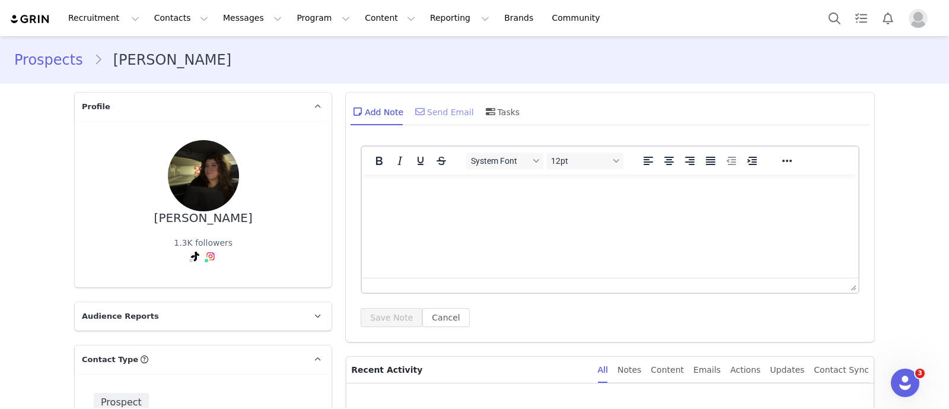
click at [446, 114] on div "Send Email" at bounding box center [443, 111] width 61 height 28
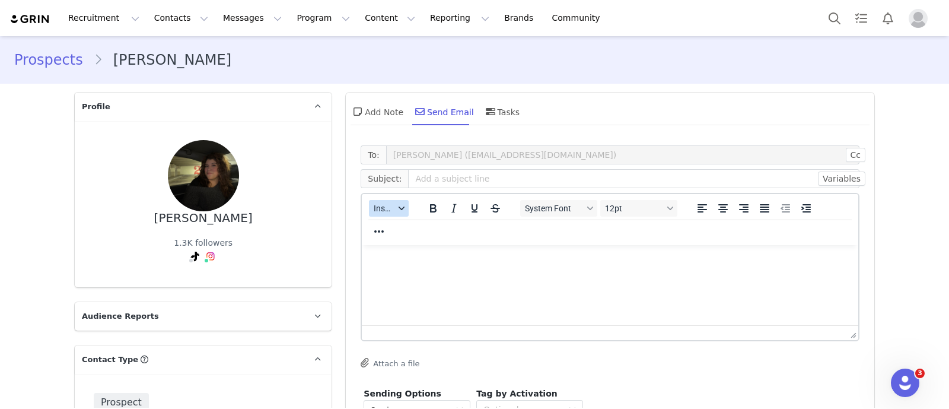
click at [389, 210] on button "Insert" at bounding box center [389, 208] width 40 height 17
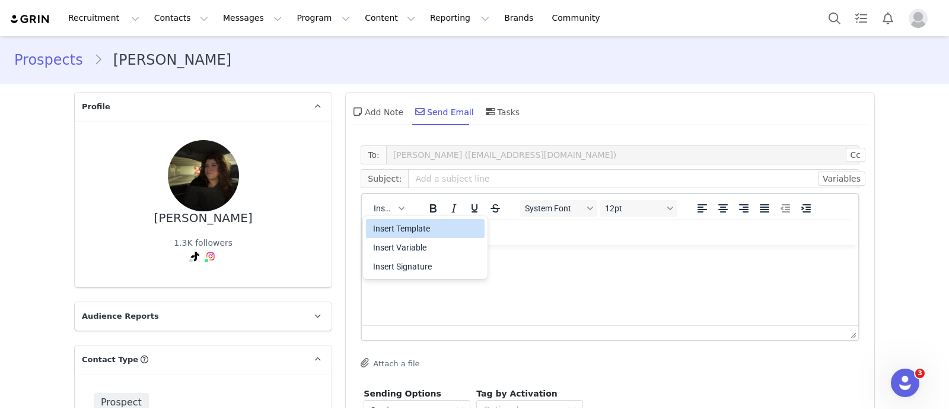
click at [419, 230] on div "Insert Template" at bounding box center [426, 228] width 107 height 14
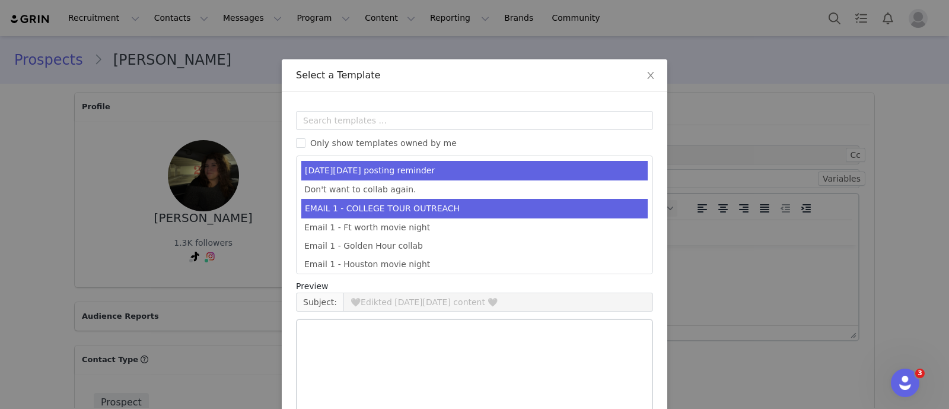
click at [431, 208] on li "EMAIL 1 - COLLEGE TOUR OUTREACH" at bounding box center [474, 209] width 346 height 20
type input "EDIKTED COLLEGE TOUR 💖"
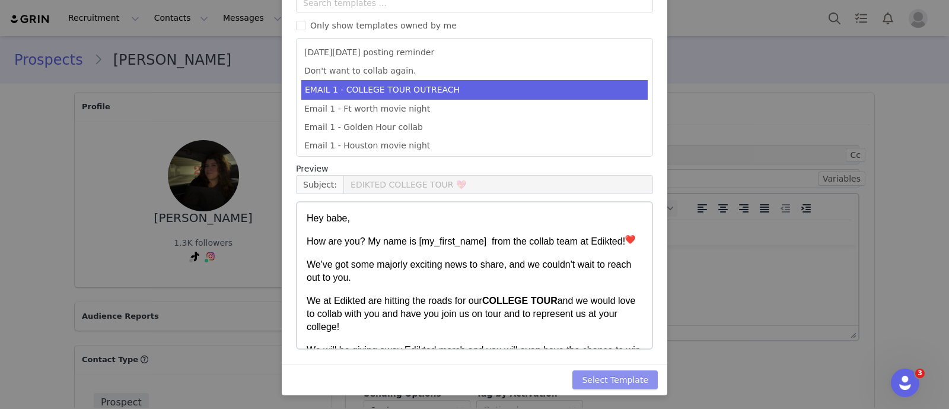
drag, startPoint x: 641, startPoint y: 379, endPoint x: 667, endPoint y: 381, distance: 26.8
click at [643, 380] on button "Select Template" at bounding box center [615, 379] width 85 height 19
type input "EDIKTED COLLEGE TOUR 💖"
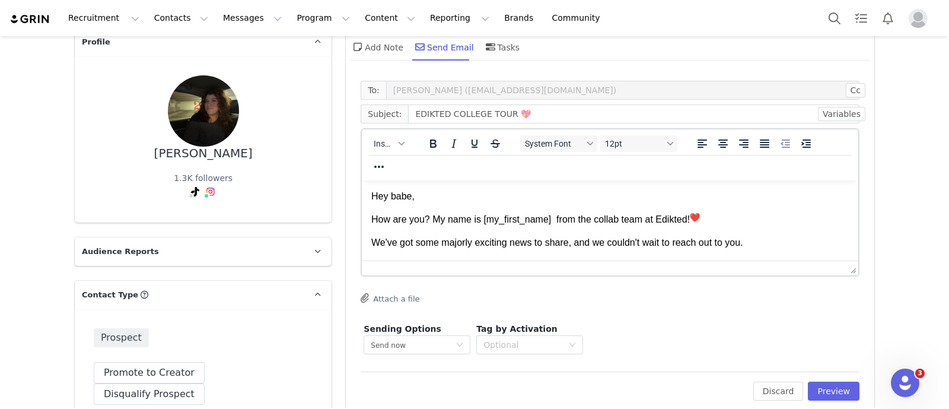
scroll to position [148, 0]
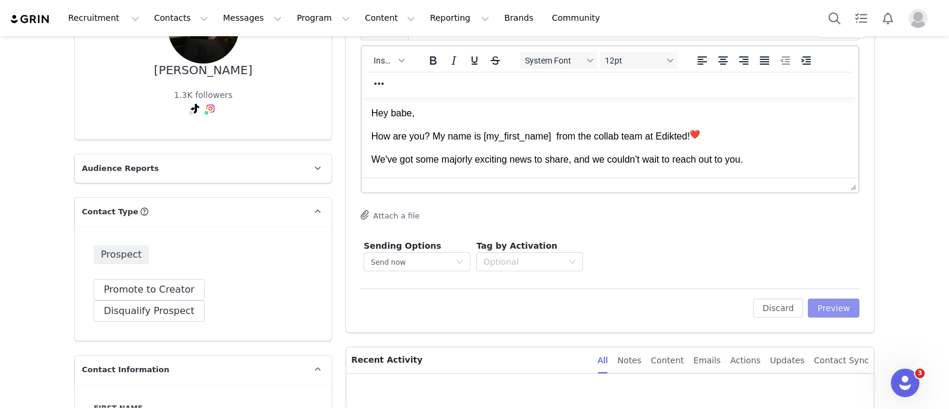
click at [668, 307] on button "Preview" at bounding box center [834, 307] width 52 height 19
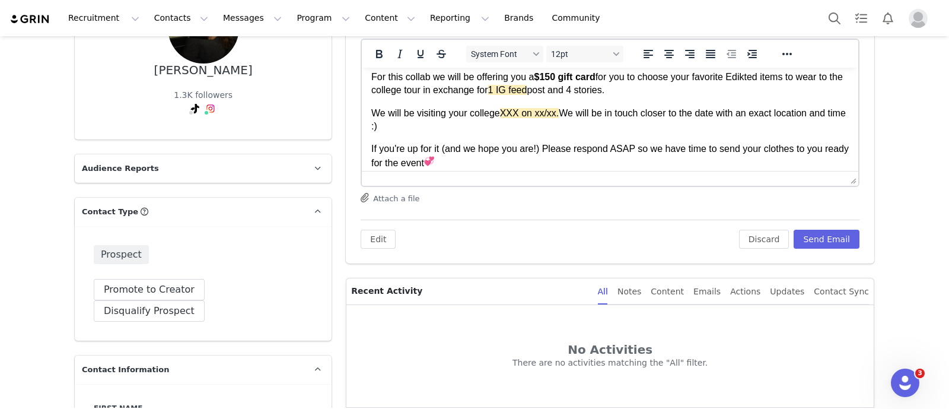
click at [524, 116] on span "XXX on xx/xx." at bounding box center [529, 113] width 59 height 10
drag, startPoint x: 503, startPoint y: 110, endPoint x: 589, endPoint y: 114, distance: 86.1
click at [589, 114] on p "We will be visiting your college Penn State on 10/16. We will be located at 321…" at bounding box center [610, 120] width 478 height 27
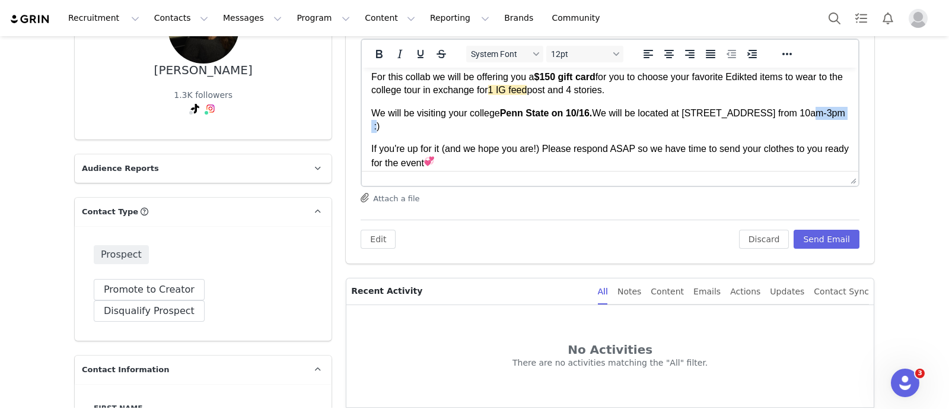
drag, startPoint x: 790, startPoint y: 110, endPoint x: 843, endPoint y: 113, distance: 52.9
click at [668, 113] on html "Hey babe, How are you? My name is Hannah from the collab team at Edikted! We've…" at bounding box center [610, 95] width 497 height 351
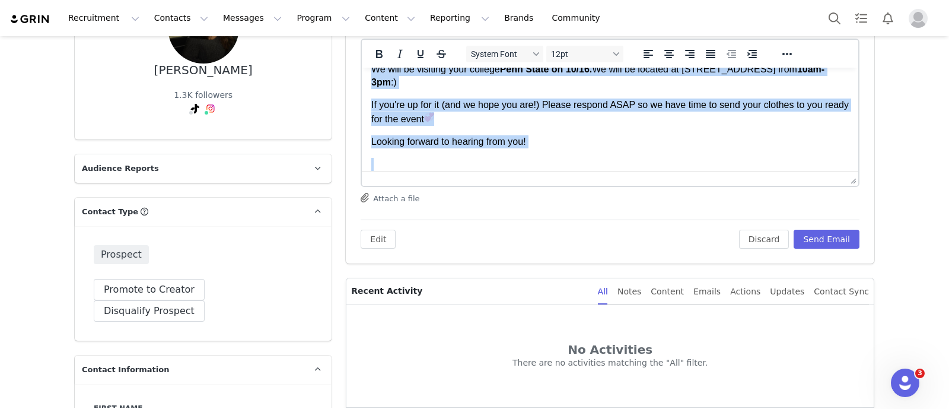
scroll to position [245, 0]
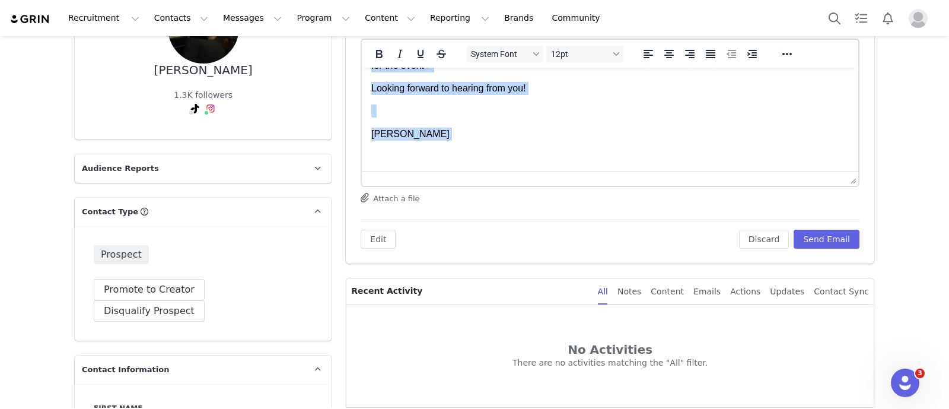
drag, startPoint x: 371, startPoint y: 110, endPoint x: 469, endPoint y: 200, distance: 133.1
copy body "We will be giving away Edikted merch and you will even have the chance to win e…"
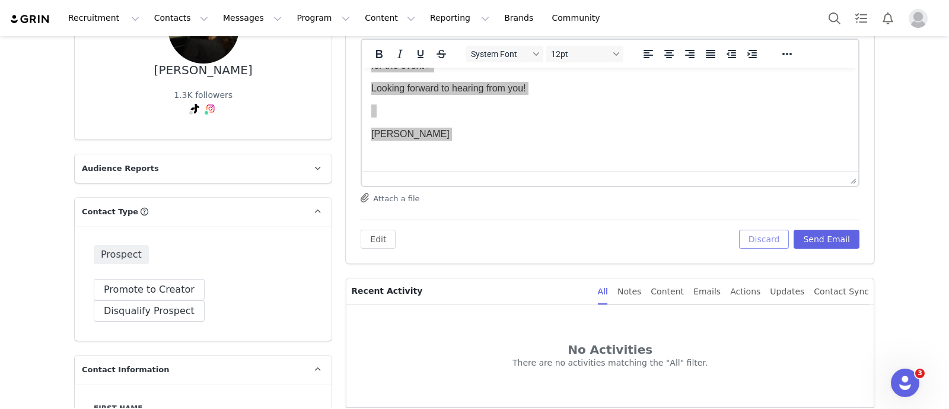
click at [668, 236] on button "Discard" at bounding box center [764, 239] width 50 height 19
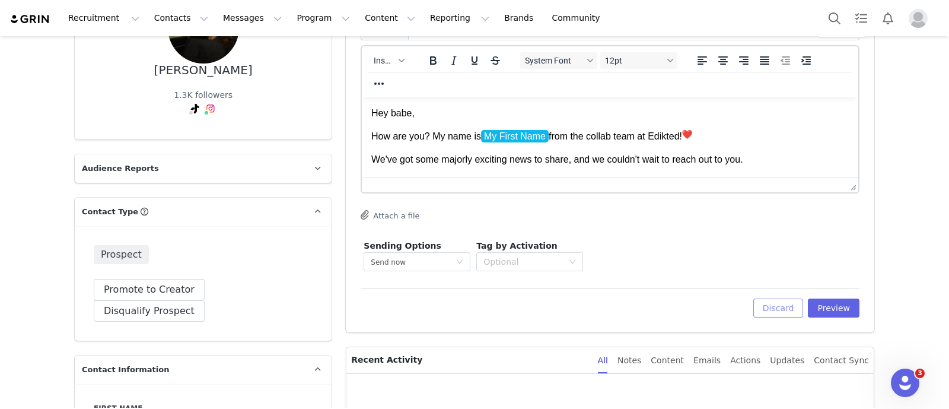
scroll to position [0, 0]
click at [668, 301] on button "Discard" at bounding box center [778, 307] width 50 height 19
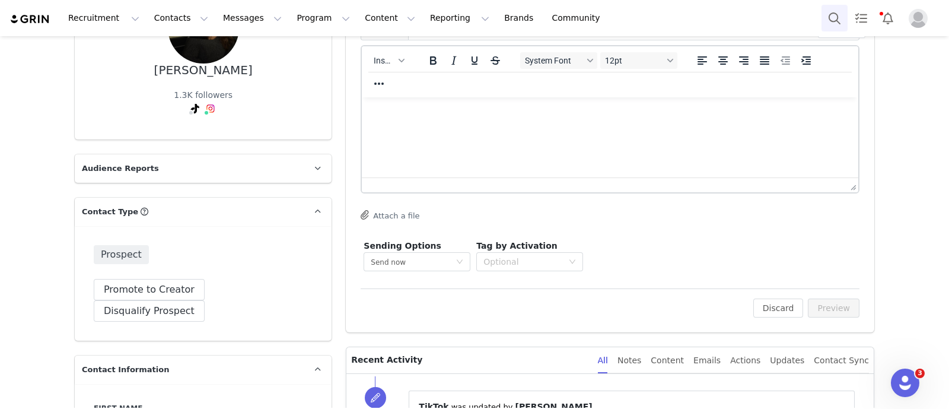
click at [668, 21] on button "Search" at bounding box center [835, 18] width 26 height 27
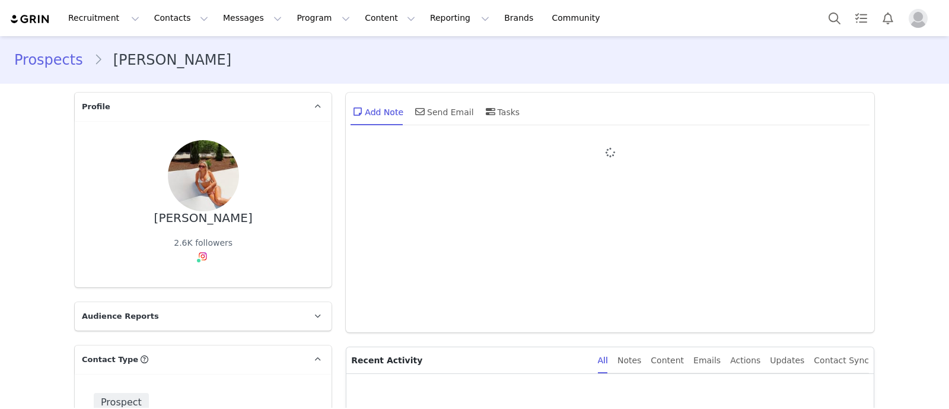
type input "+1 ([GEOGRAPHIC_DATA])"
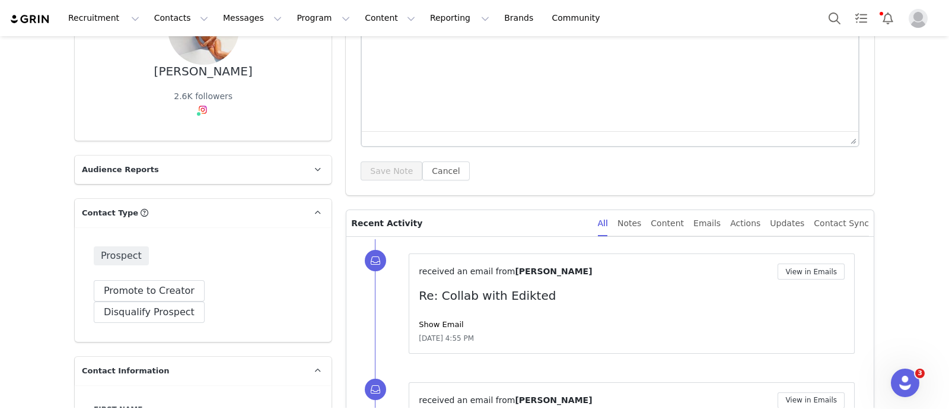
scroll to position [32, 0]
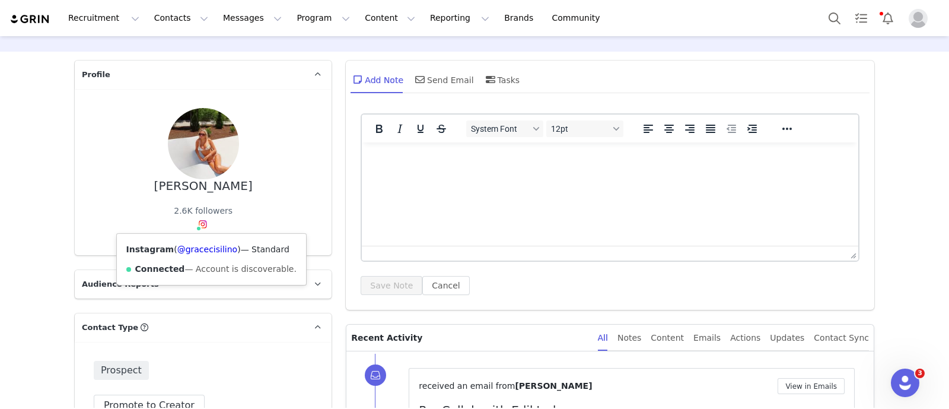
click at [198, 222] on img at bounding box center [202, 224] width 9 height 9
click at [199, 248] on link "@gracecisilino" at bounding box center [207, 248] width 61 height 9
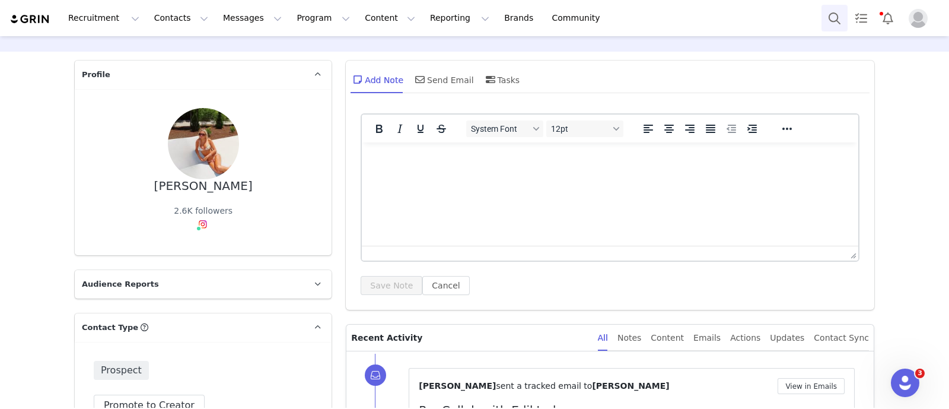
click at [831, 19] on button "Search" at bounding box center [835, 18] width 26 height 27
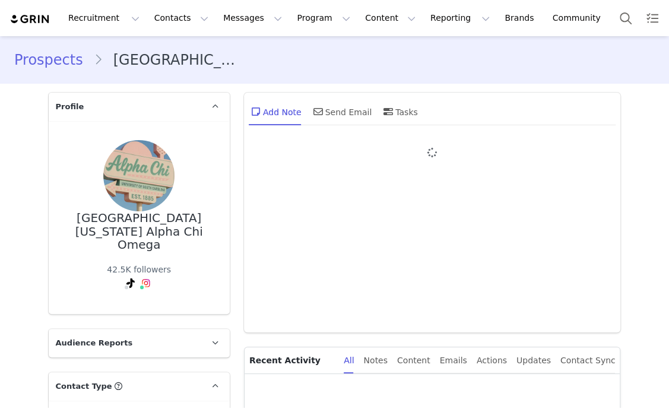
type input "+1 ([GEOGRAPHIC_DATA])"
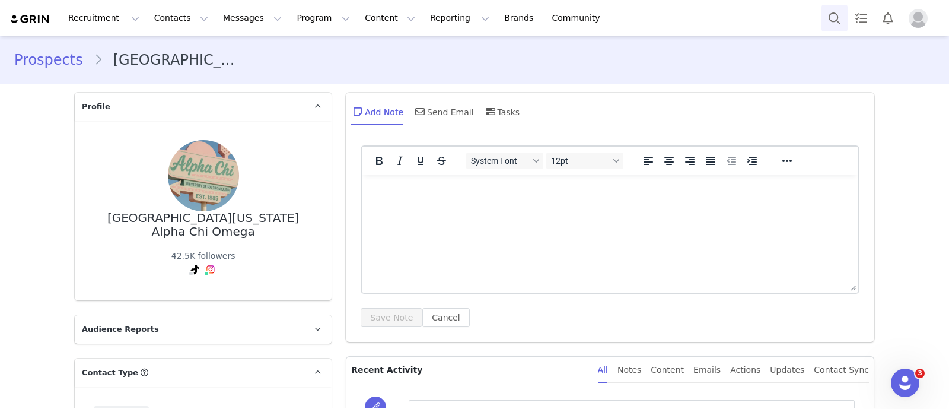
click at [668, 15] on button "Search" at bounding box center [835, 18] width 26 height 27
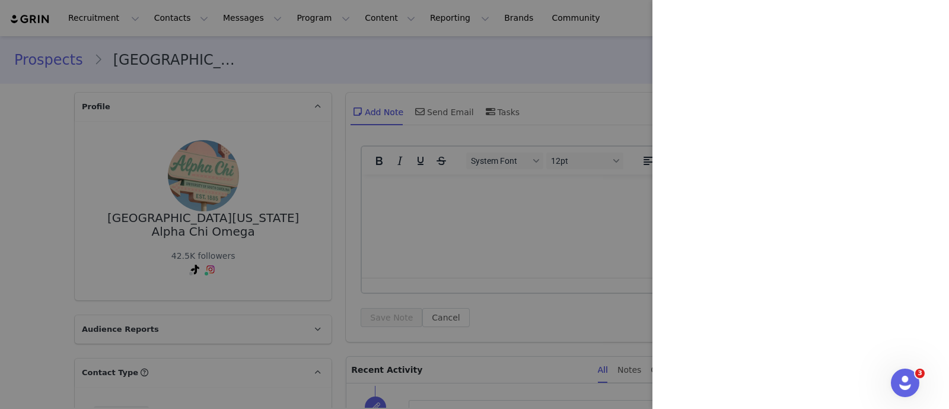
click at [268, 284] on div at bounding box center [474, 204] width 949 height 409
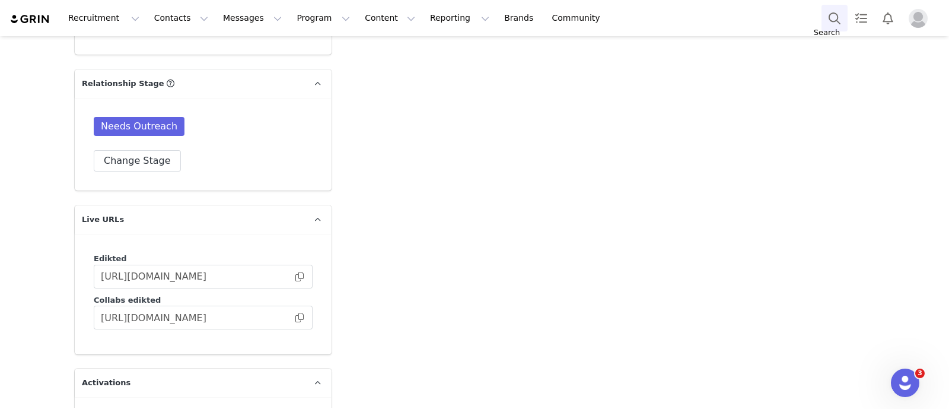
scroll to position [2220, 0]
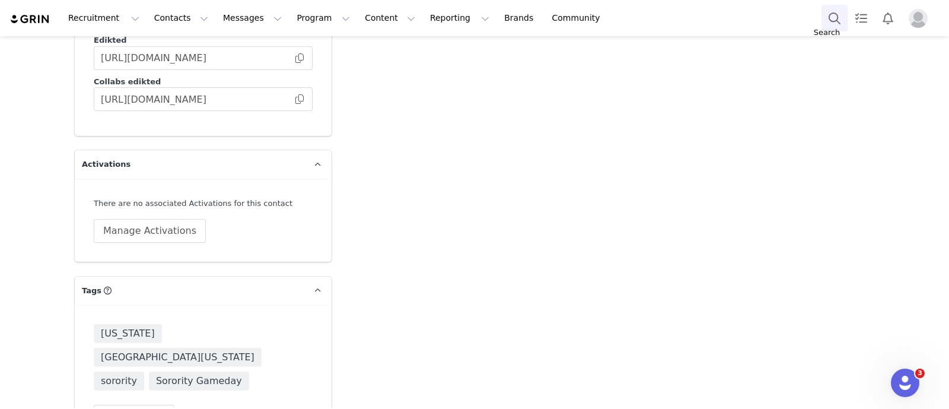
click at [668, 15] on button "Search" at bounding box center [835, 18] width 26 height 27
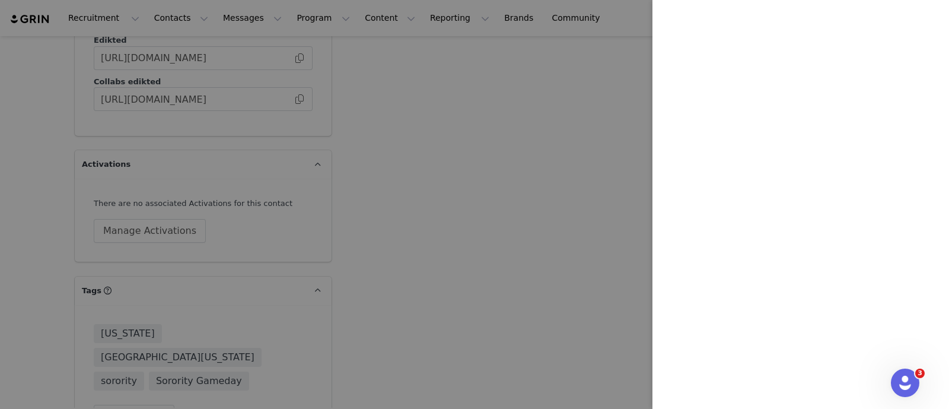
click at [517, 185] on div at bounding box center [474, 204] width 949 height 409
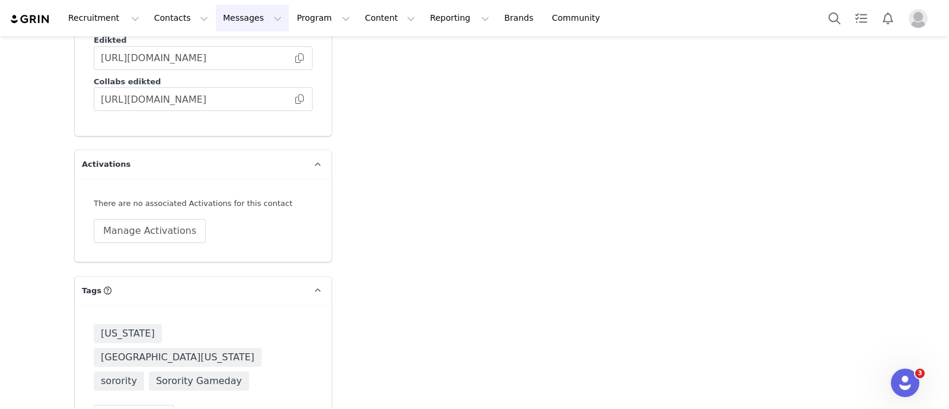
click at [240, 15] on button "Messages Messages" at bounding box center [252, 18] width 73 height 27
click at [319, 18] on button "Program Program" at bounding box center [324, 18] width 68 height 27
click at [290, 50] on p "Activations" at bounding box center [293, 52] width 46 height 12
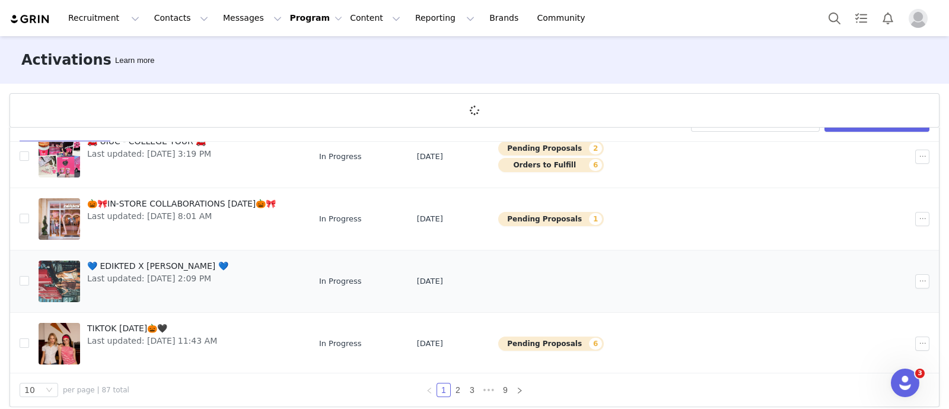
scroll to position [43, 0]
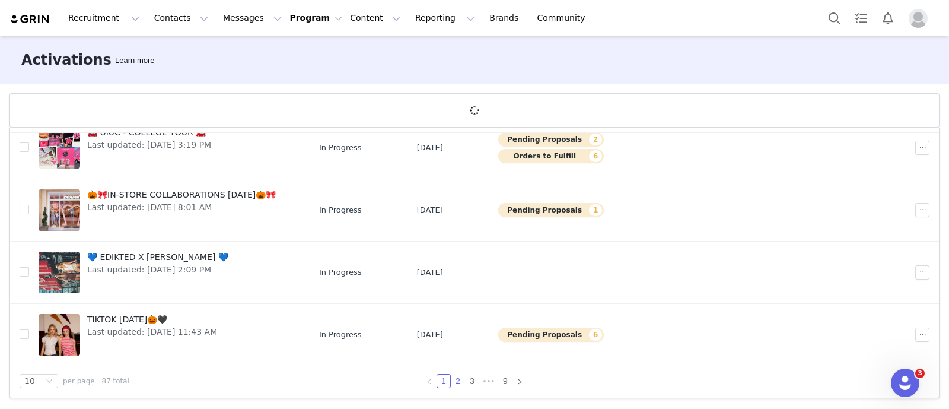
click at [453, 381] on link "2" at bounding box center [457, 380] width 13 height 13
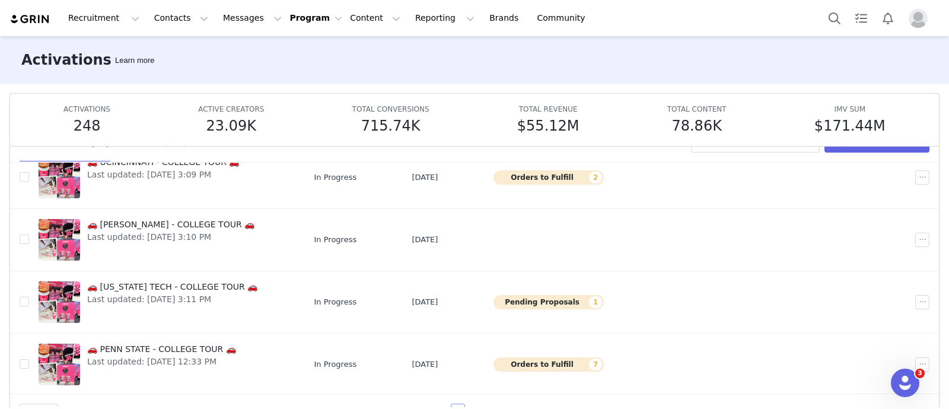
scroll to position [62, 0]
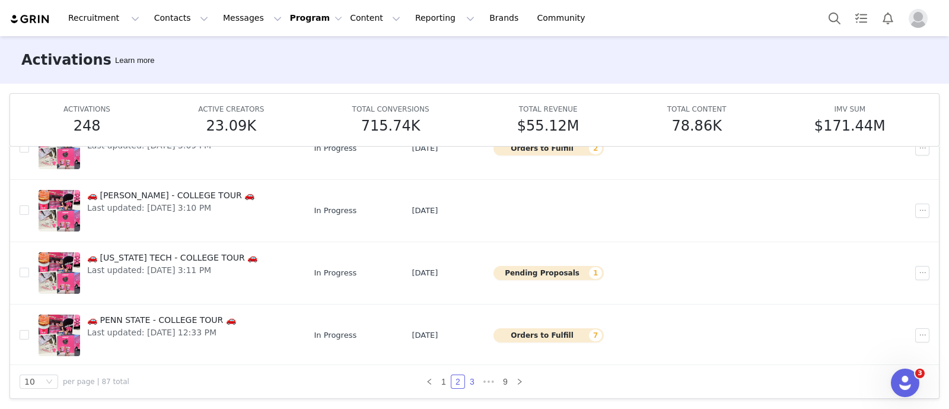
click at [467, 377] on link "3" at bounding box center [472, 381] width 13 height 13
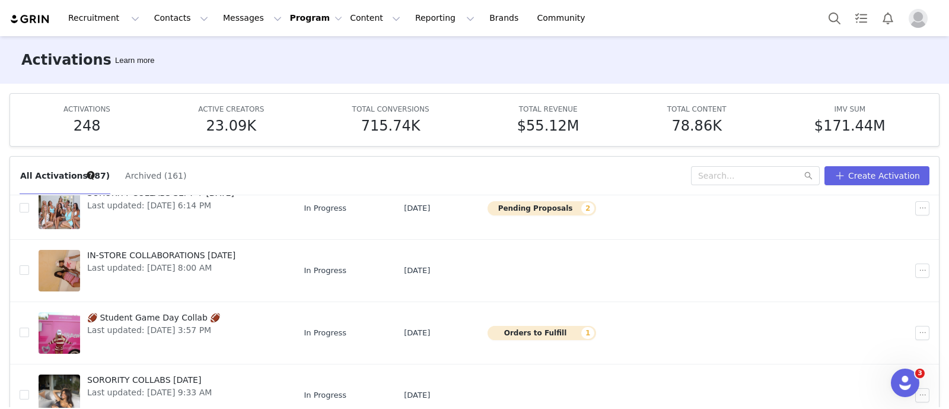
scroll to position [222, 0]
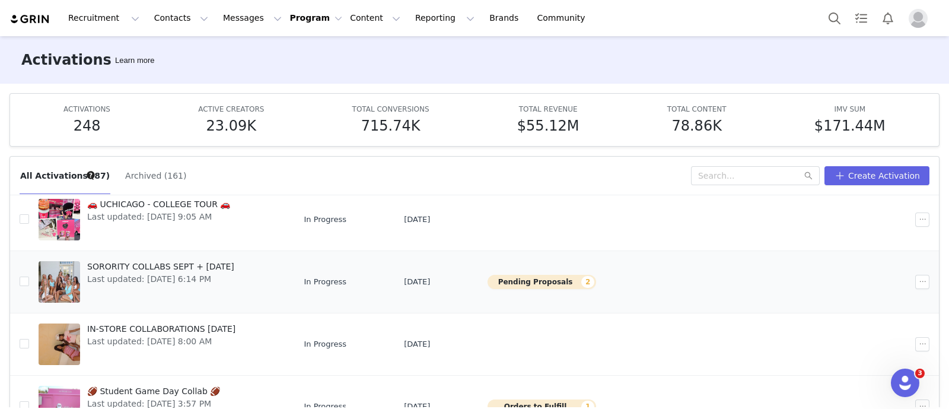
click at [216, 273] on span "Last updated: [DATE] 6:14 PM" at bounding box center [160, 279] width 147 height 12
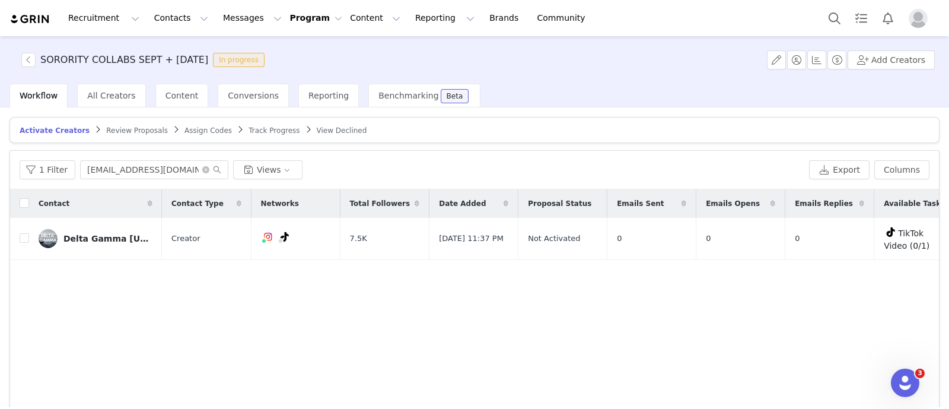
click at [106, 130] on span "Review Proposals" at bounding box center [137, 130] width 62 height 8
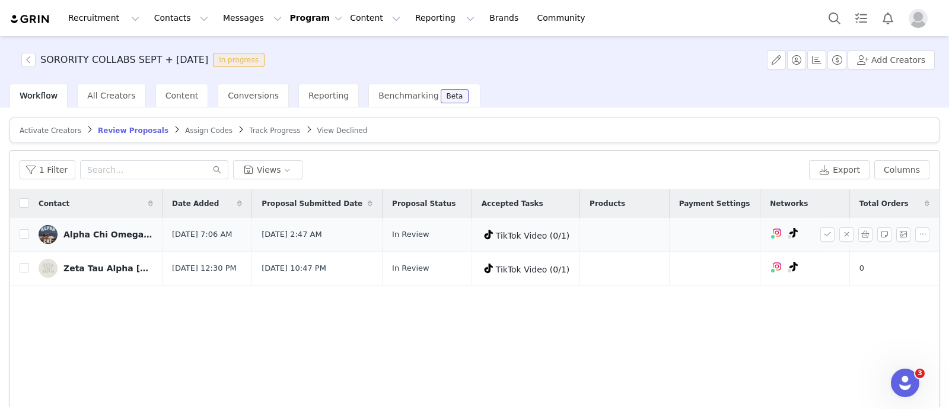
click at [113, 233] on div "Alpha Chi Omega [GEOGRAPHIC_DATA]" at bounding box center [107, 234] width 89 height 9
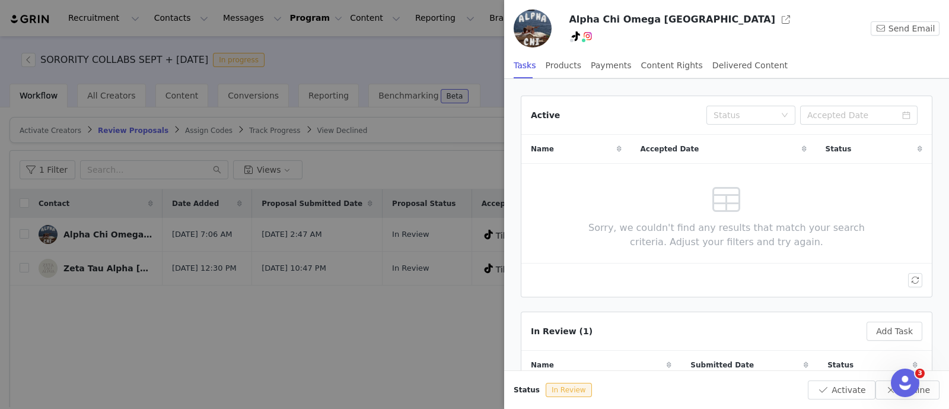
drag, startPoint x: 220, startPoint y: 322, endPoint x: 111, endPoint y: 295, distance: 111.7
click at [219, 322] on div at bounding box center [474, 204] width 949 height 409
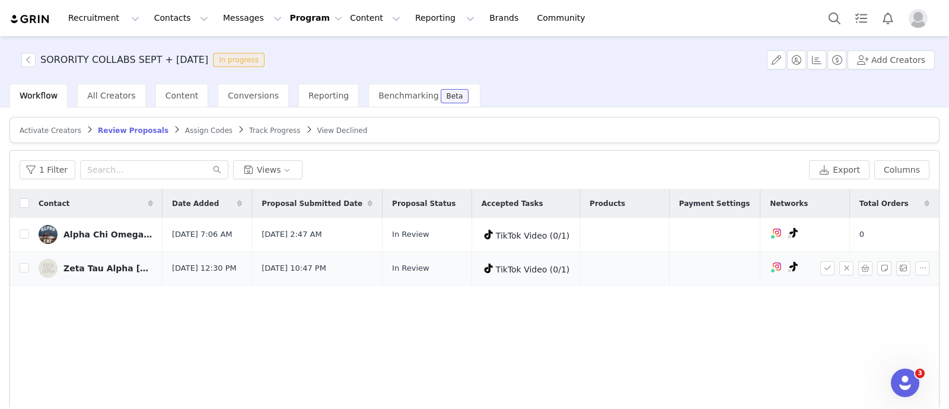
click at [112, 267] on div "Zeta Tau Alpha [GEOGRAPHIC_DATA][US_STATE]" at bounding box center [107, 267] width 89 height 9
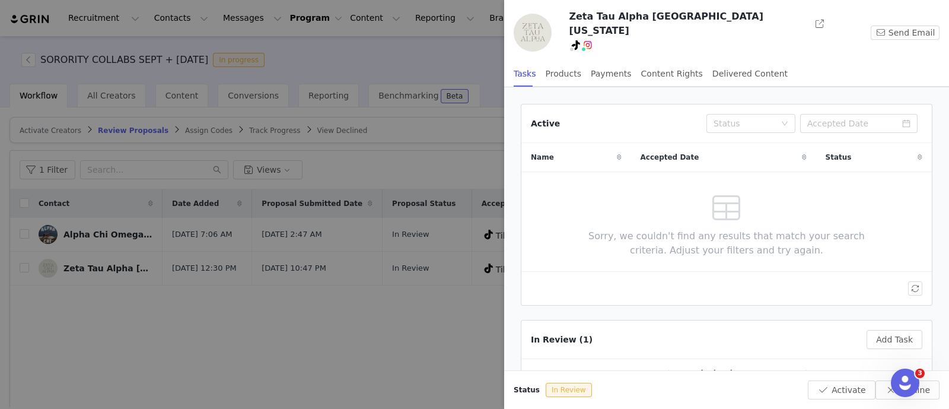
click at [310, 319] on div at bounding box center [474, 204] width 949 height 409
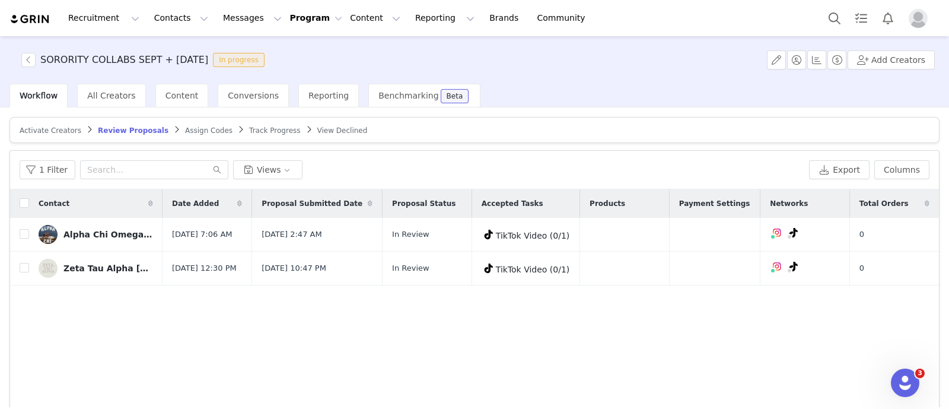
click at [56, 129] on span "Activate Creators" at bounding box center [51, 130] width 62 height 8
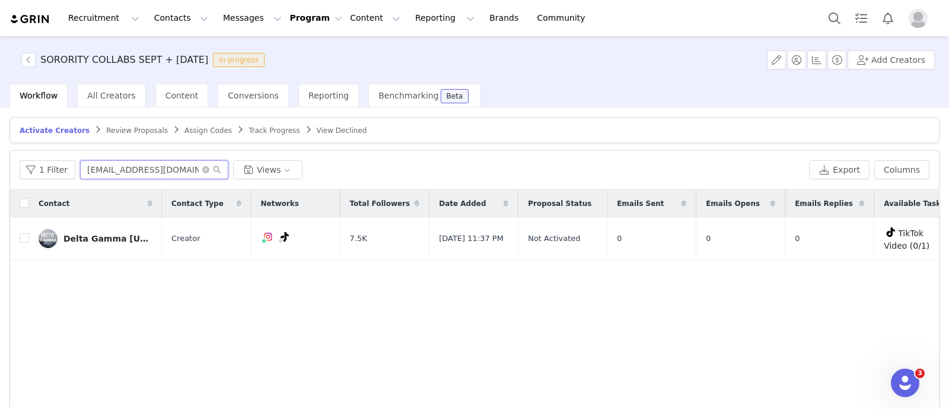
click at [133, 170] on input "[EMAIL_ADDRESS][DOMAIN_NAME]" at bounding box center [154, 169] width 148 height 19
paste input "sjowilliams05"
type input "sjowilliams05"
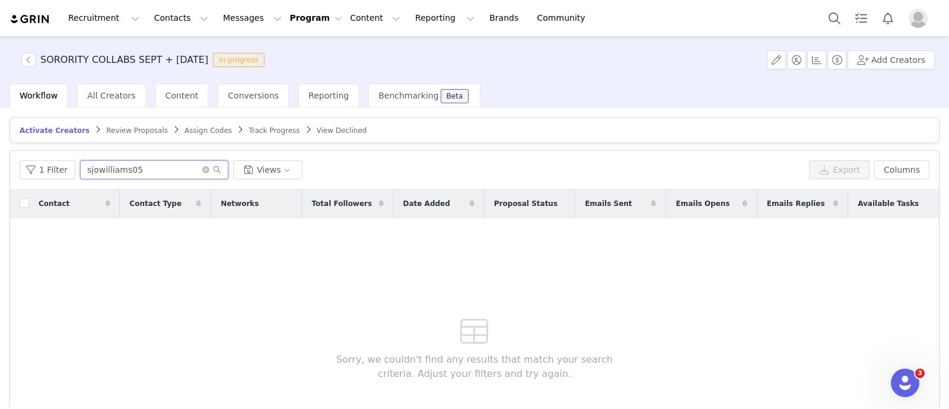
click at [139, 176] on input "sjowilliams05" at bounding box center [154, 169] width 148 height 19
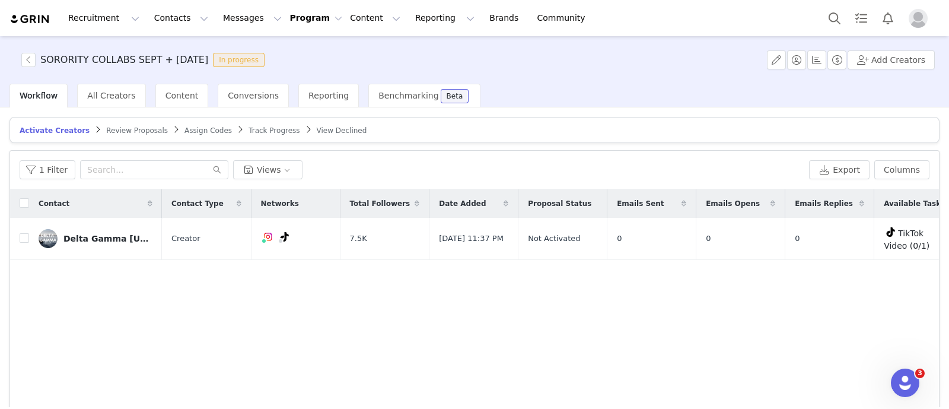
click at [249, 132] on span "Track Progress" at bounding box center [274, 130] width 51 height 8
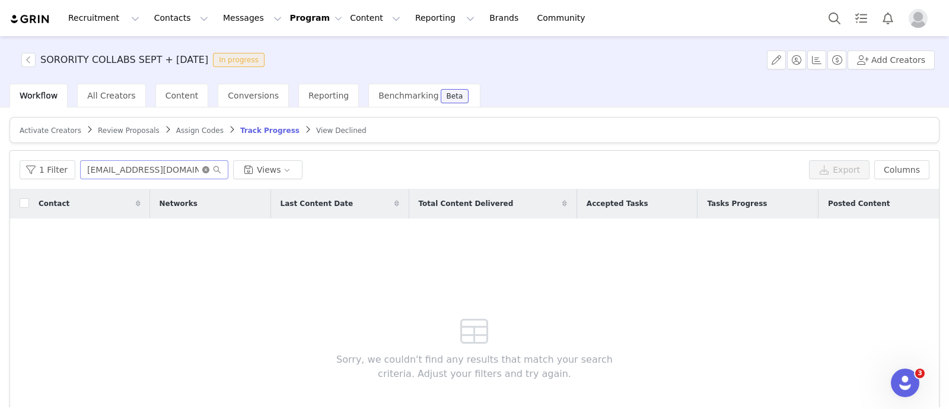
click at [202, 168] on icon "icon: close-circle" at bounding box center [205, 169] width 7 height 7
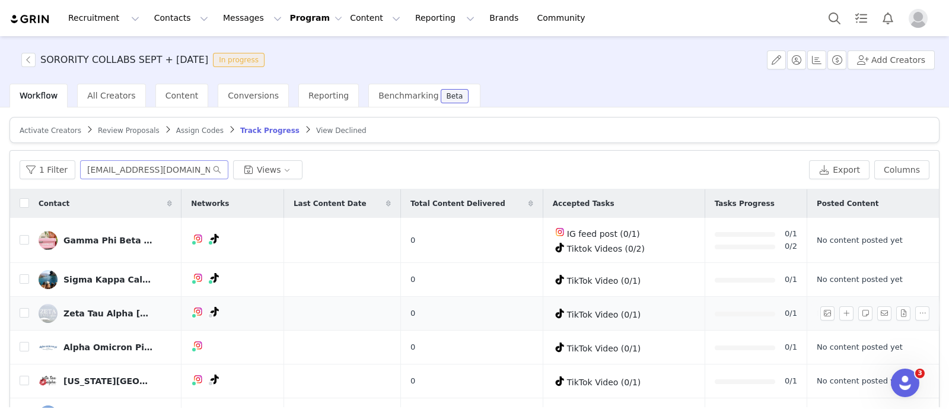
click at [125, 309] on div "Zeta Tau Alpha [GEOGRAPHIC_DATA][US_STATE]" at bounding box center [107, 313] width 89 height 9
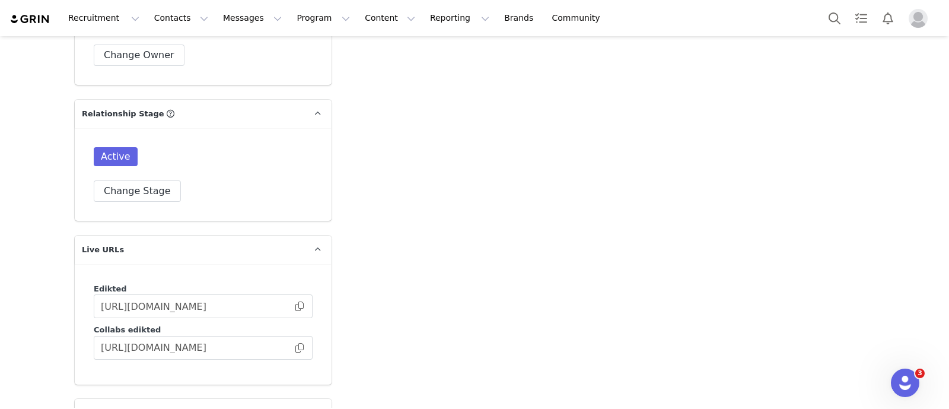
scroll to position [2150, 0]
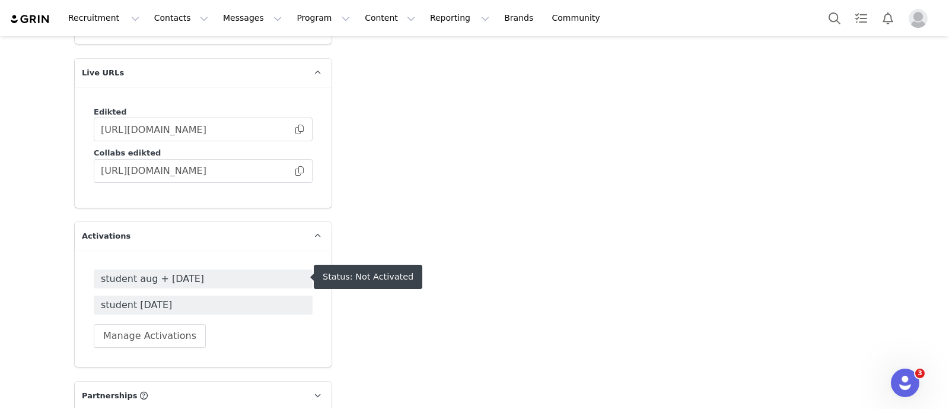
click at [176, 281] on span "student aug + [DATE]" at bounding box center [203, 279] width 205 height 14
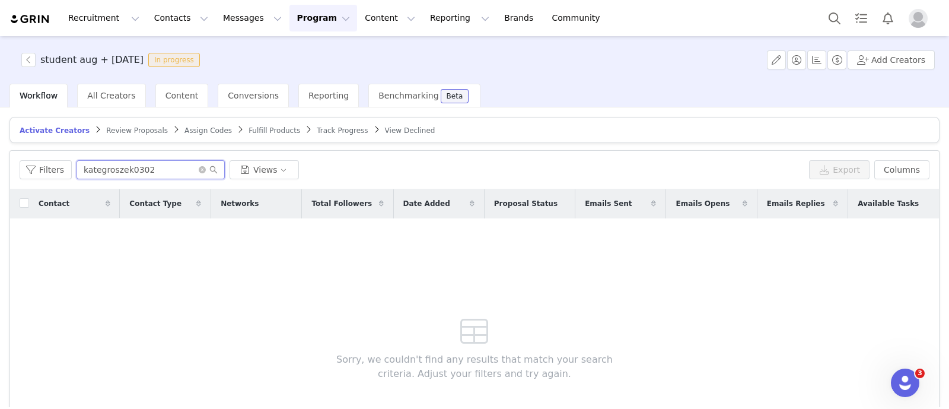
click at [132, 170] on input "kategroszek0302" at bounding box center [151, 169] width 148 height 19
paste input "[EMAIL_ADDRESS][DOMAIN_NAME]"
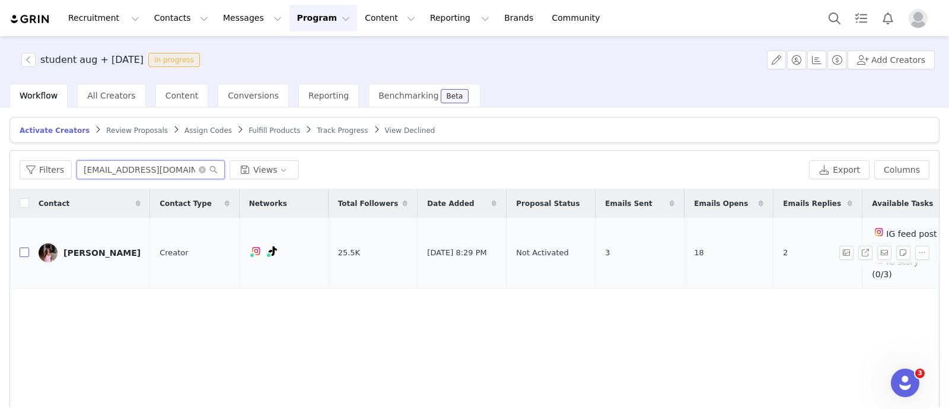
type input "[EMAIL_ADDRESS][DOMAIN_NAME]"
click at [26, 247] on input "checkbox" at bounding box center [24, 251] width 9 height 9
checkbox input "true"
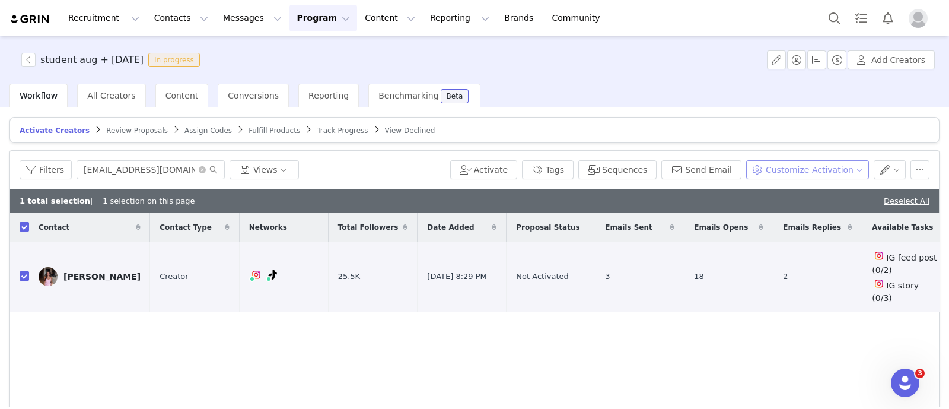
click at [838, 168] on button "Customize Activation" at bounding box center [807, 169] width 123 height 19
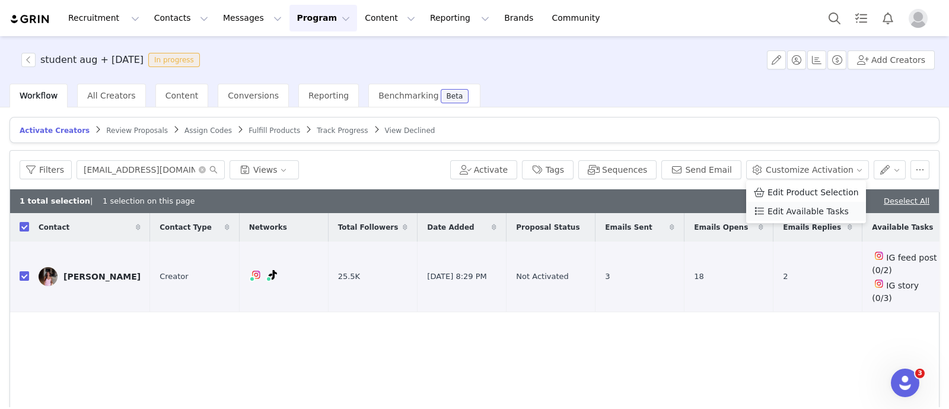
click at [818, 213] on span "Edit Available Tasks" at bounding box center [808, 211] width 81 height 13
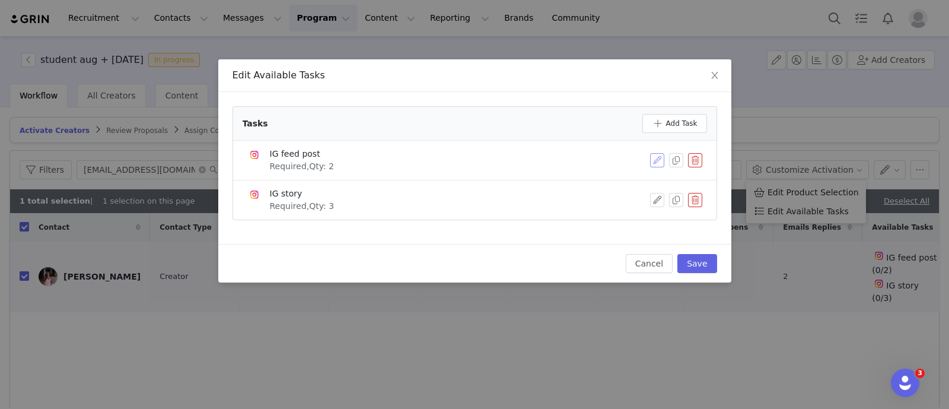
click at [657, 161] on button "button" at bounding box center [657, 160] width 14 height 14
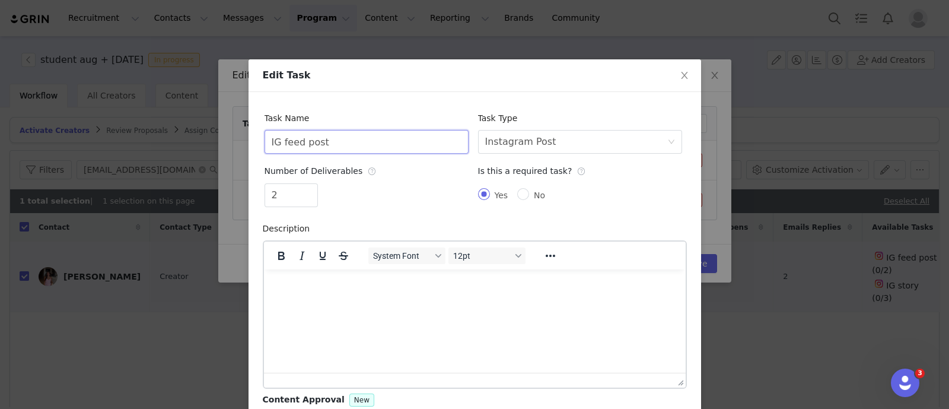
click at [361, 132] on input "IG feed post" at bounding box center [367, 142] width 204 height 24
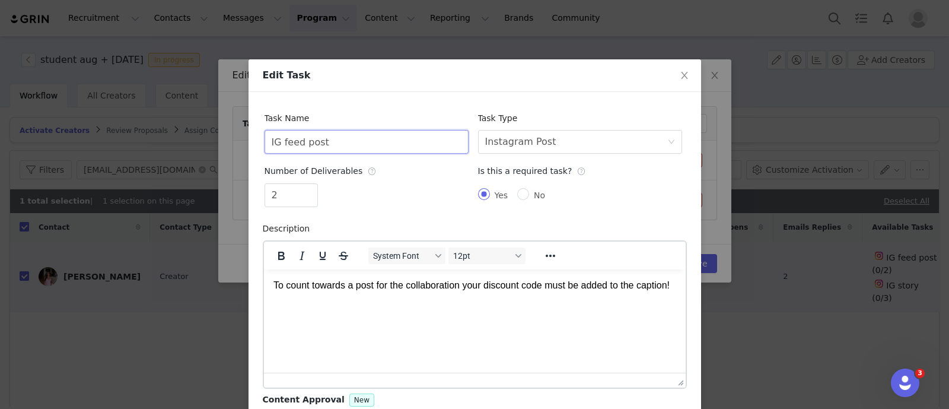
click at [361, 132] on input "IG feed post" at bounding box center [367, 142] width 204 height 24
type input "Tiktok Videos"
click at [596, 145] on div "Select task type Instagram Post" at bounding box center [576, 142] width 182 height 23
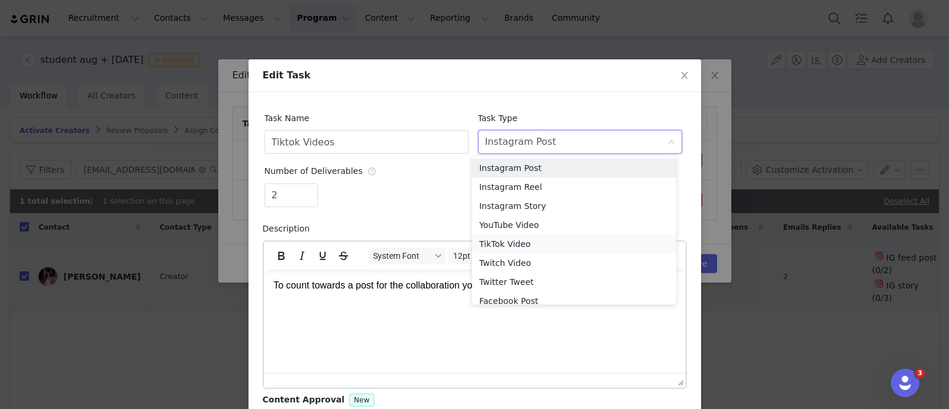
click at [510, 244] on li "TikTok Video" at bounding box center [574, 243] width 204 height 19
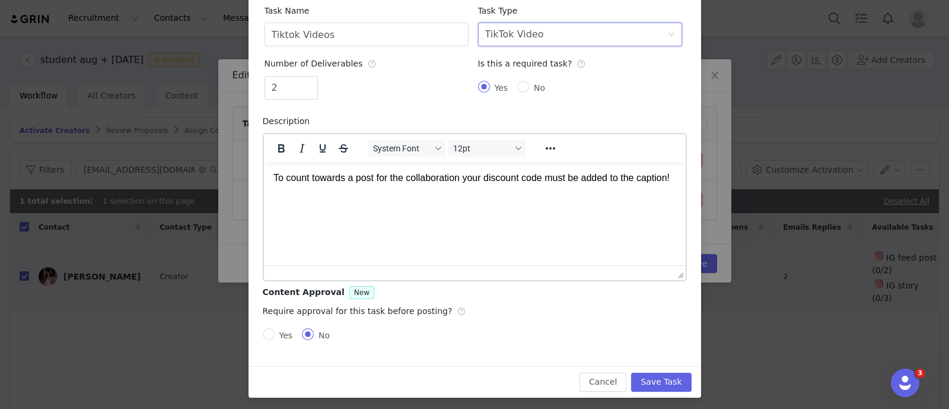
scroll to position [110, 0]
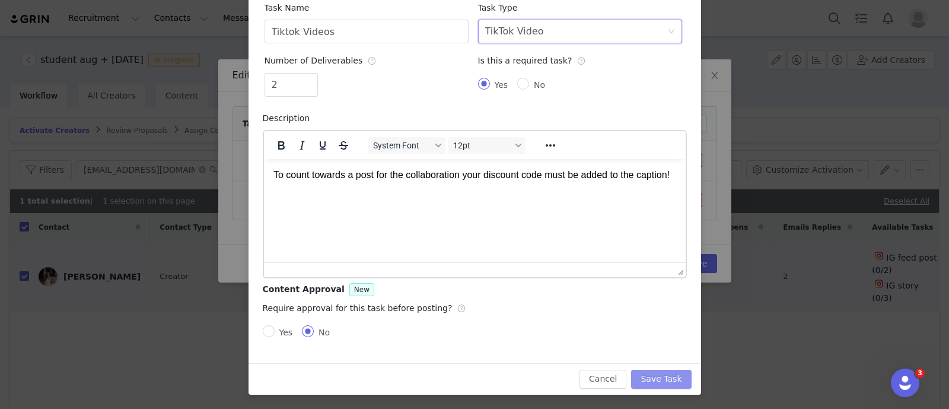
click at [654, 373] on button "Save Task" at bounding box center [661, 379] width 60 height 19
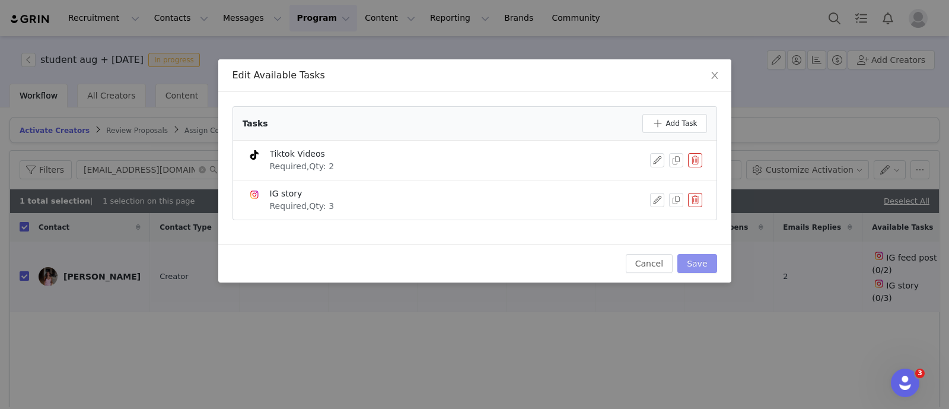
click at [700, 258] on button "Save" at bounding box center [697, 263] width 39 height 19
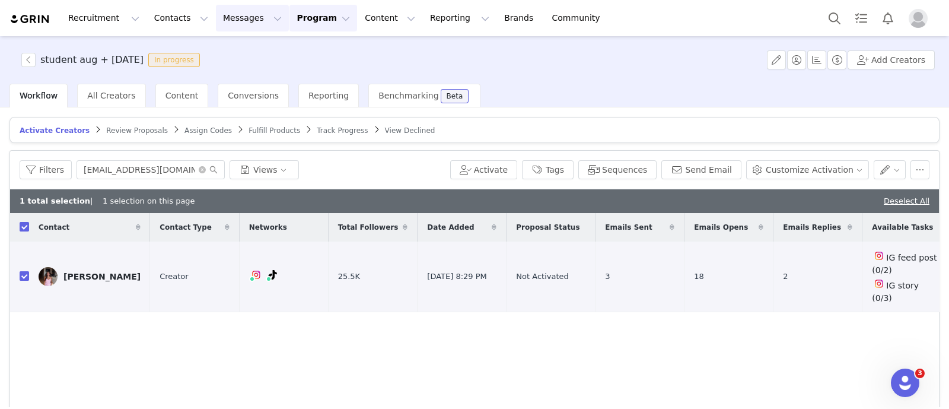
click at [216, 19] on button "Messages Messages" at bounding box center [252, 18] width 73 height 27
click at [215, 80] on p "Inbox" at bounding box center [217, 74] width 23 height 12
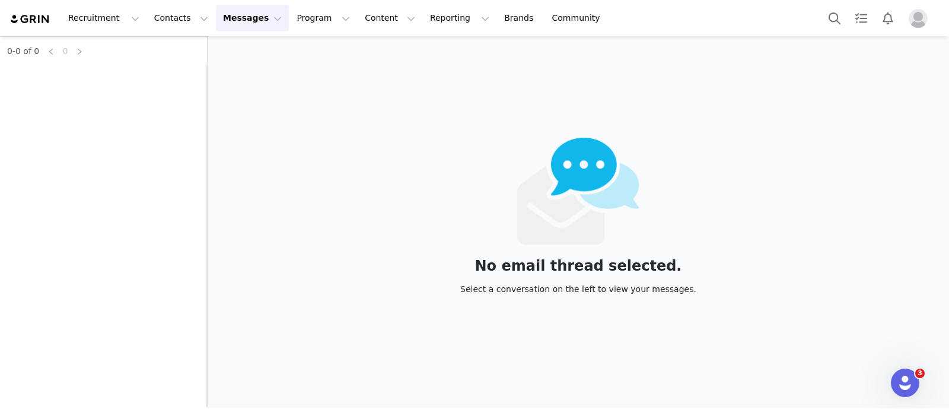
click at [59, 85] on div "0-0 of 0 0" at bounding box center [103, 221] width 207 height 371
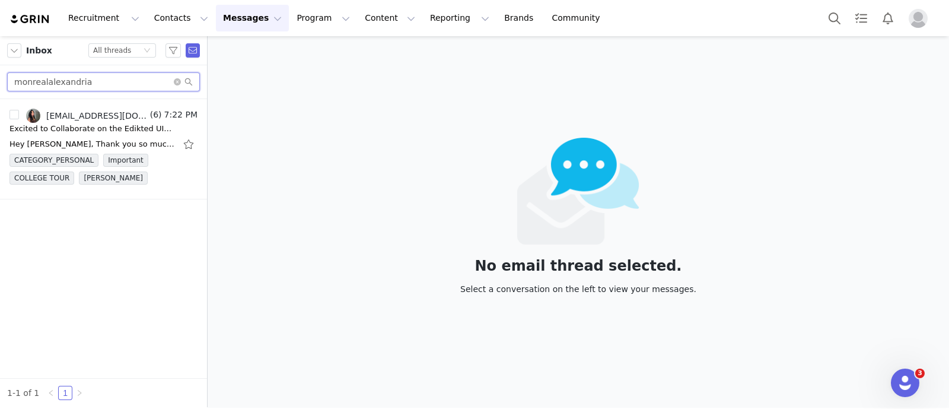
click at [62, 85] on input "monrealalexandria" at bounding box center [103, 81] width 193 height 19
paste input "jja6109"
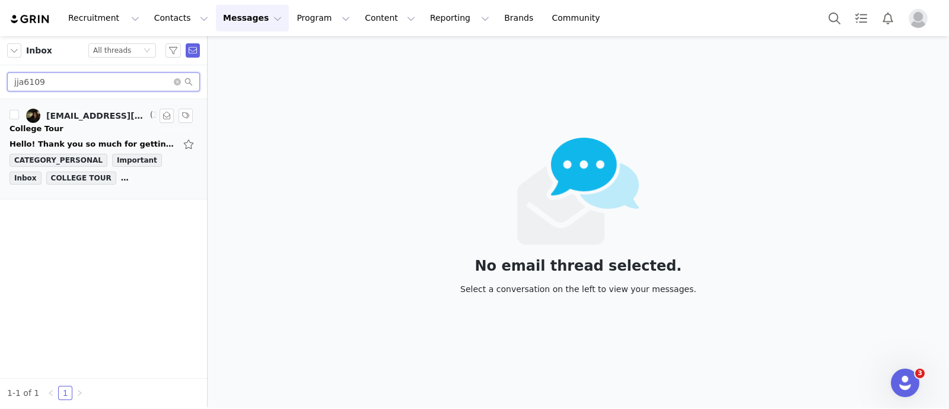
type input "jja6109"
click at [69, 136] on div "Hello! Thank you so much for getting back to me, this sounds amazing! I'm total…" at bounding box center [103, 144] width 188 height 19
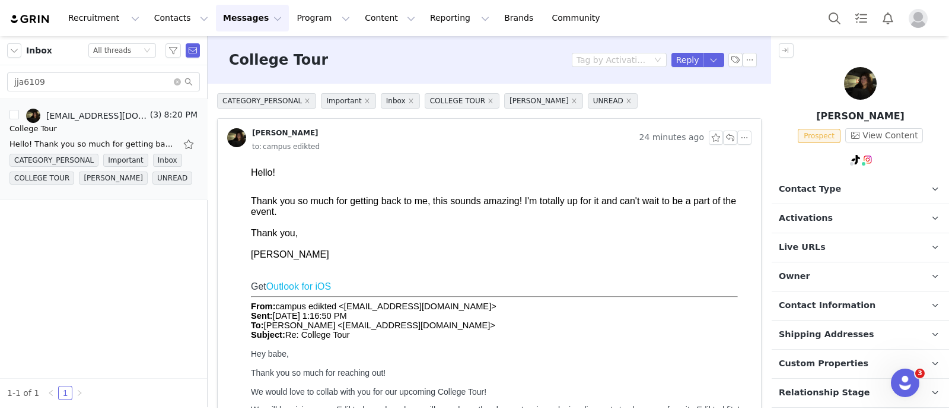
click at [841, 187] on p "Contact Type Contact type can be Creator, Prospect, Application, or Manager." at bounding box center [846, 189] width 149 height 28
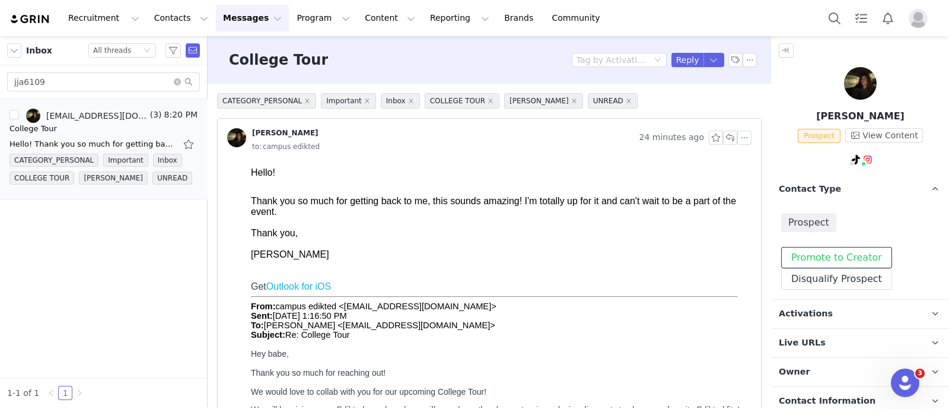
click at [834, 255] on button "Promote to Creator" at bounding box center [836, 257] width 111 height 21
click at [851, 185] on p "Contact Type Contact type can be Creator, Prospect, Application, or Manager." at bounding box center [846, 189] width 149 height 28
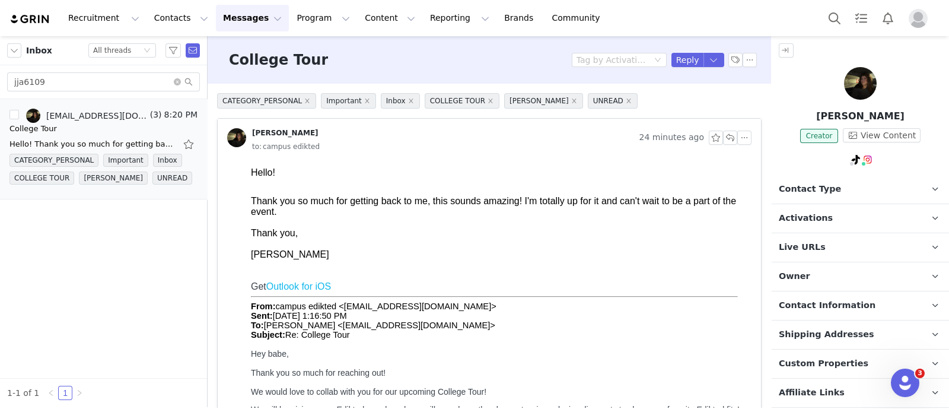
click at [840, 215] on p "Activations" at bounding box center [846, 218] width 149 height 28
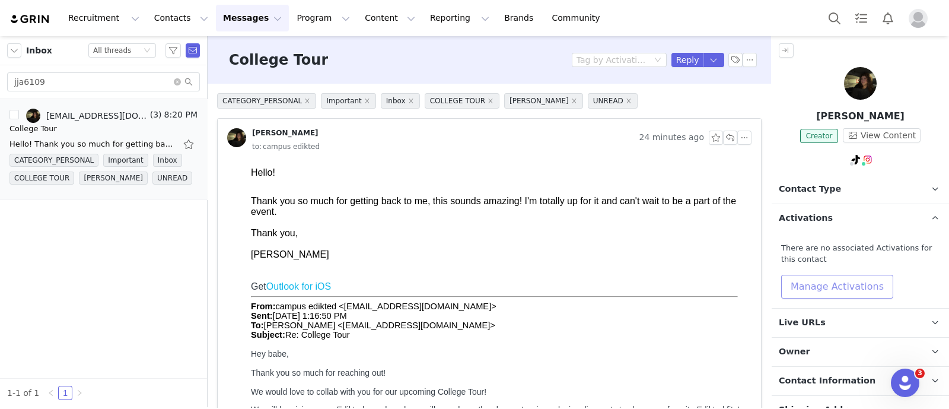
click at [850, 280] on button "Manage Activations" at bounding box center [837, 287] width 112 height 24
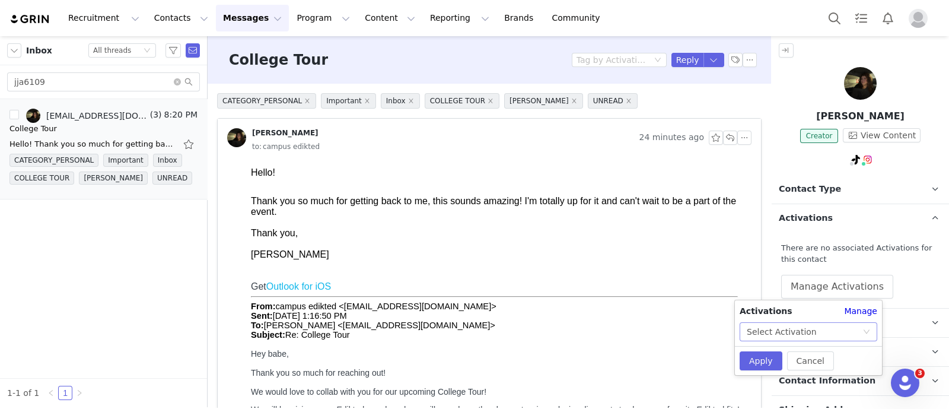
click at [866, 329] on icon "icon: down" at bounding box center [866, 331] width 7 height 7
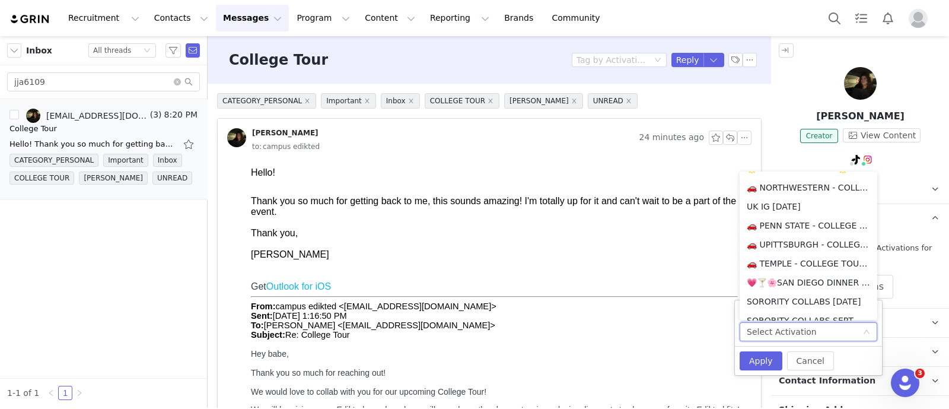
scroll to position [154, 0]
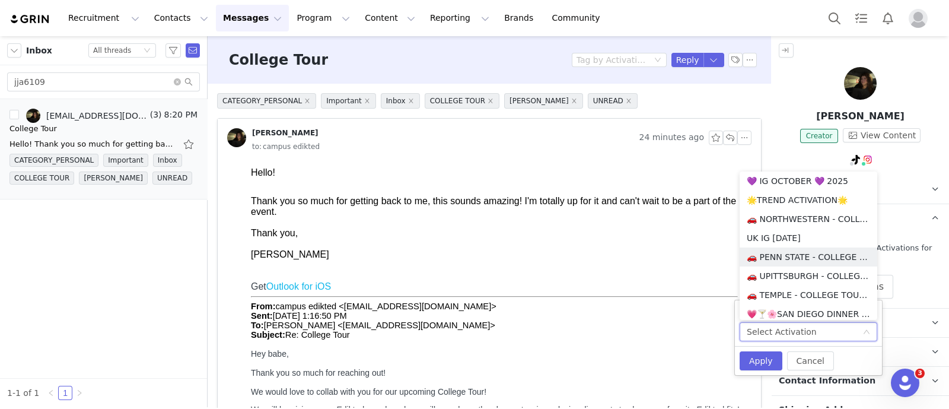
click at [806, 256] on li "🚗 PENN STATE - COLLEGE TOUR 🚗" at bounding box center [809, 256] width 138 height 19
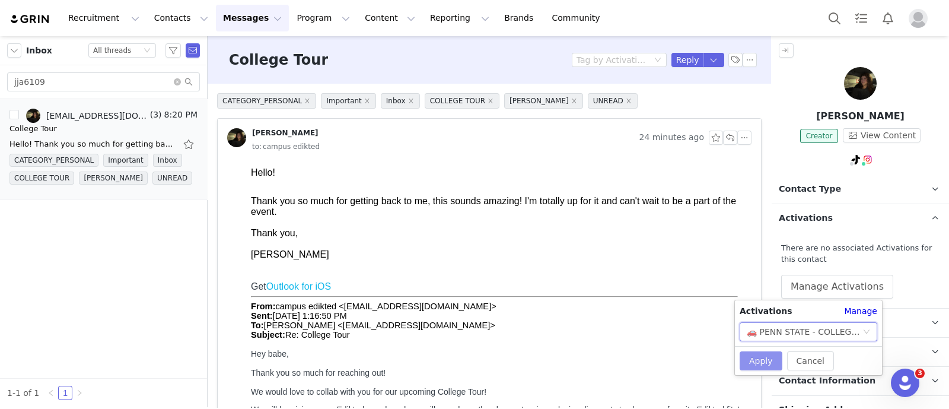
click at [758, 359] on button "Apply" at bounding box center [761, 360] width 43 height 19
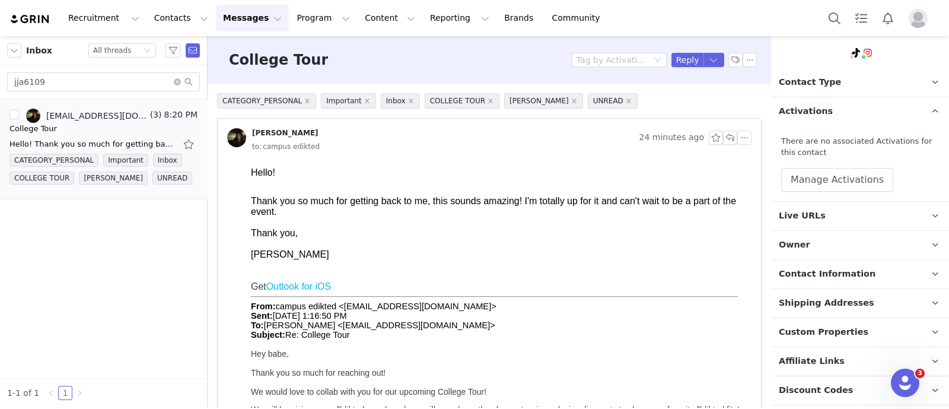
scroll to position [247, 0]
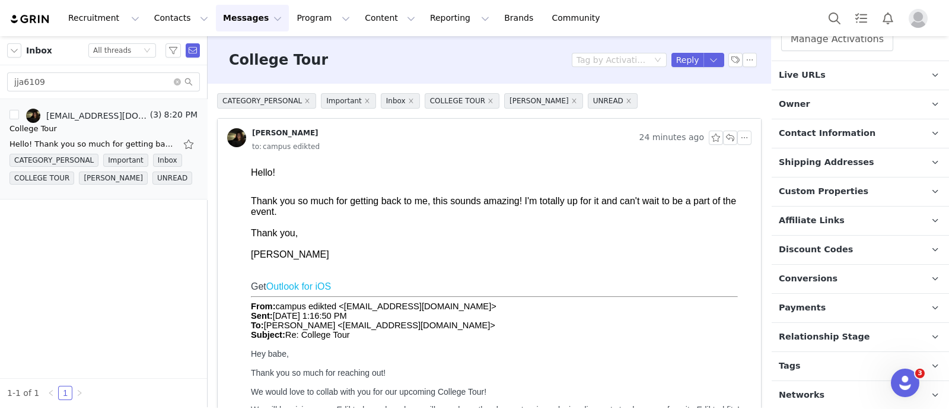
click at [815, 333] on span "Relationship Stage" at bounding box center [824, 336] width 91 height 13
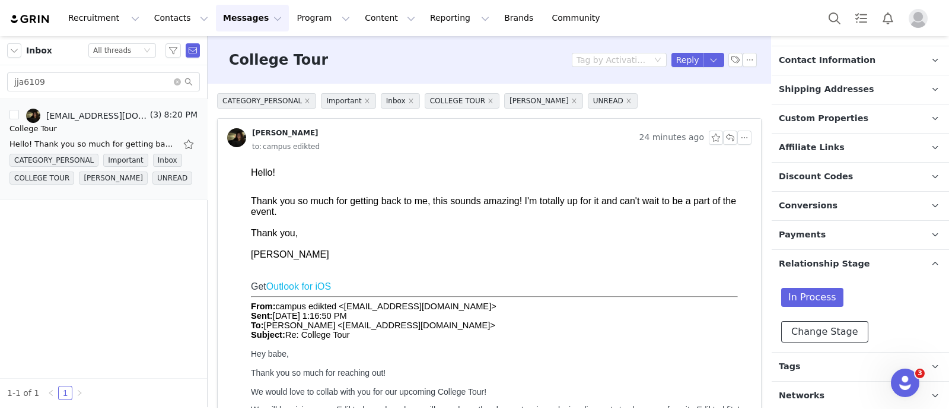
click at [812, 331] on button "Change Stage" at bounding box center [824, 331] width 87 height 21
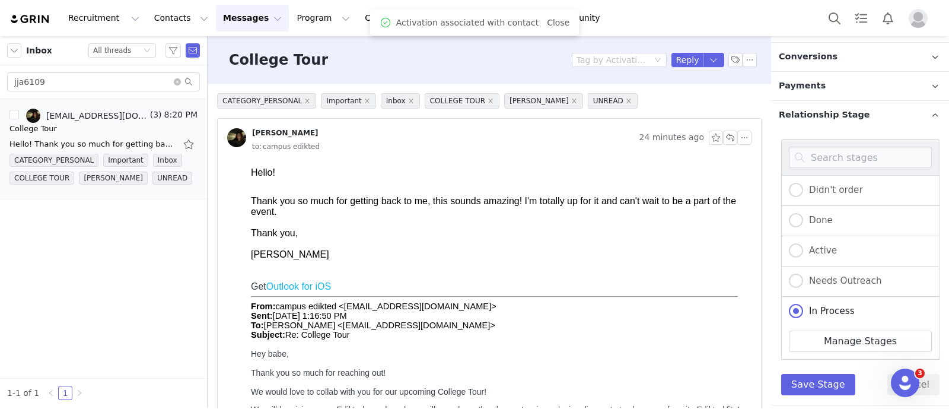
scroll to position [465, 0]
click at [818, 250] on span "Active" at bounding box center [820, 250] width 34 height 11
click at [803, 250] on input "Active" at bounding box center [796, 250] width 14 height 15
radio input "true"
radio input "false"
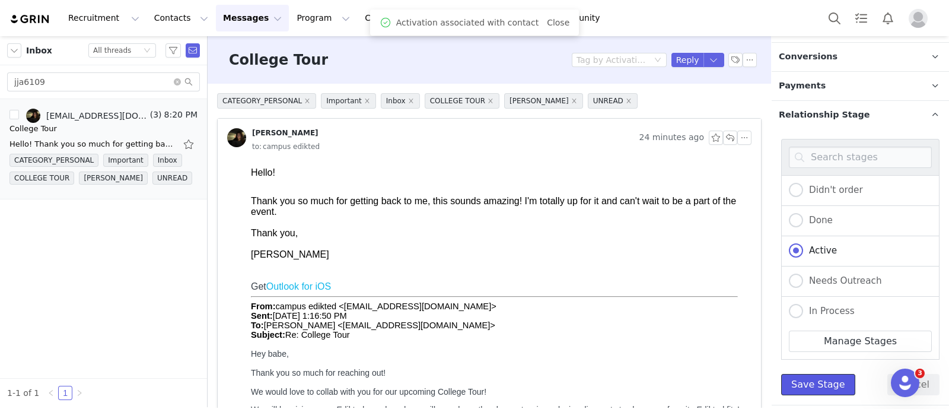
click at [816, 381] on button "Save Stage" at bounding box center [818, 384] width 74 height 21
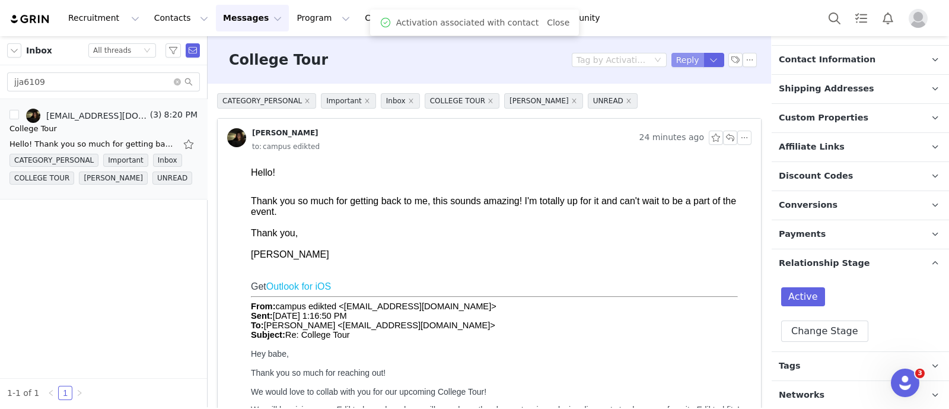
click at [673, 53] on button "Reply" at bounding box center [688, 60] width 33 height 14
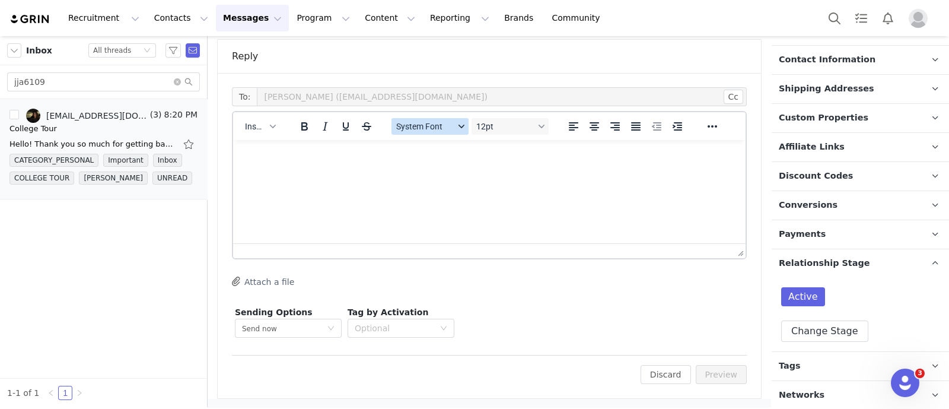
scroll to position [0, 0]
click at [282, 127] on div "Insert" at bounding box center [260, 126] width 55 height 23
click at [265, 132] on button "Insert" at bounding box center [260, 126] width 40 height 17
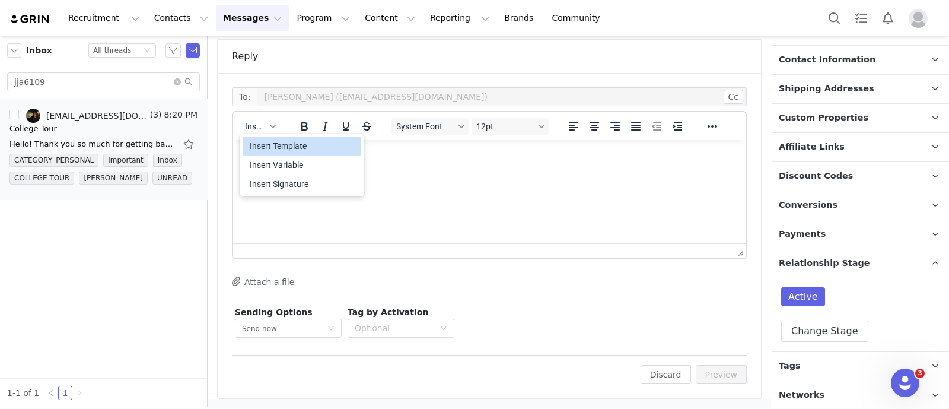
click at [300, 141] on div "Insert Template" at bounding box center [303, 146] width 107 height 14
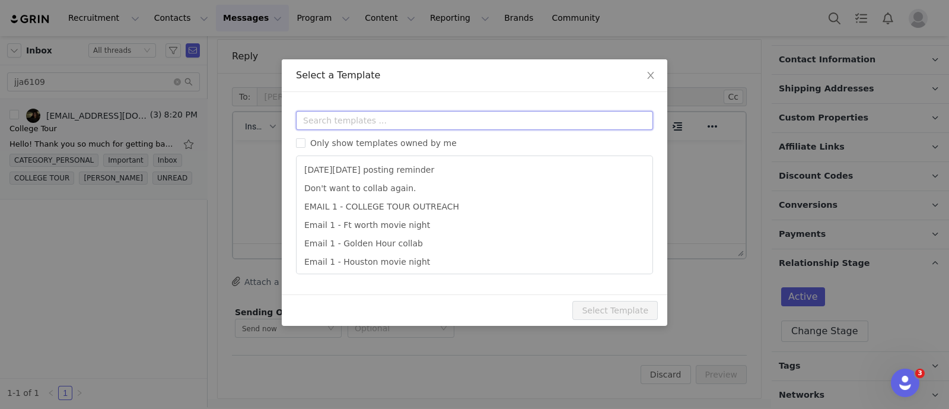
click at [329, 123] on input "text" at bounding box center [474, 120] width 357 height 19
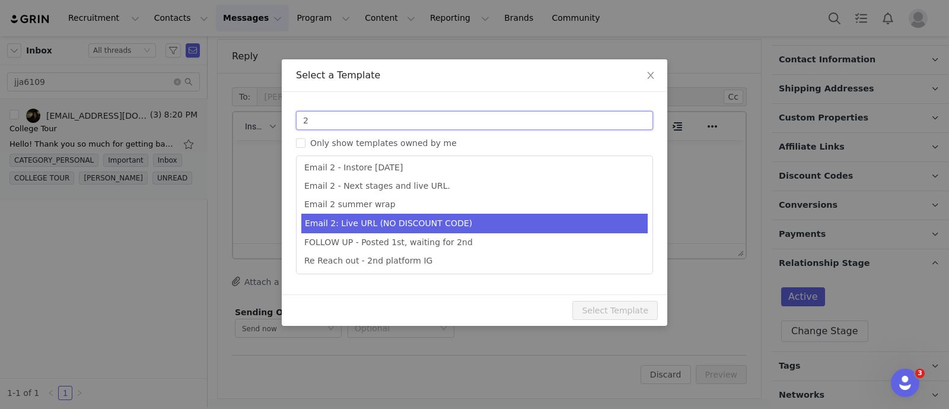
type input "2"
type input "Collab with Edikted"
click at [402, 218] on li "Email 2: Live URL (NO DISCOUNT CODE)" at bounding box center [474, 224] width 346 height 20
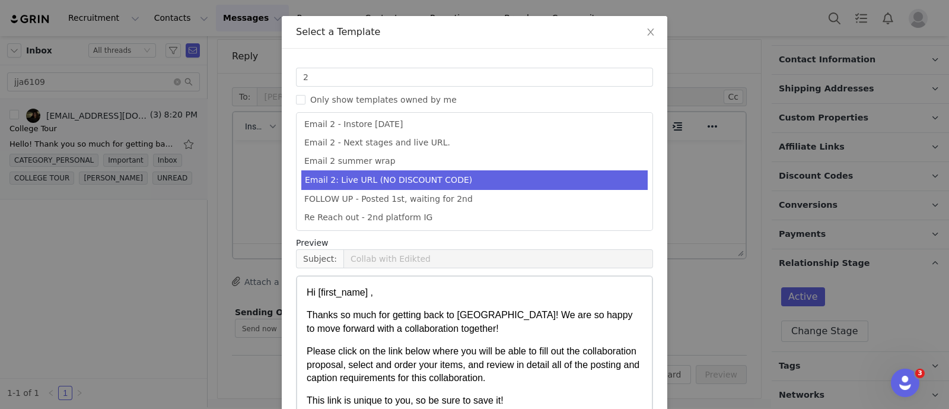
scroll to position [117, 0]
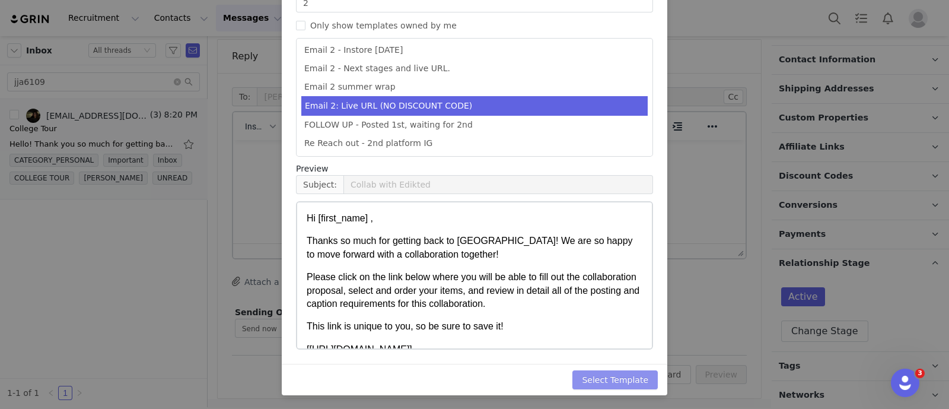
click at [632, 374] on button "Select Template" at bounding box center [615, 379] width 85 height 19
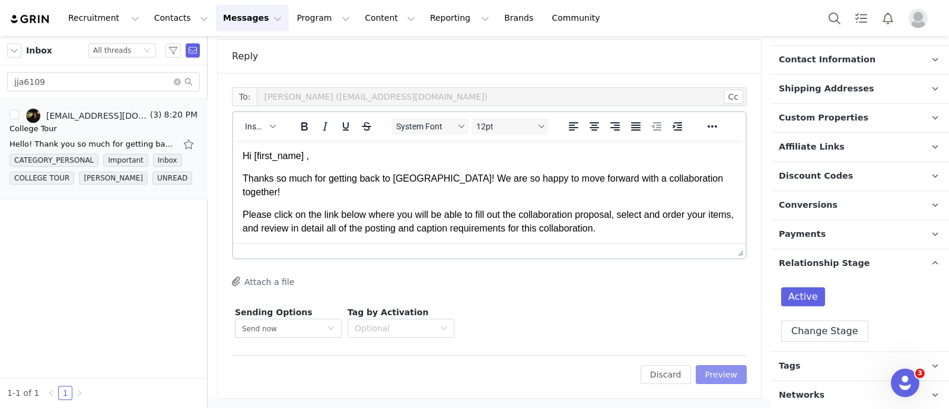
click at [724, 372] on button "Preview" at bounding box center [722, 374] width 52 height 19
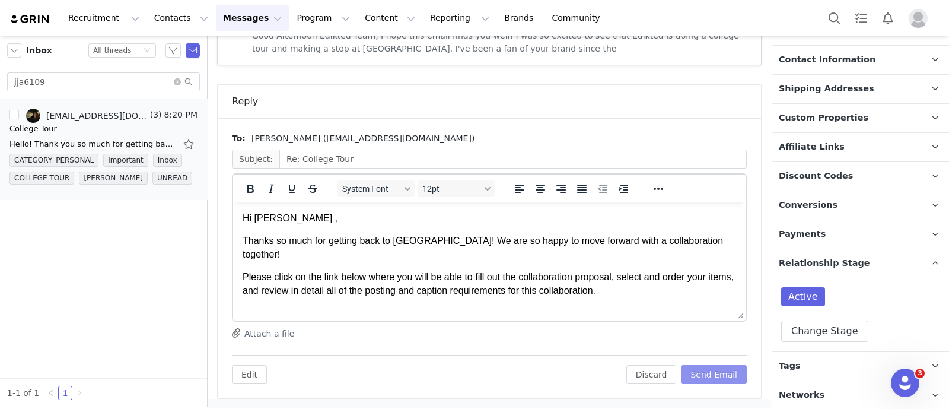
click at [711, 376] on button "Send Email" at bounding box center [714, 374] width 66 height 19
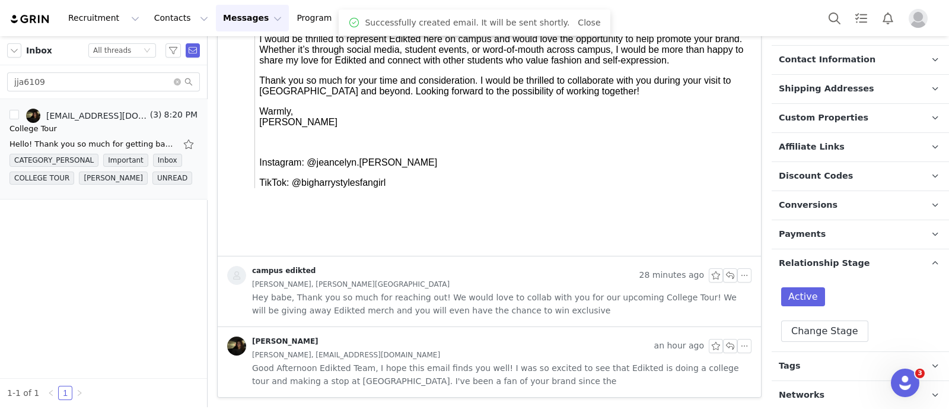
scroll to position [667, 0]
